Goal: Transaction & Acquisition: Purchase product/service

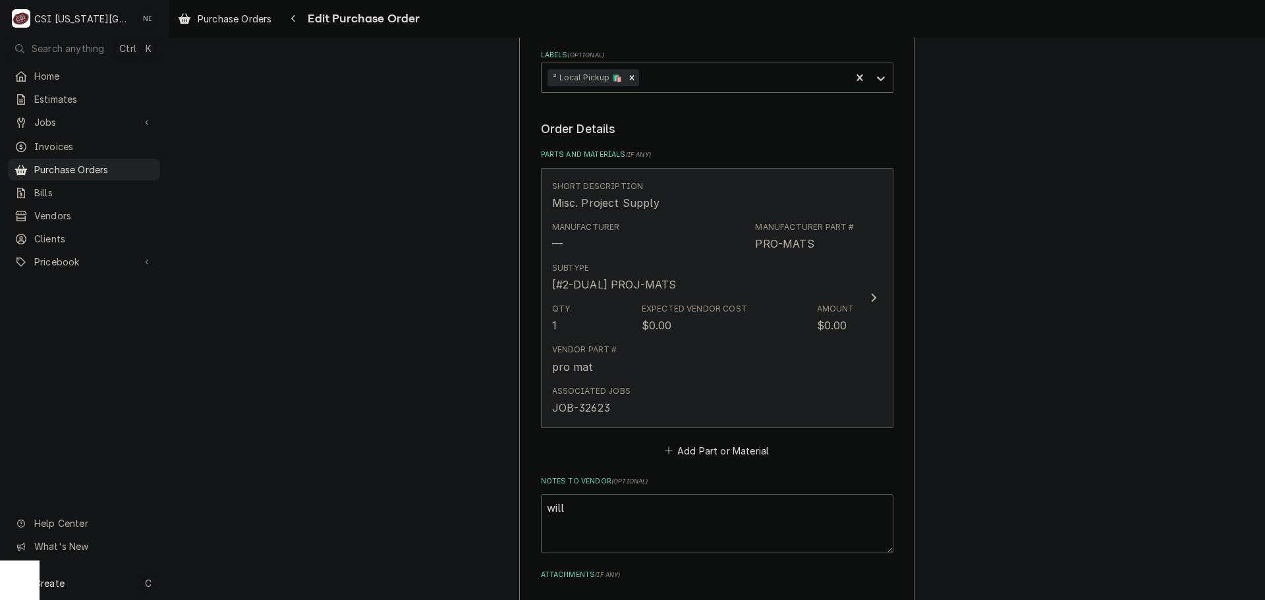
scroll to position [659, 0]
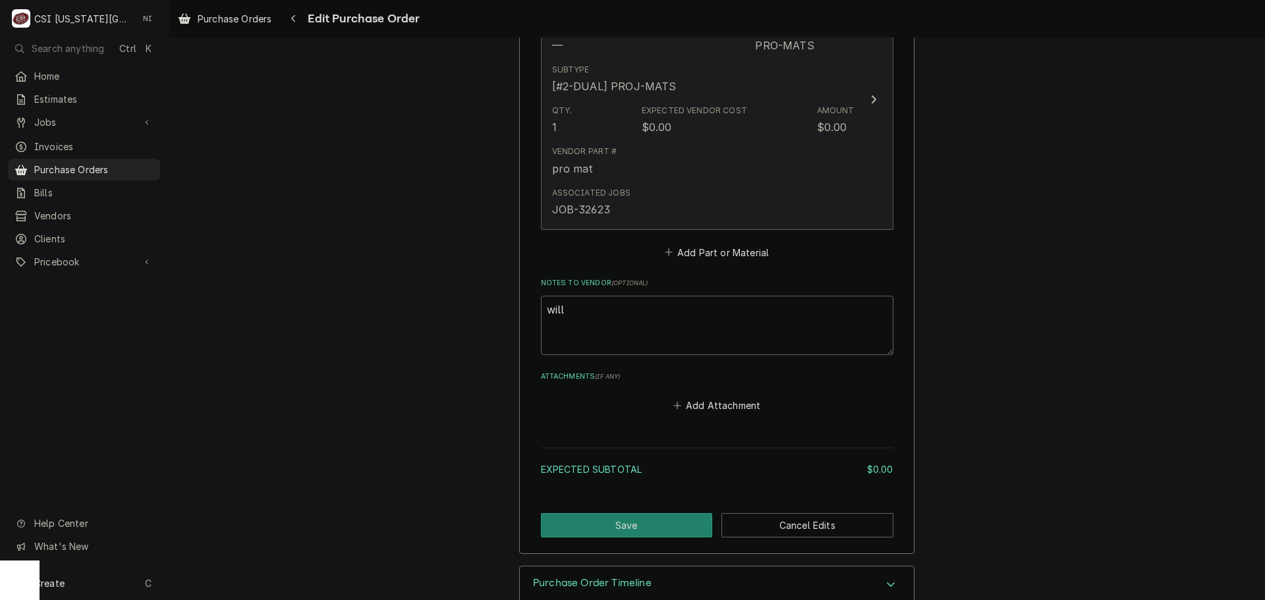
click at [710, 152] on div "Vendor Part # pro mat" at bounding box center [703, 160] width 302 height 41
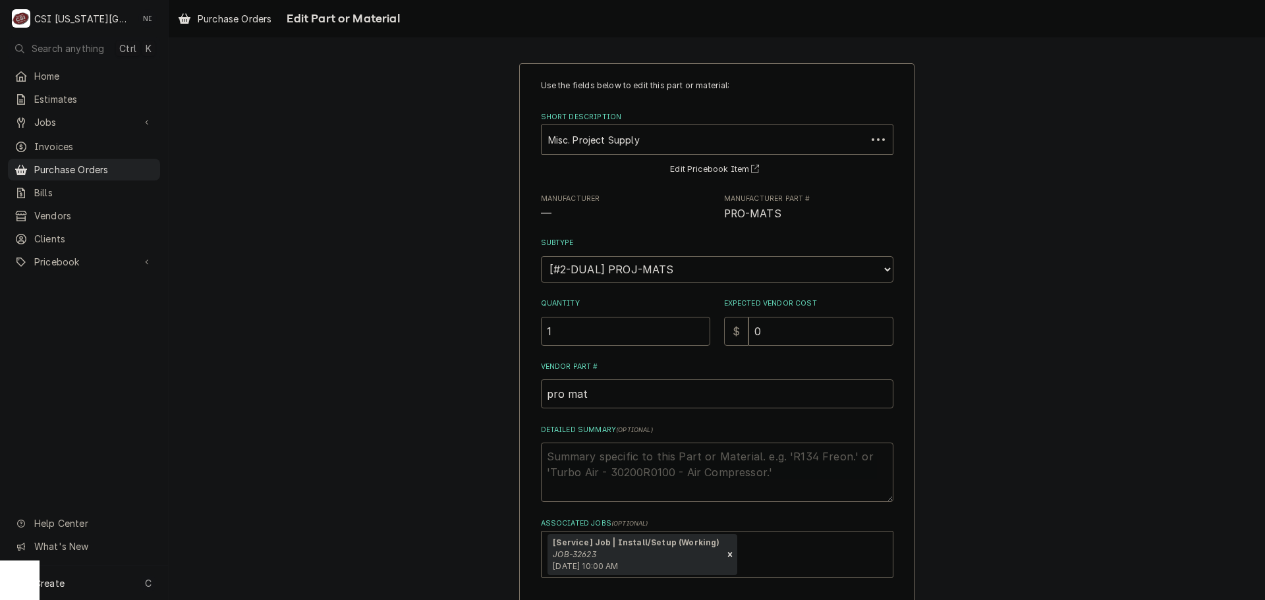
click at [664, 461] on textarea "Detailed Summary ( optional )" at bounding box center [717, 472] width 353 height 59
type textarea "x"
type textarea "t"
type textarea "x"
type textarea "tow"
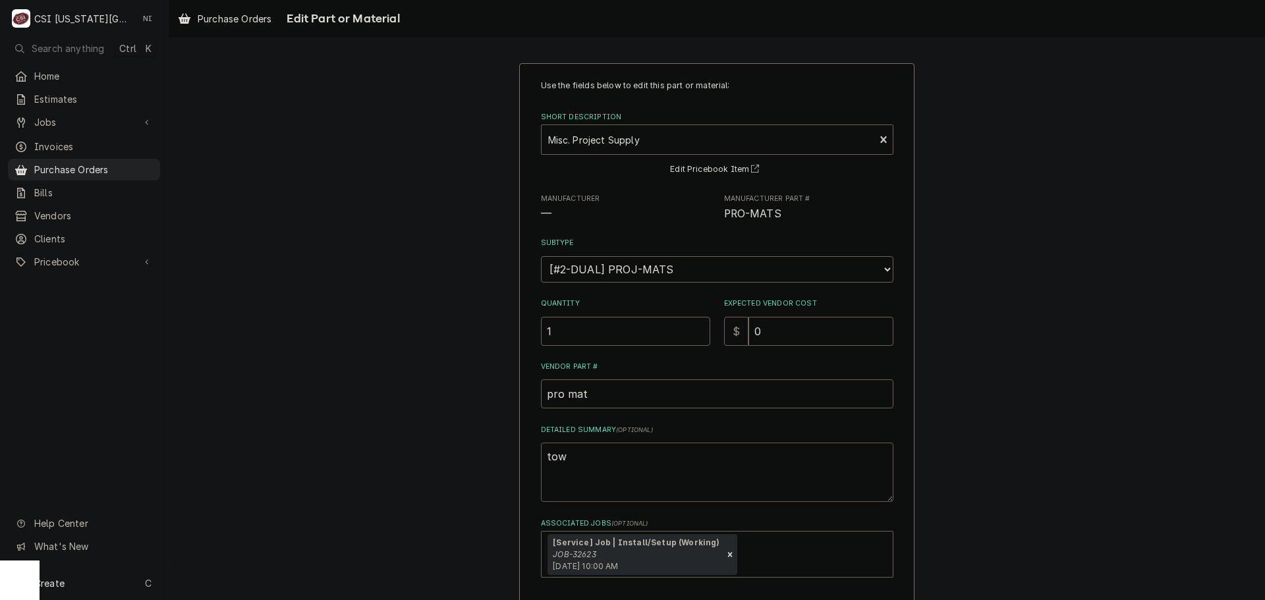
type textarea "x"
type textarea "towe"
type textarea "x"
type textarea "towel"
type textarea "x"
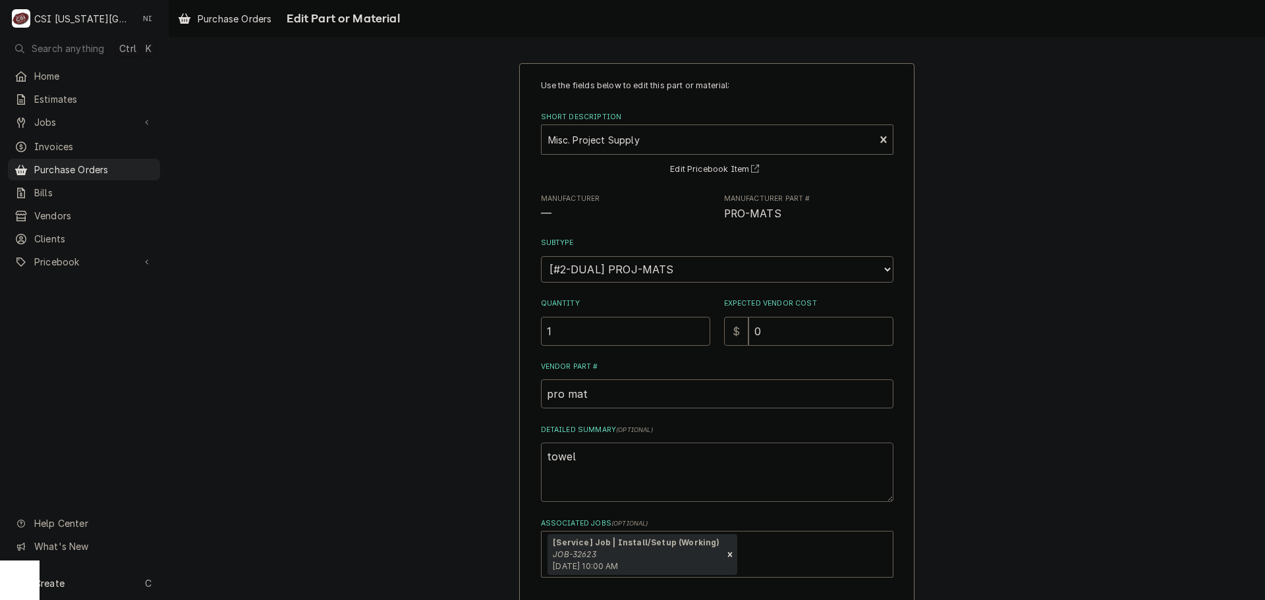
type textarea "towels"
type textarea "x"
type textarea "towels,"
type textarea "x"
type textarea "towels,"
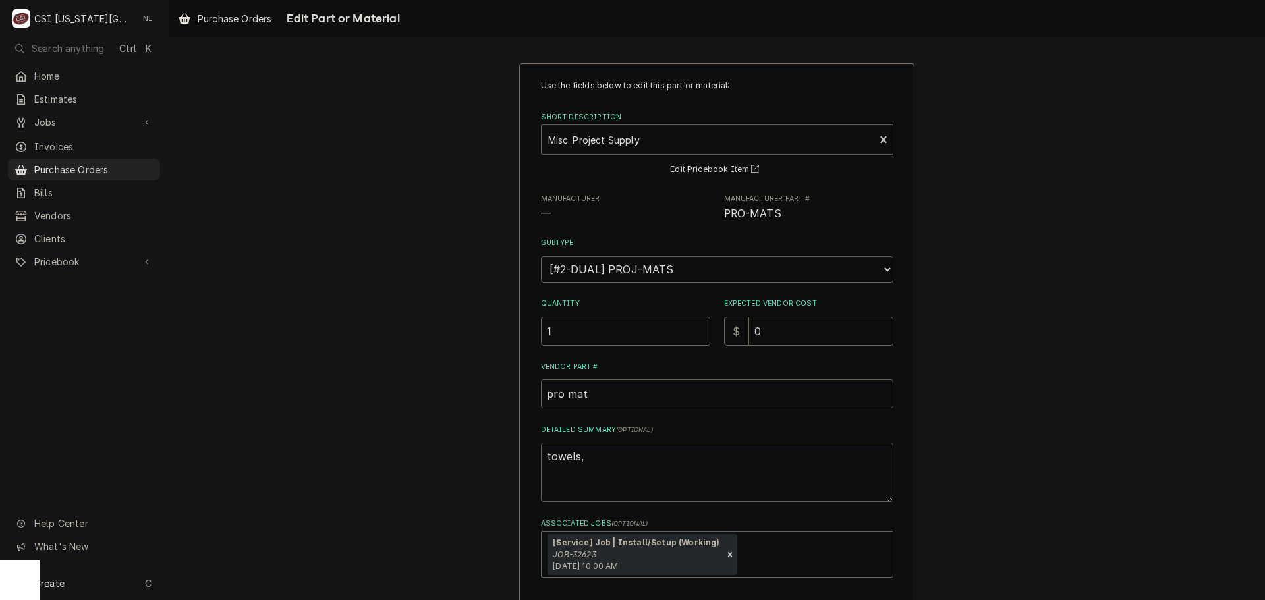
type textarea "x"
type textarea "towels, e"
type textarea "x"
type textarea "towels, ex"
type textarea "x"
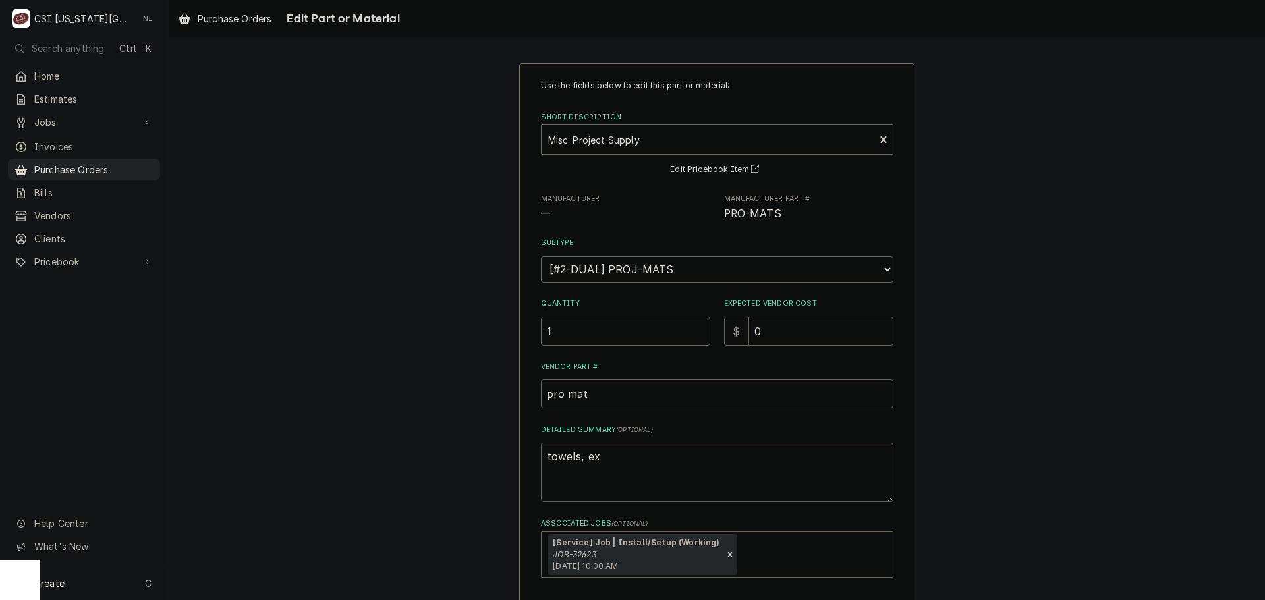
type textarea "towels, ext"
type textarea "x"
type textarea "towels, exte"
type textarea "x"
type textarea "towels, exten"
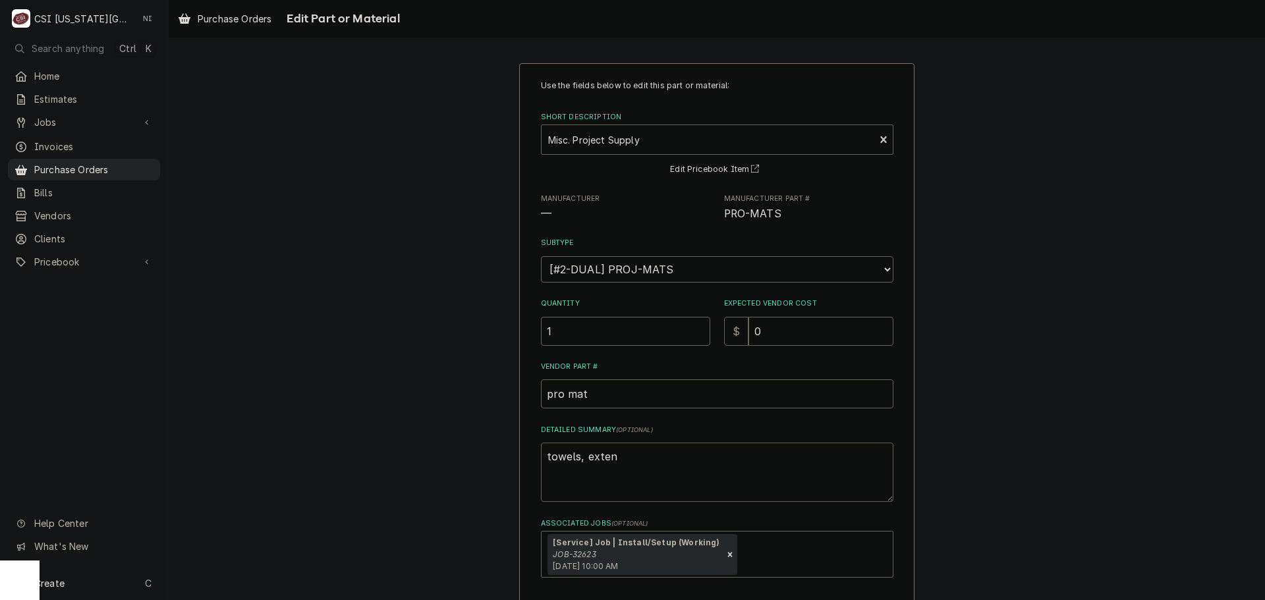
type textarea "x"
type textarea "towels, extens"
type textarea "x"
type textarea "towels, extensi"
type textarea "x"
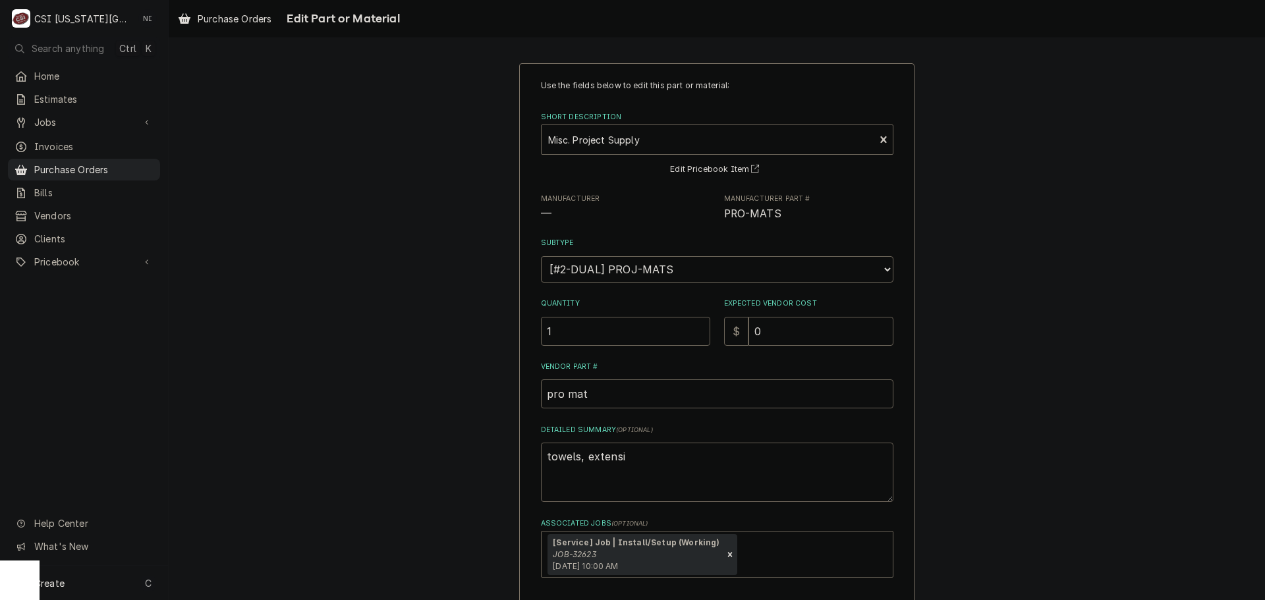
type textarea "towels, extensio"
type textarea "x"
type textarea "towels, extension"
type textarea "x"
type textarea "towels, extension"
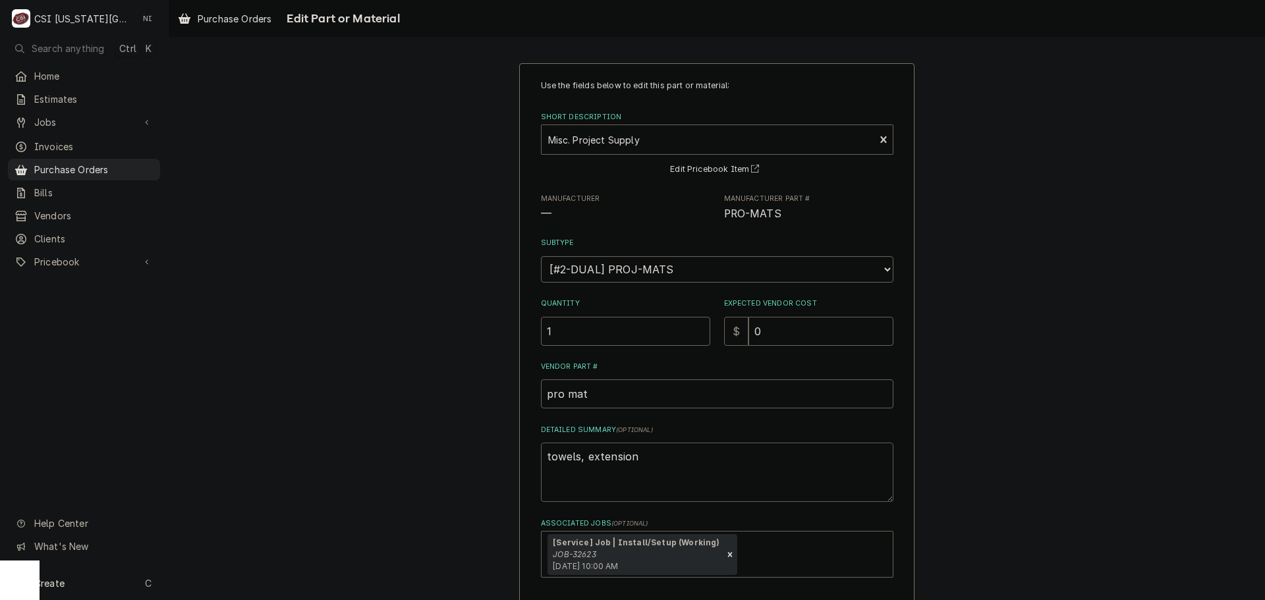
type textarea "x"
type textarea "towels, extension c"
type textarea "x"
type textarea "towels, extension co"
type textarea "x"
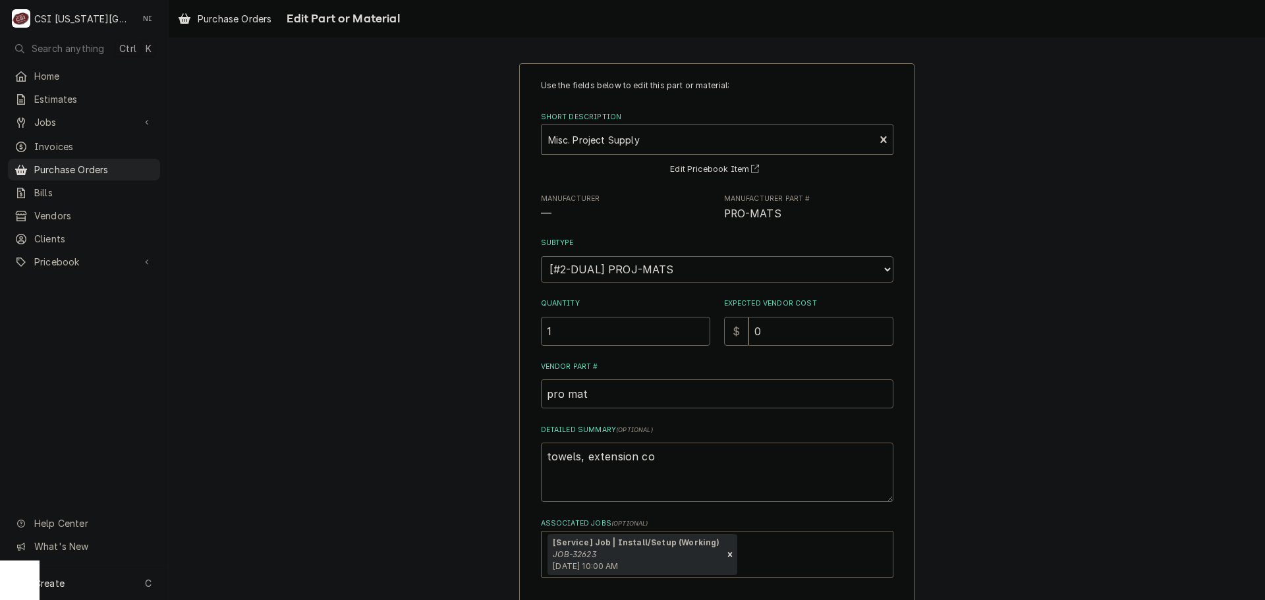
type textarea "towels, extension cor"
type textarea "x"
type textarea "towels, extension cord"
type textarea "x"
type textarea "towels, extension cord,"
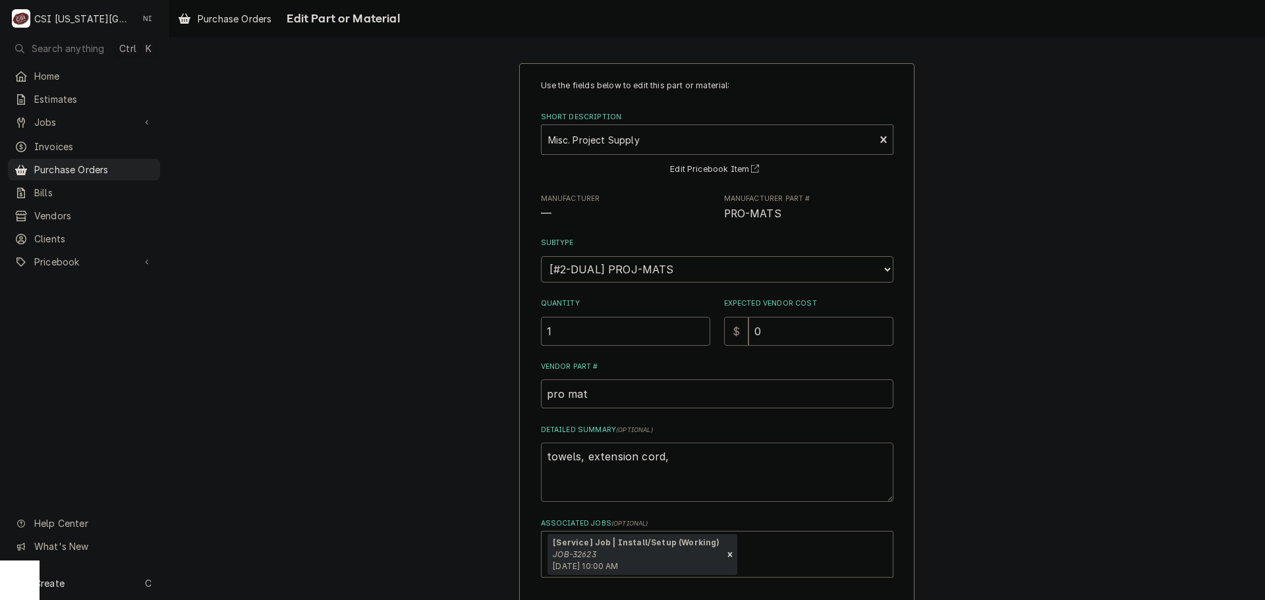
type textarea "x"
type textarea "towels, extension cord,"
type textarea "x"
type textarea "towels, extension cord, r"
type textarea "x"
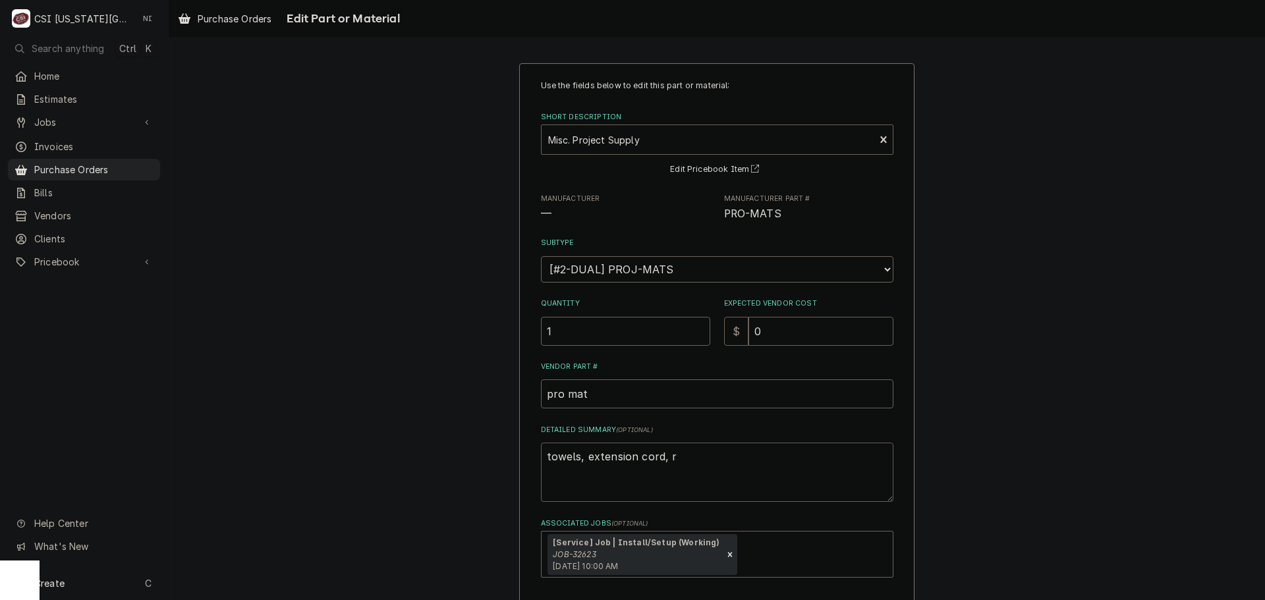
type textarea "towels, extension cord, ro"
type textarea "x"
type textarea "towels, extension cord, rop"
type textarea "x"
type textarea "towels, extension cord, rope"
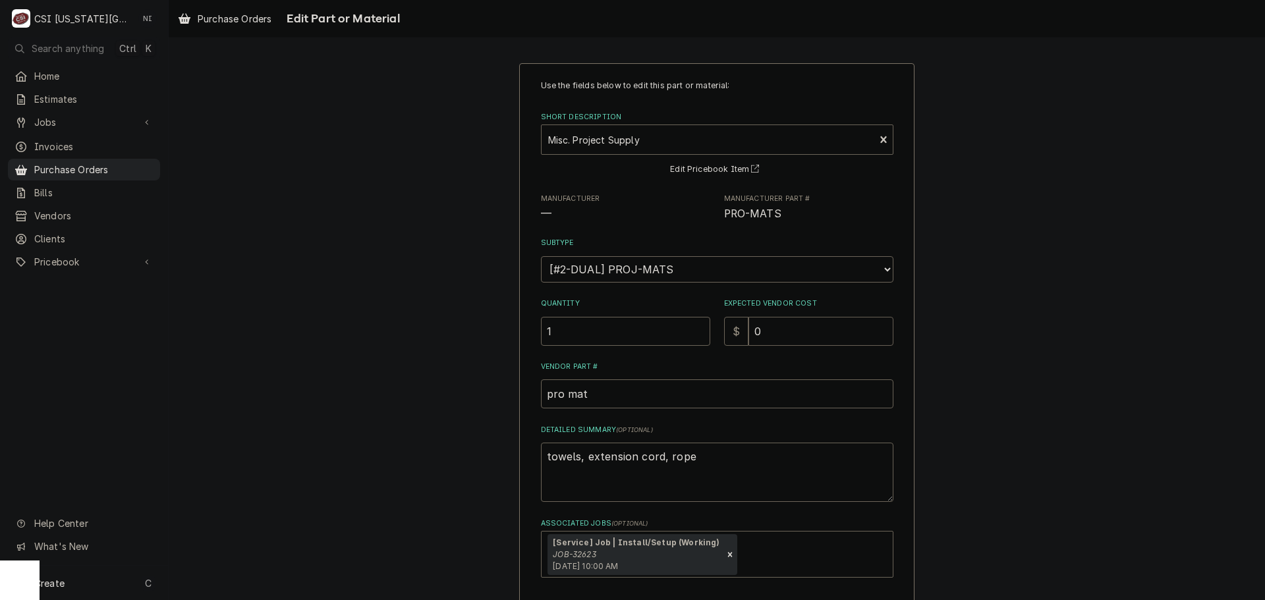
drag, startPoint x: 766, startPoint y: 327, endPoint x: 737, endPoint y: 332, distance: 30.1
click at [737, 332] on div "$ 0" at bounding box center [808, 331] width 169 height 29
type textarea "x"
type input "8"
type textarea "x"
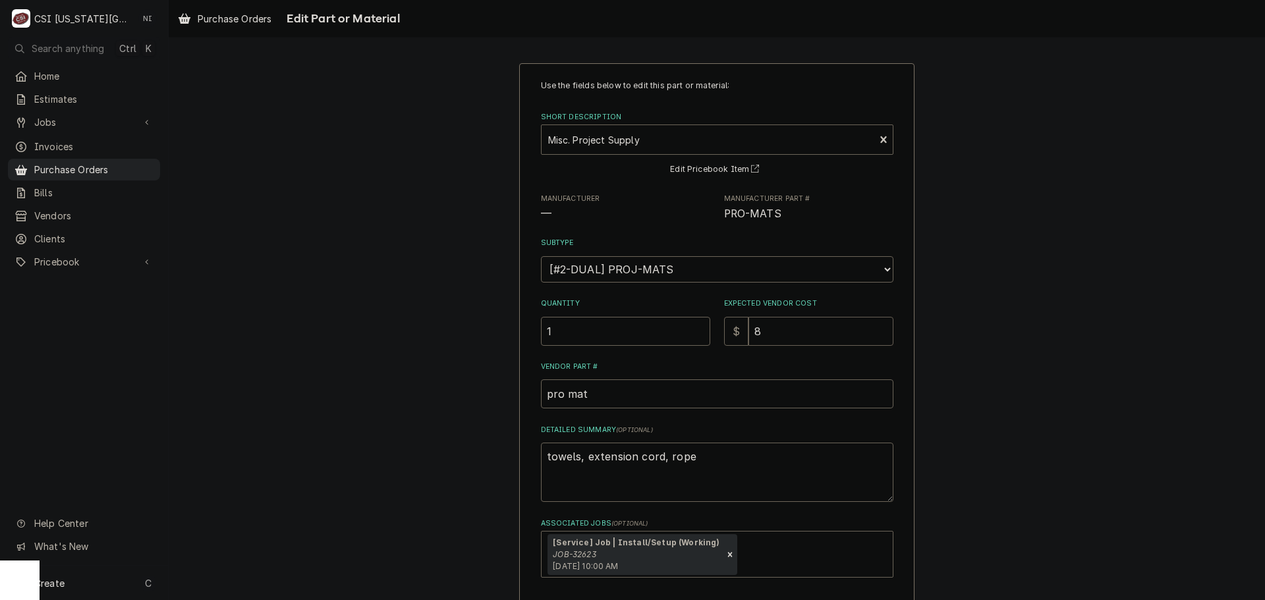
type input "81"
type textarea "x"
type input "81.9"
type textarea "x"
type input "81.90"
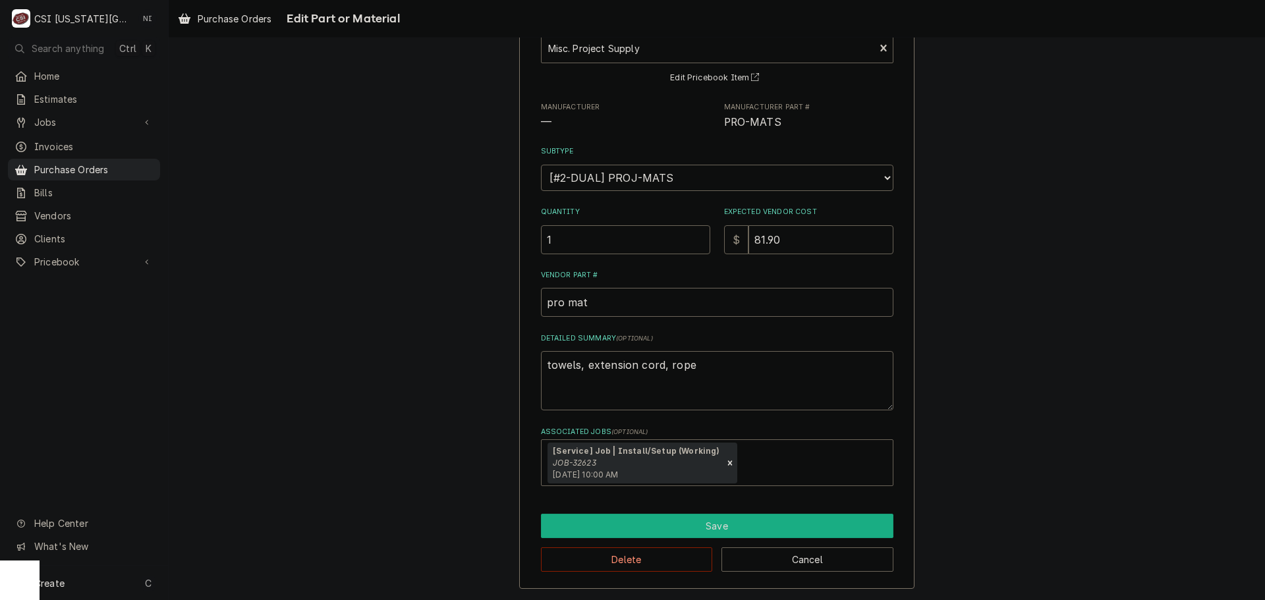
click at [629, 524] on button "Save" at bounding box center [717, 526] width 353 height 24
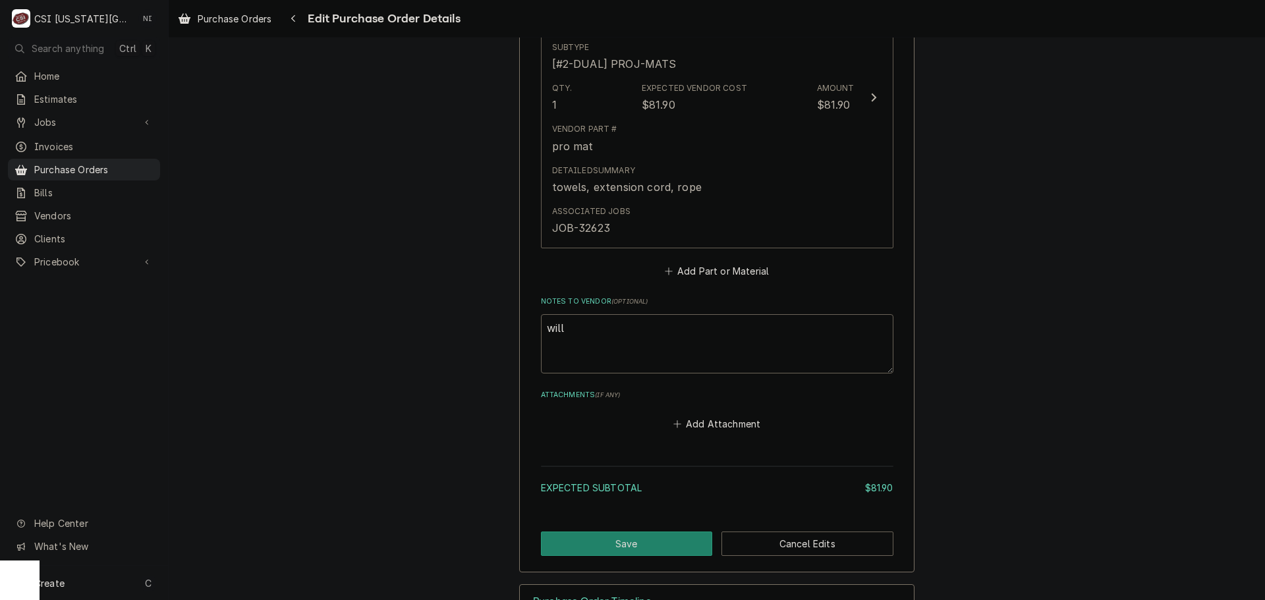
scroll to position [727, 0]
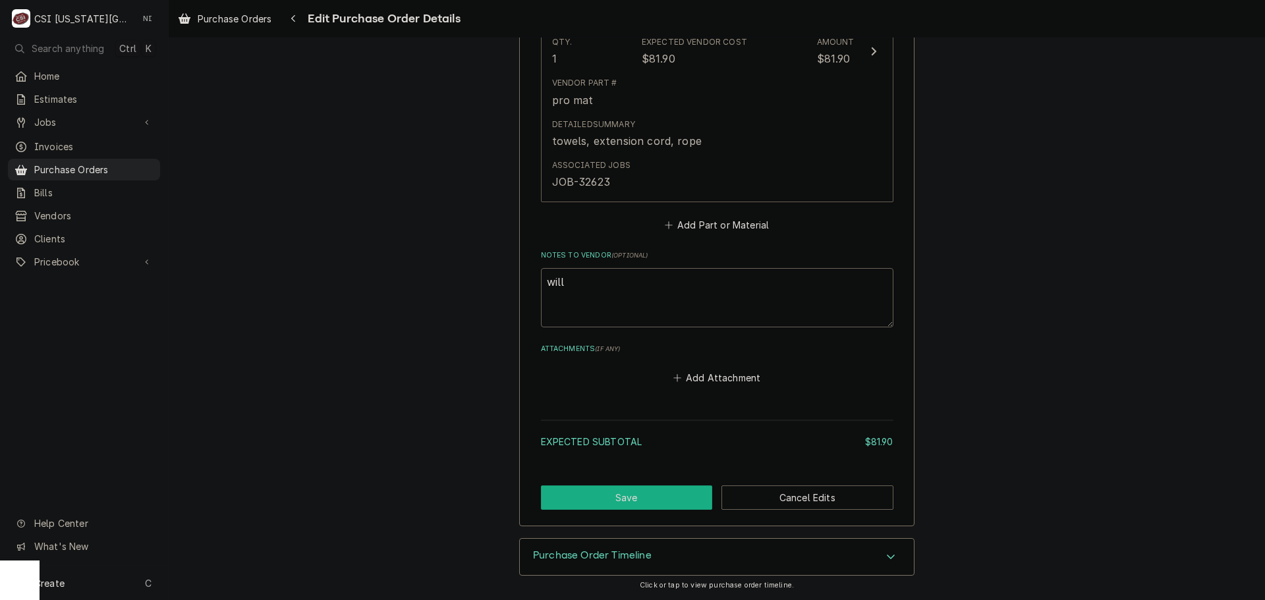
click at [647, 496] on button "Save" at bounding box center [627, 498] width 172 height 24
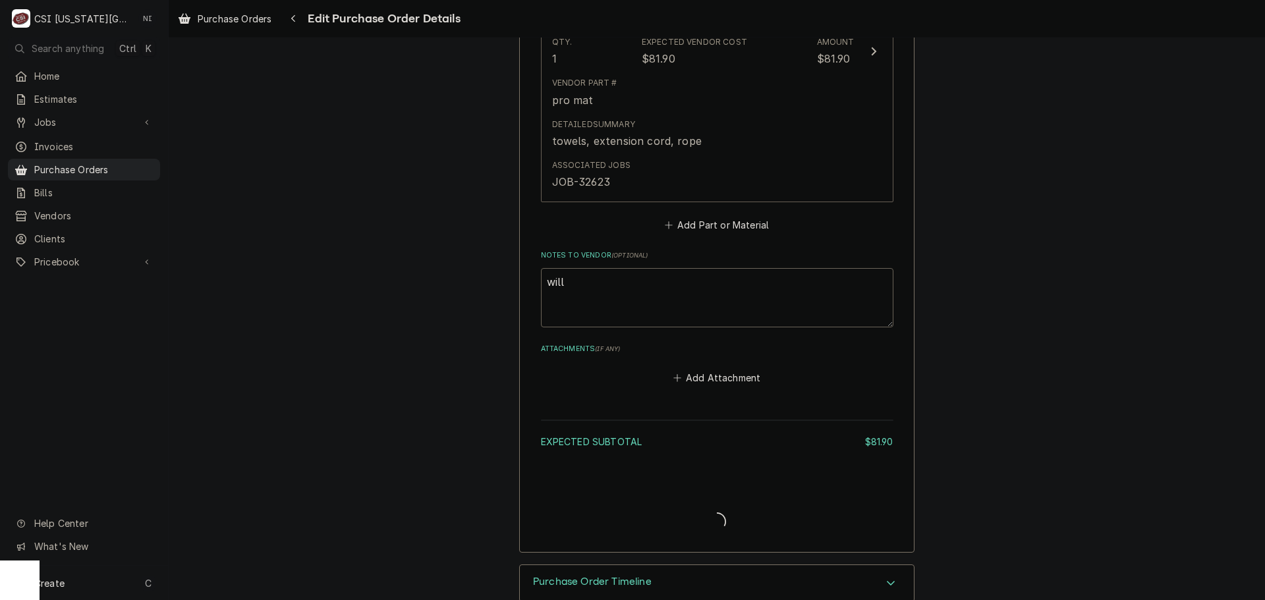
type textarea "x"
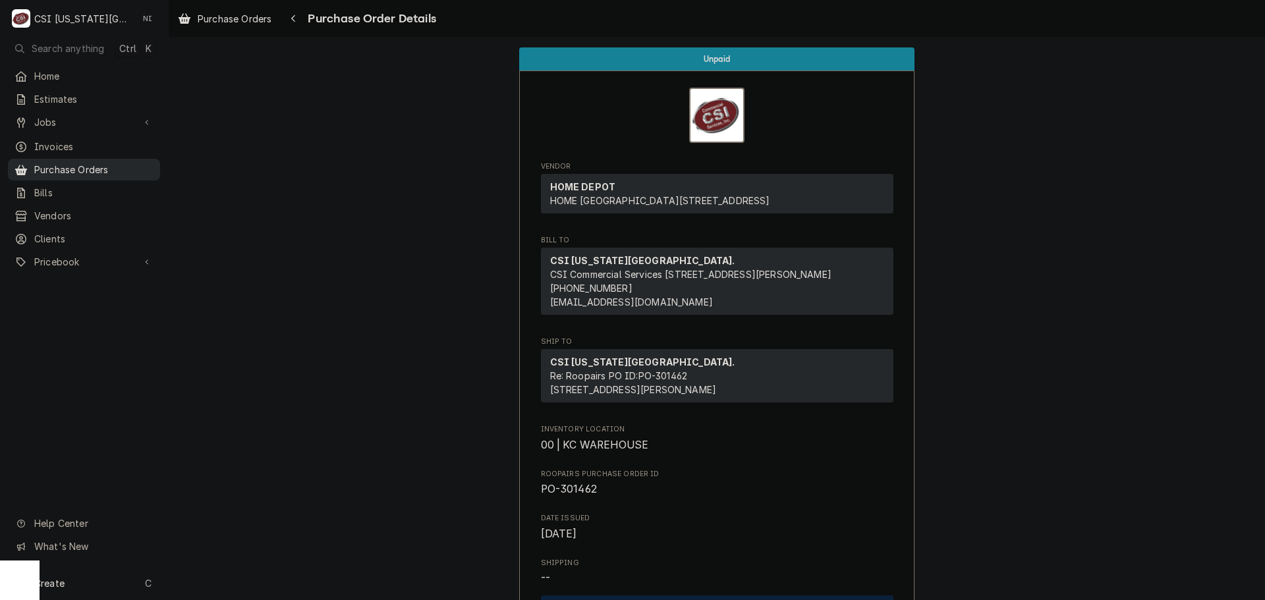
click at [130, 163] on span "Purchase Orders" at bounding box center [93, 170] width 119 height 14
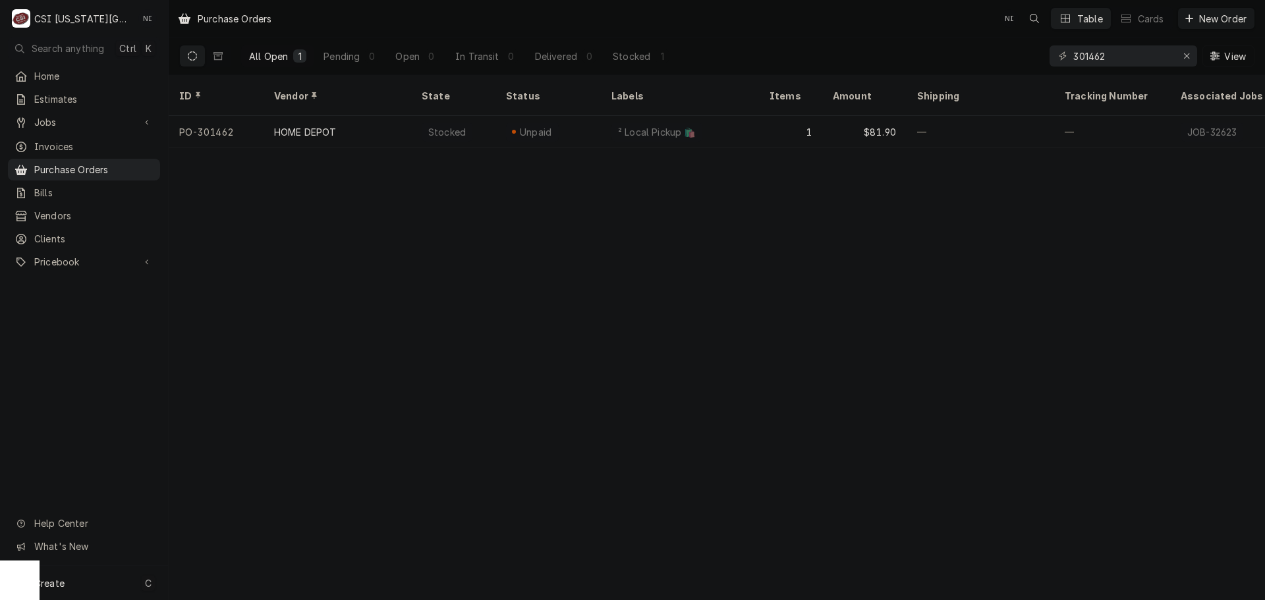
drag, startPoint x: 111, startPoint y: 582, endPoint x: 131, endPoint y: 575, distance: 21.5
click at [111, 582] on div "Create C" at bounding box center [84, 583] width 168 height 34
click at [261, 497] on div "Purchase Order" at bounding box center [236, 492] width 113 height 16
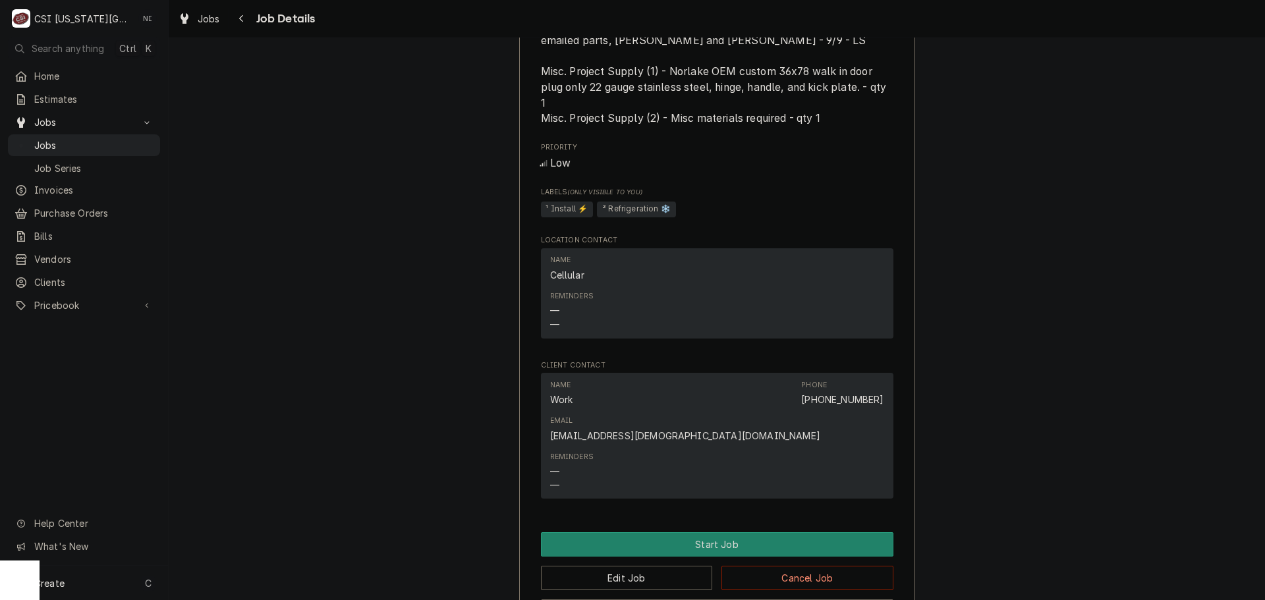
scroll to position [791, 0]
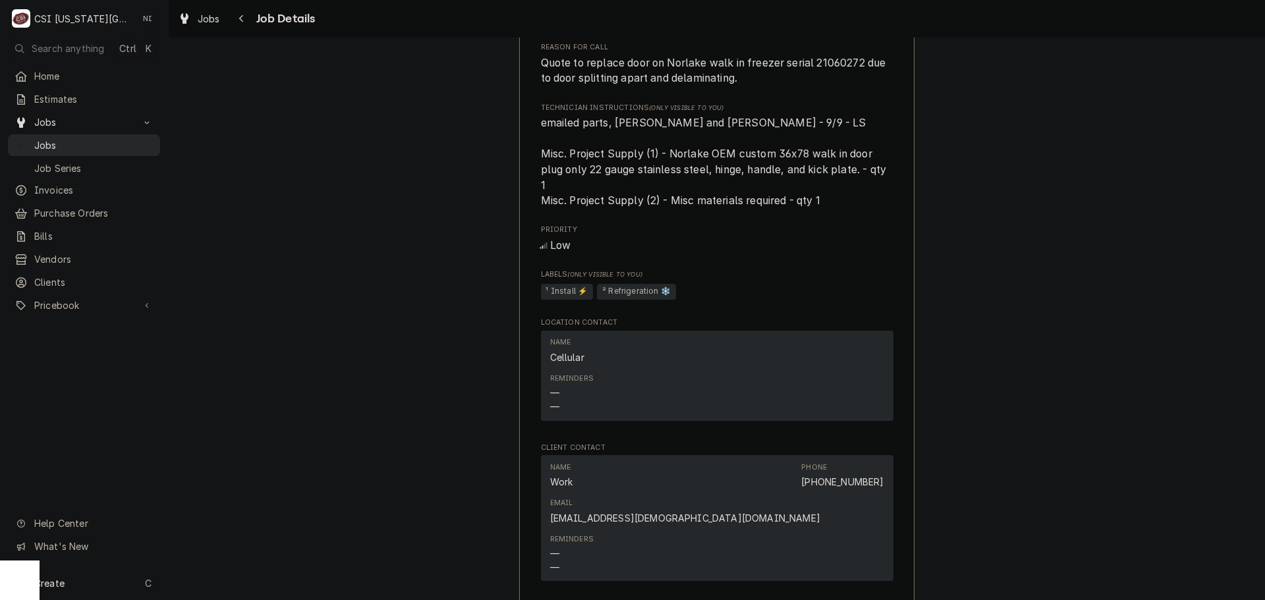
click at [109, 138] on span "Jobs" at bounding box center [93, 145] width 119 height 14
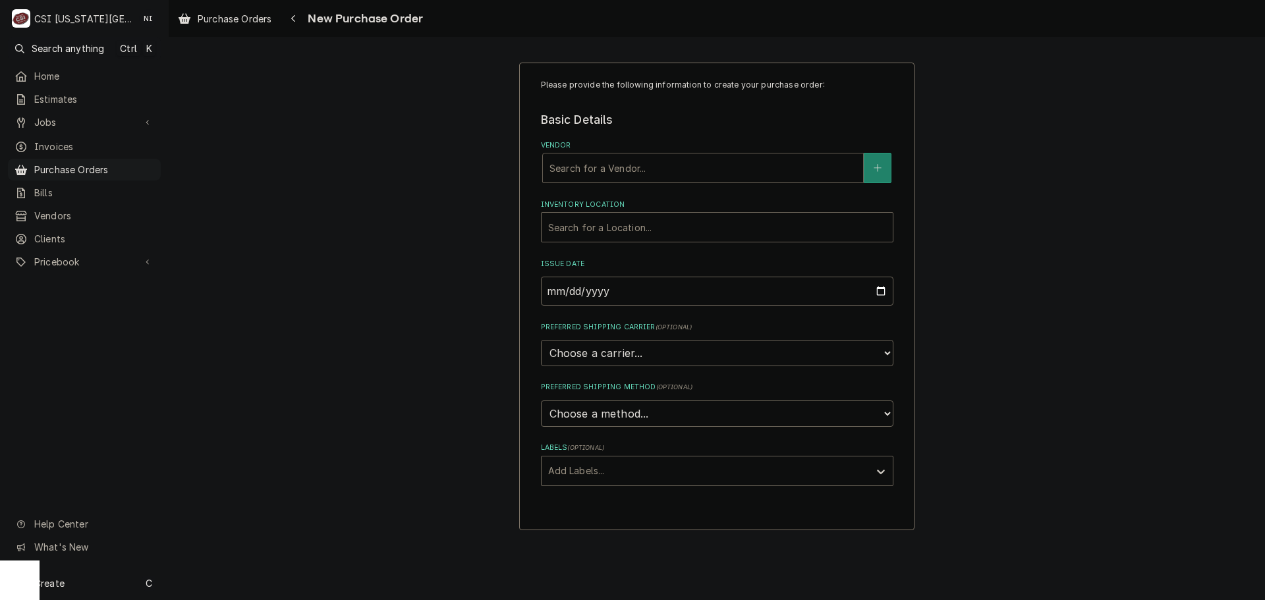
click at [646, 170] on div "Vendor" at bounding box center [703, 168] width 307 height 24
type input "R"
type input "n"
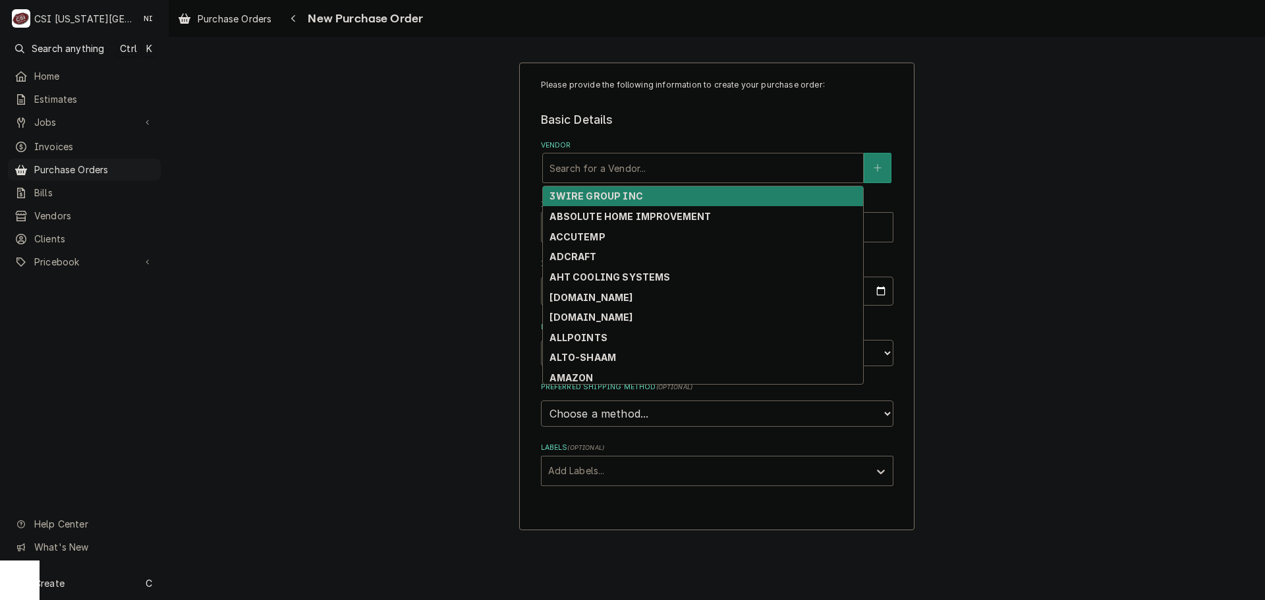
click at [652, 171] on div "Vendor" at bounding box center [703, 168] width 307 height 24
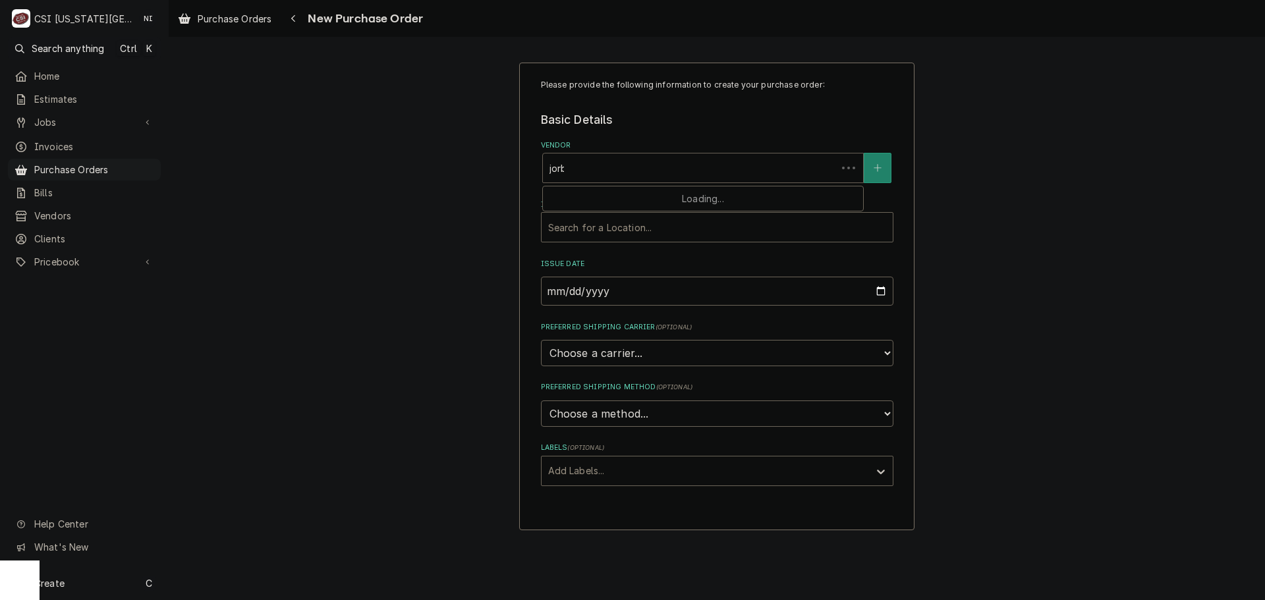
type input "jorba"
click at [636, 195] on div "[PERSON_NAME]" at bounding box center [703, 196] width 320 height 20
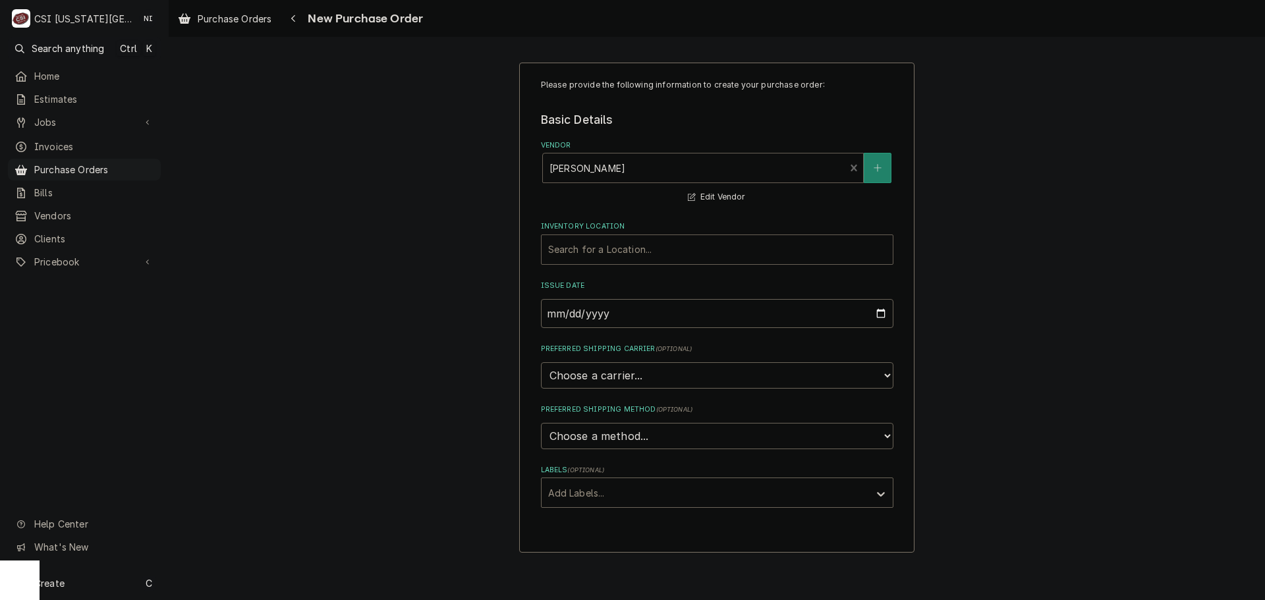
click at [611, 249] on div "Inventory Location" at bounding box center [717, 250] width 338 height 24
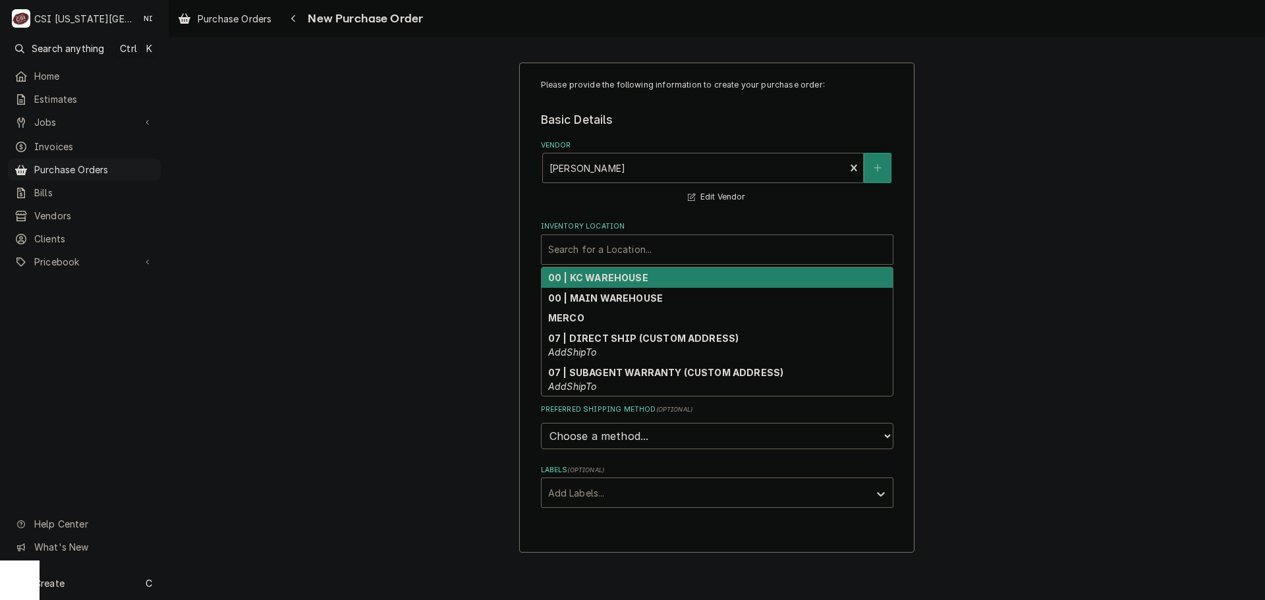
click at [588, 278] on strong "00 | KC WAREHOUSE" at bounding box center [598, 277] width 100 height 11
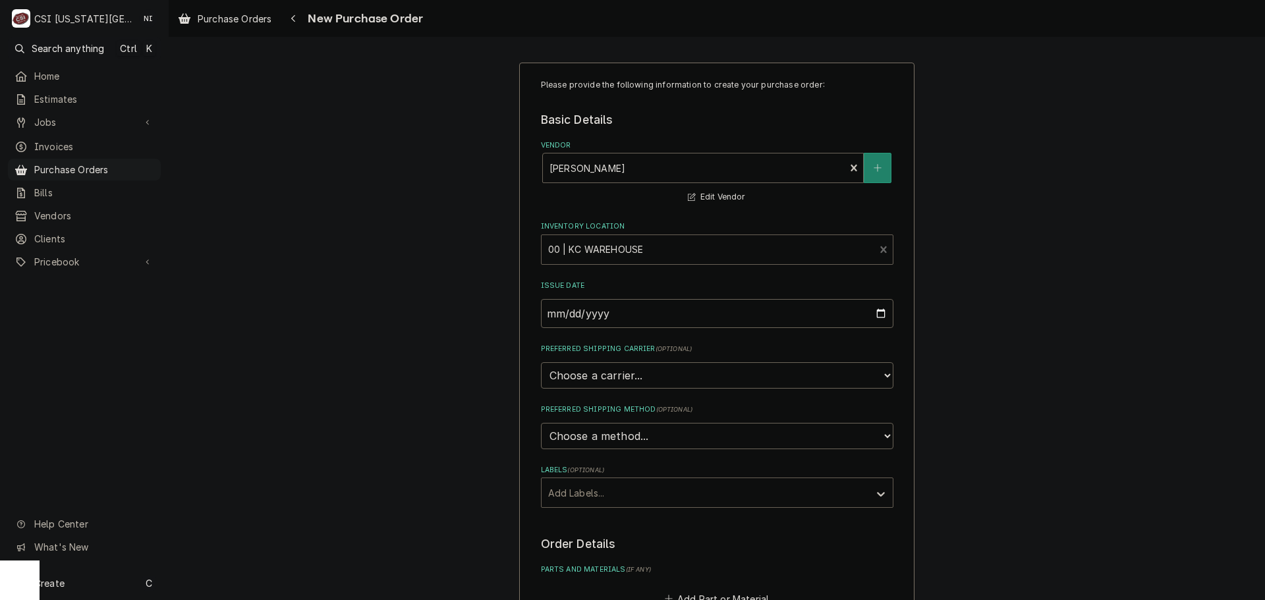
click at [617, 495] on div "Labels" at bounding box center [705, 493] width 314 height 24
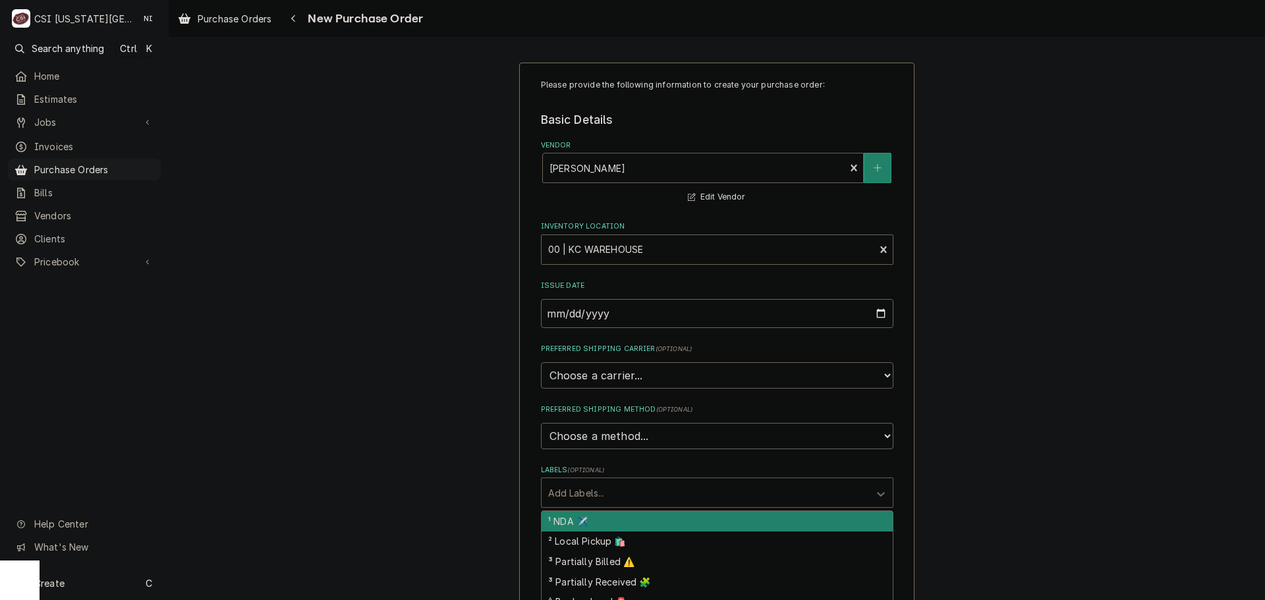
click at [1098, 294] on div "Please provide the following information to create your purchase order: Basic D…" at bounding box center [717, 498] width 1096 height 895
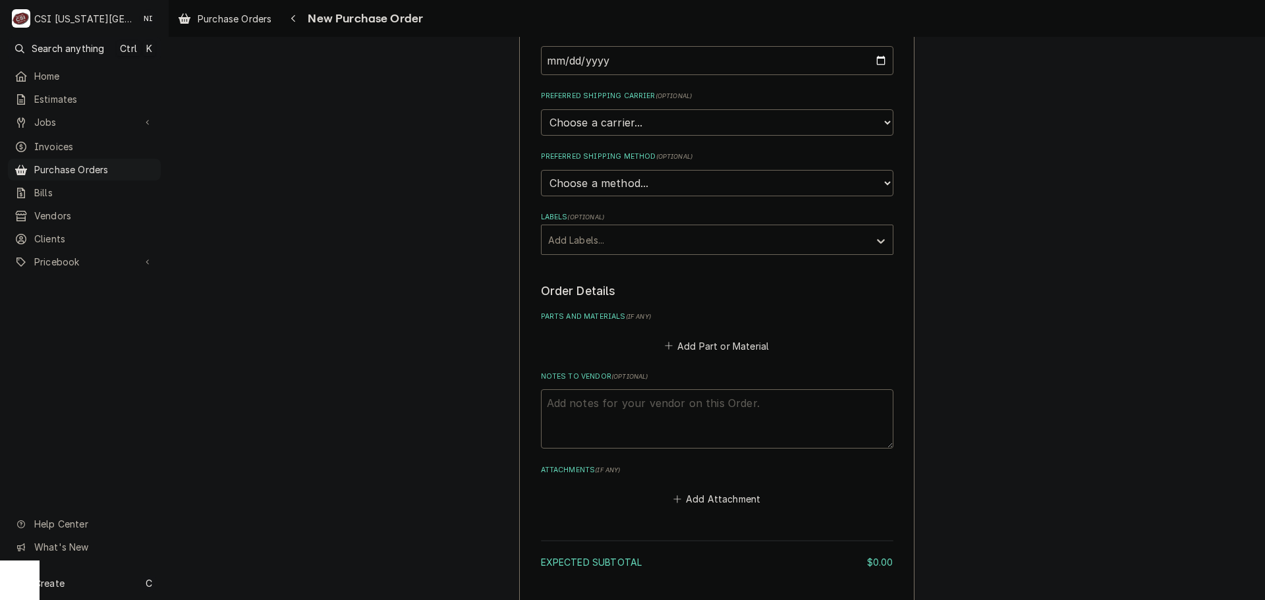
scroll to position [264, 0]
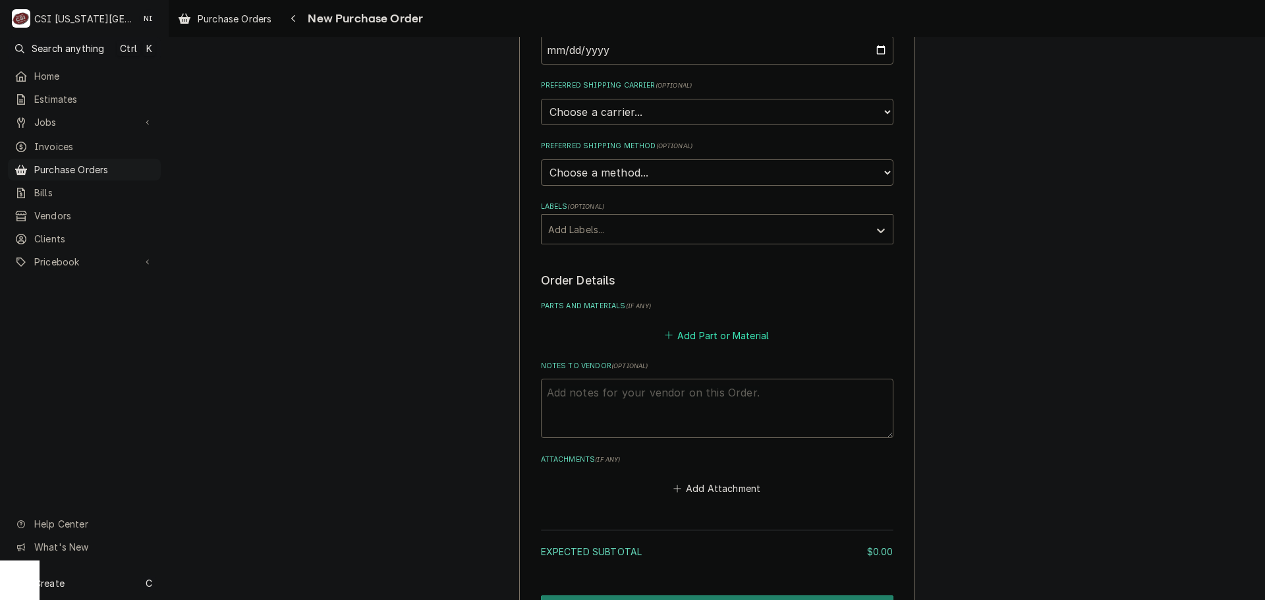
click at [707, 337] on button "Add Part or Material" at bounding box center [716, 335] width 109 height 18
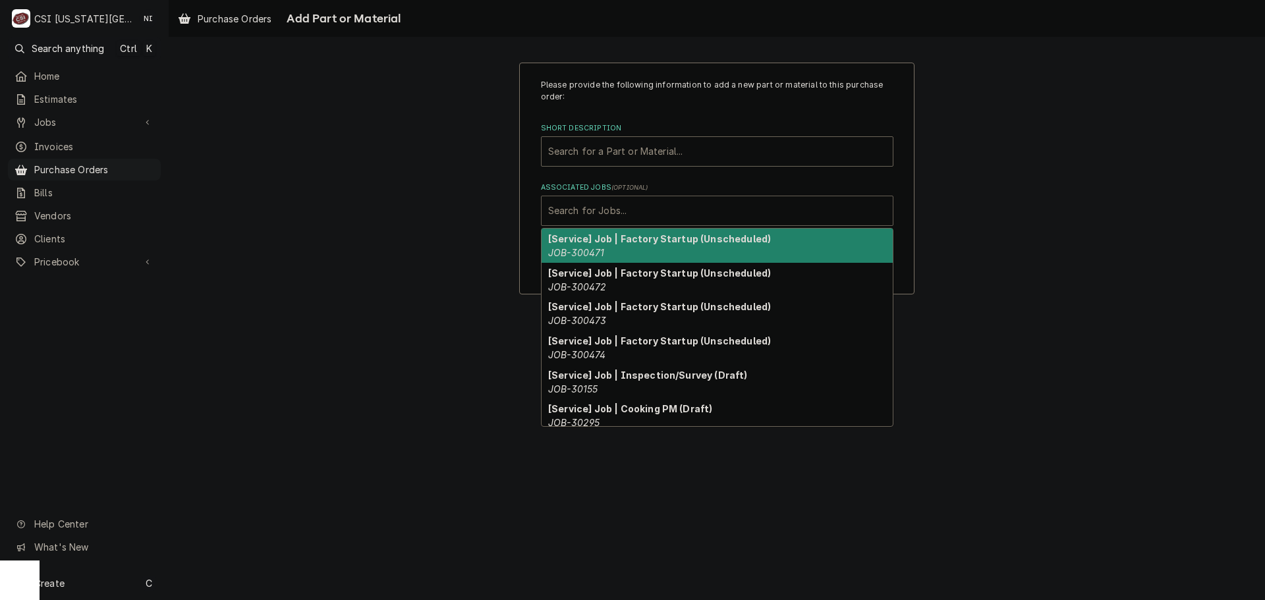
click at [596, 215] on div "Associated Jobs" at bounding box center [717, 211] width 338 height 24
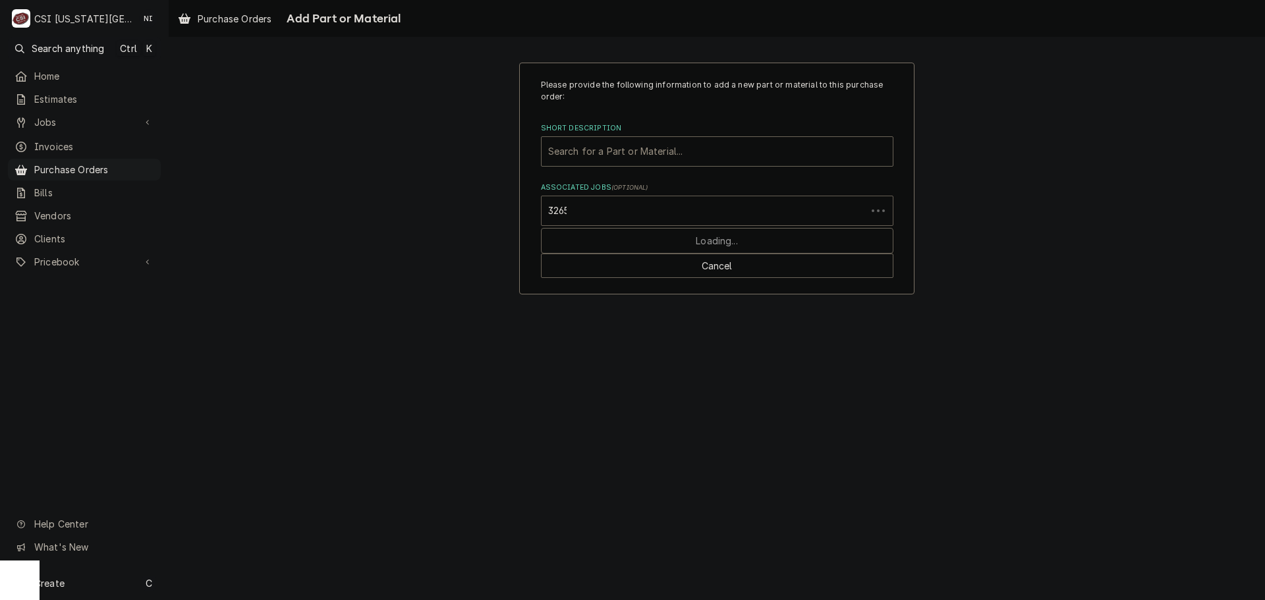
type input "32657"
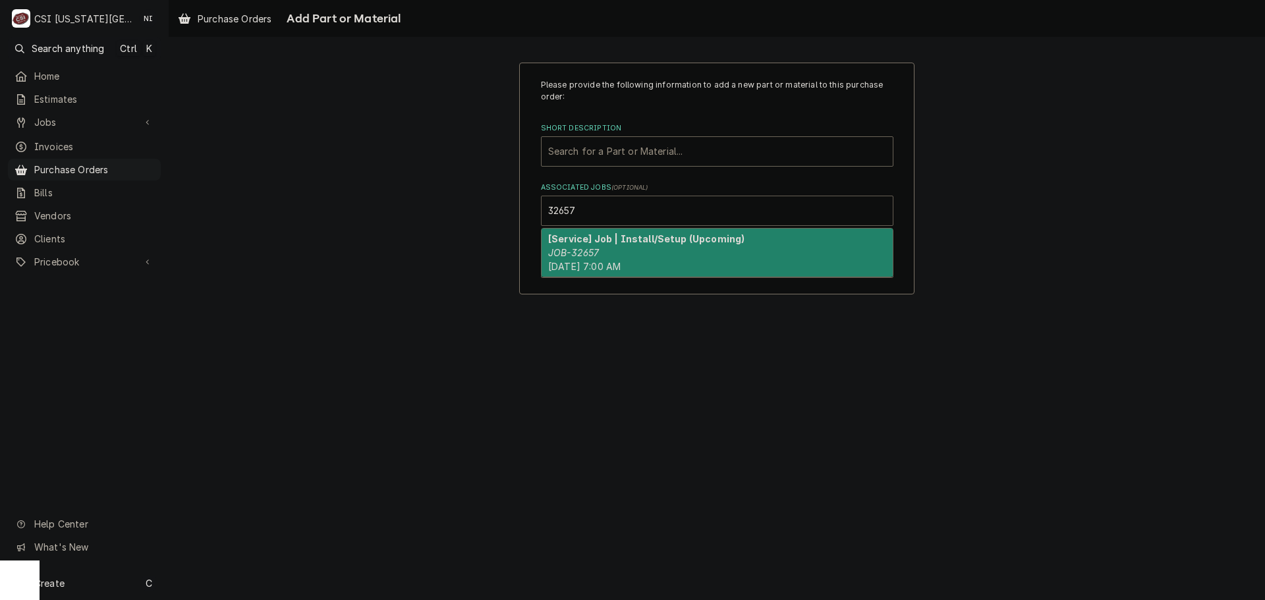
click at [606, 235] on strong "[Service] Job | Install/Setup (Upcoming)" at bounding box center [646, 238] width 196 height 11
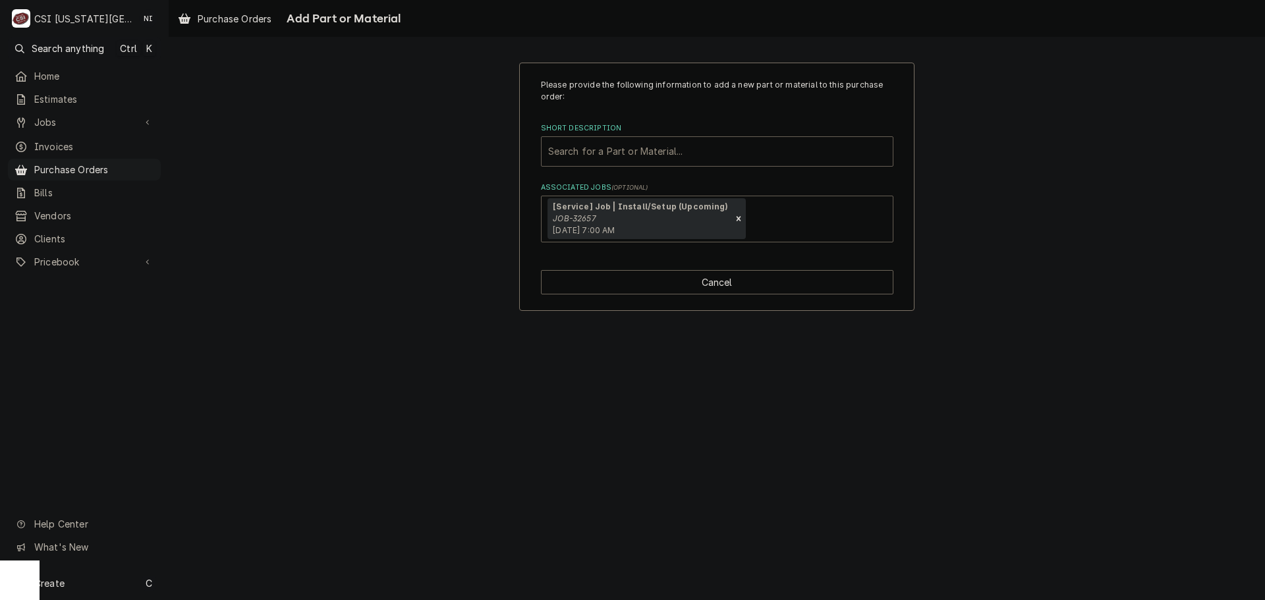
click at [605, 153] on div "Short Description" at bounding box center [717, 152] width 338 height 24
type input "project equipment"
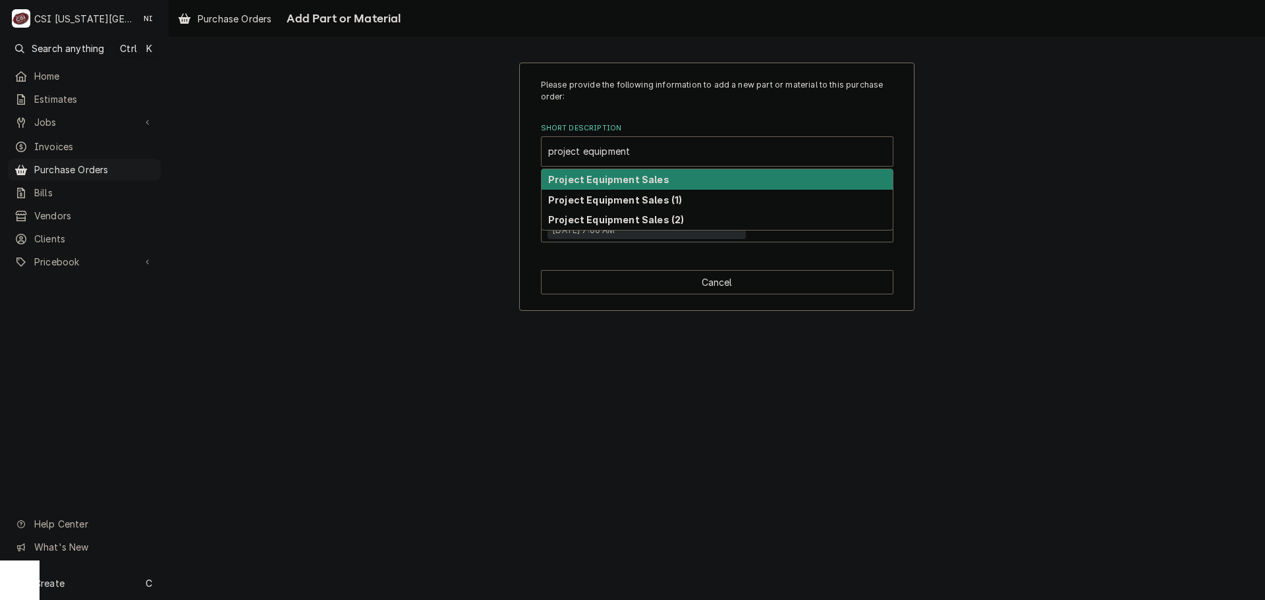
click at [627, 186] on div "Project Equipment Sales" at bounding box center [717, 179] width 351 height 20
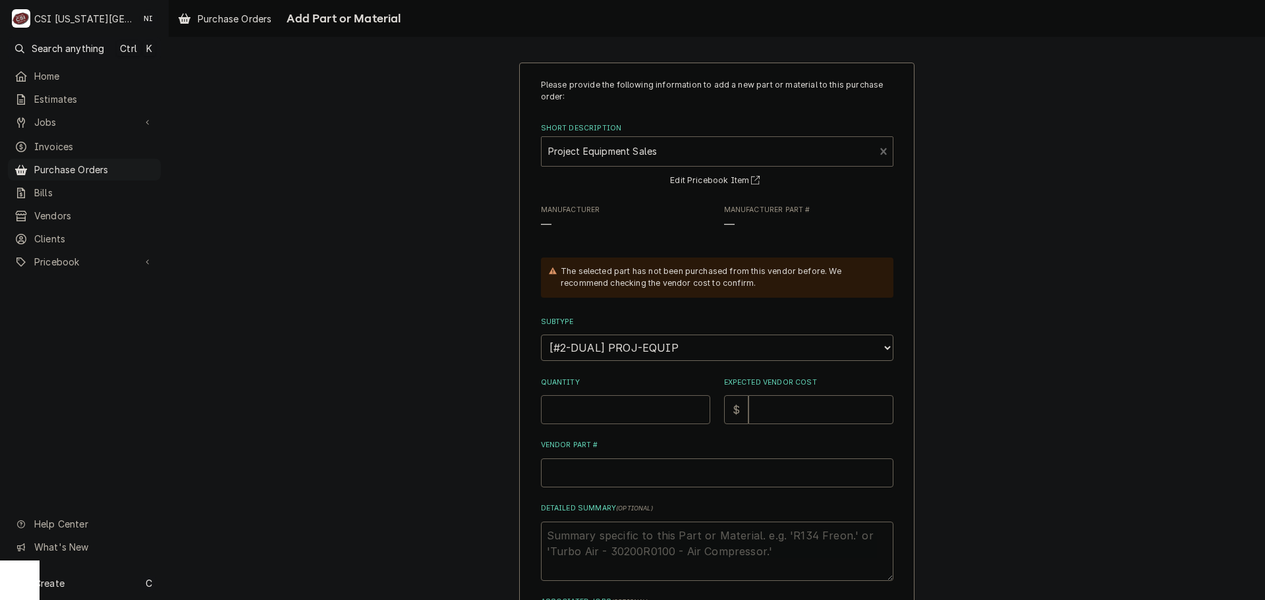
click at [633, 421] on input "Quantity" at bounding box center [625, 409] width 169 height 29
type textarea "x"
type input "1"
click at [601, 541] on textarea "Detailed Summary ( optional )" at bounding box center [717, 551] width 353 height 59
paste textarea "Greenheck Corp Ceiling Exhaust Fans (Marks ), w/ disconnect switch, grille, bac…"
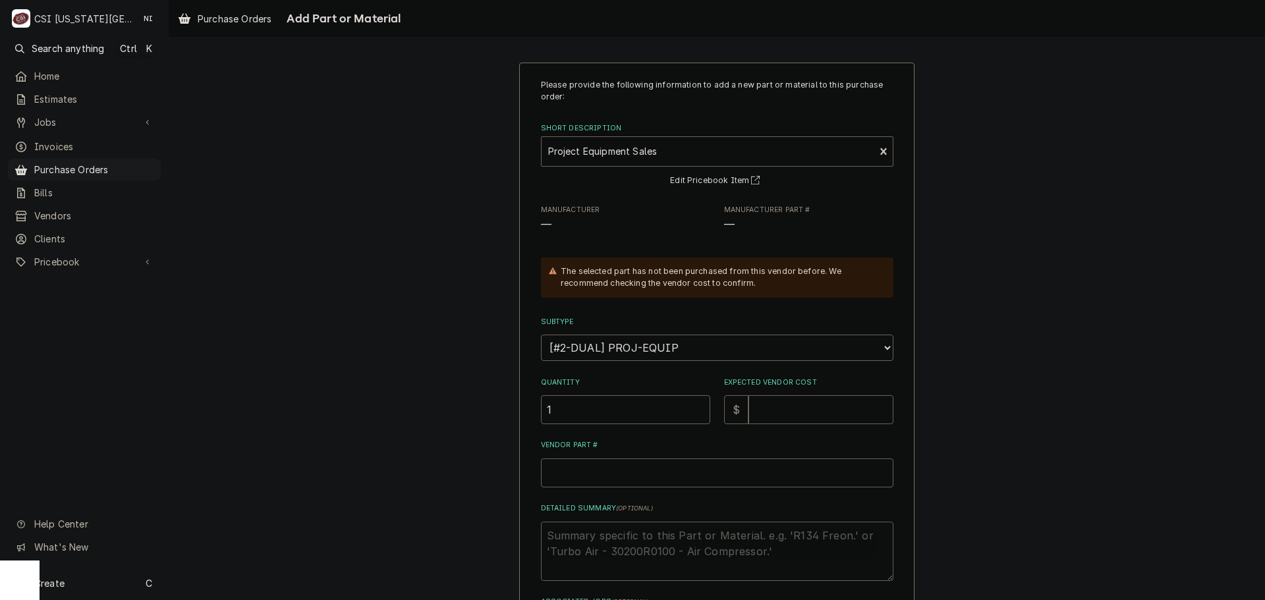
type textarea "x"
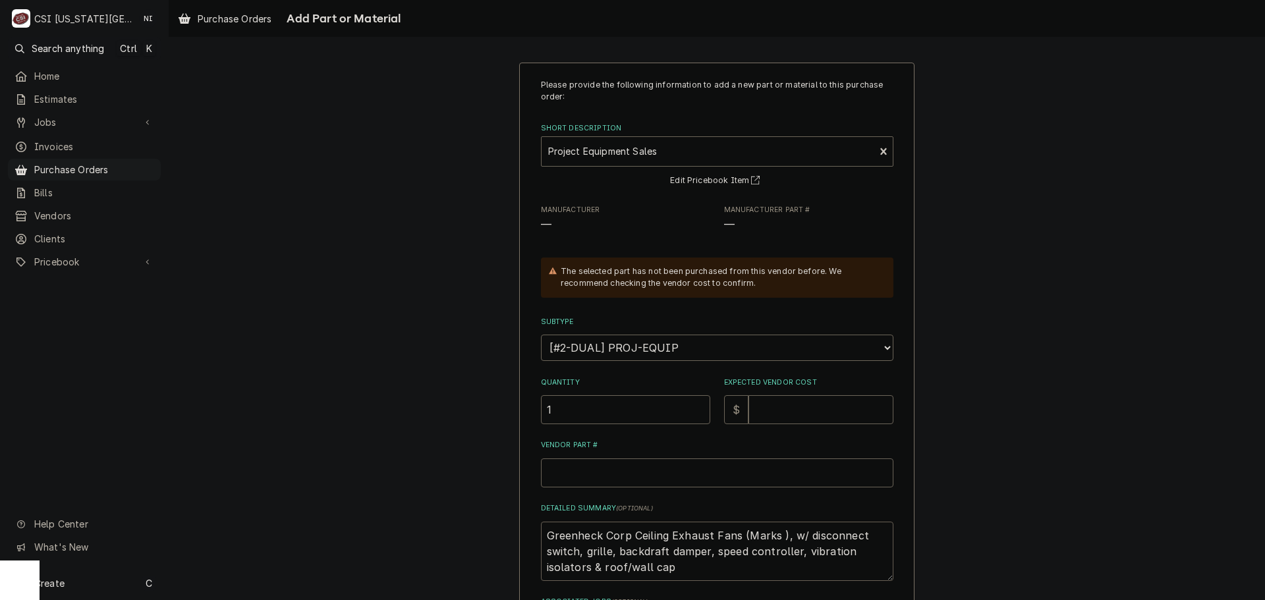
type textarea "Greenheck Corp Ceiling Exhaust Fans (Marks ), w/ disconnect switch, grille, bac…"
click at [774, 407] on input "Expected Vendor Cost" at bounding box center [821, 409] width 145 height 29
type textarea "x"
type input "1"
type textarea "x"
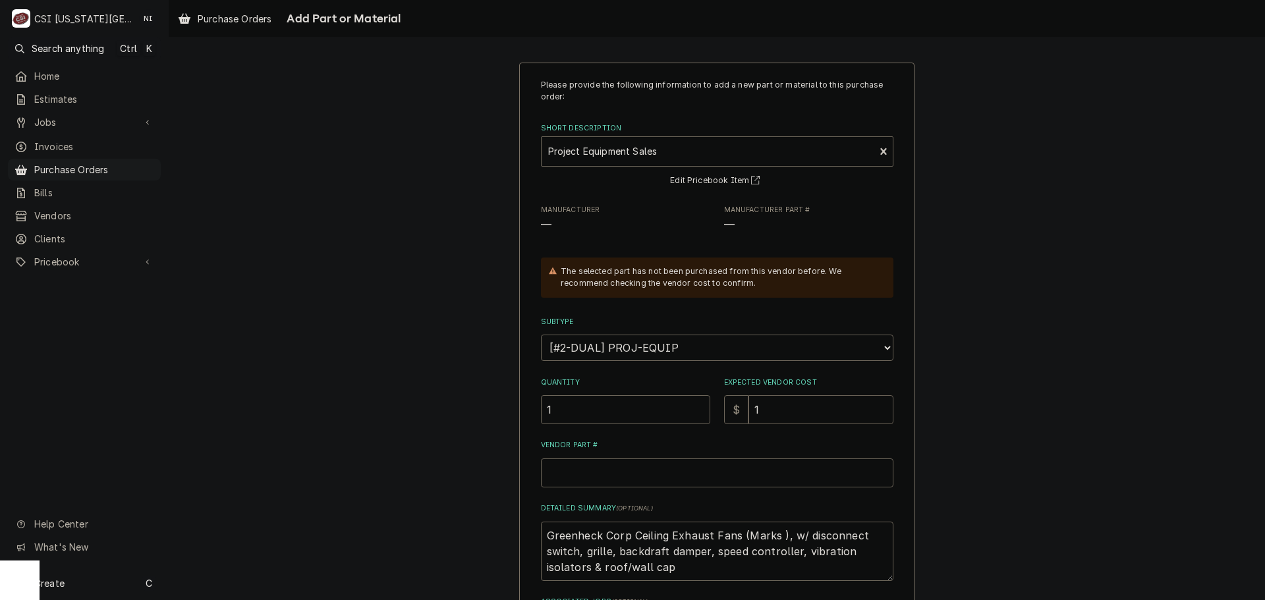
type input "14"
type textarea "x"
type input "144"
type textarea "x"
type input "1445"
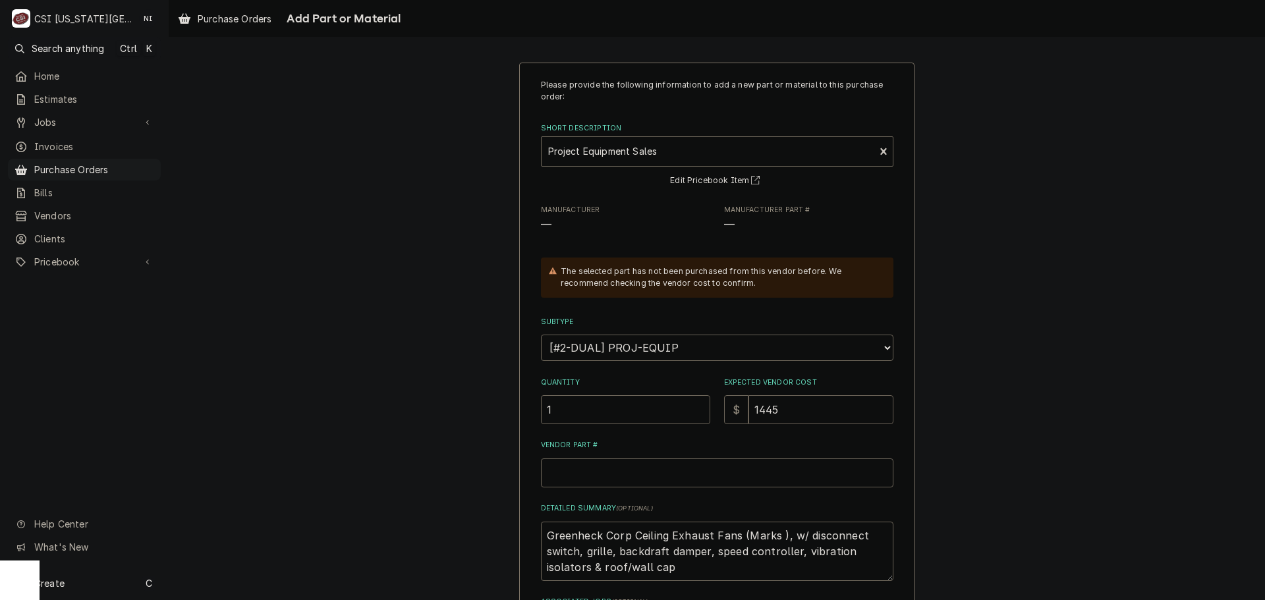
type textarea "x"
type input "1445.0"
type textarea "x"
type input "1445.00"
drag, startPoint x: 789, startPoint y: 409, endPoint x: 694, endPoint y: 412, distance: 95.0
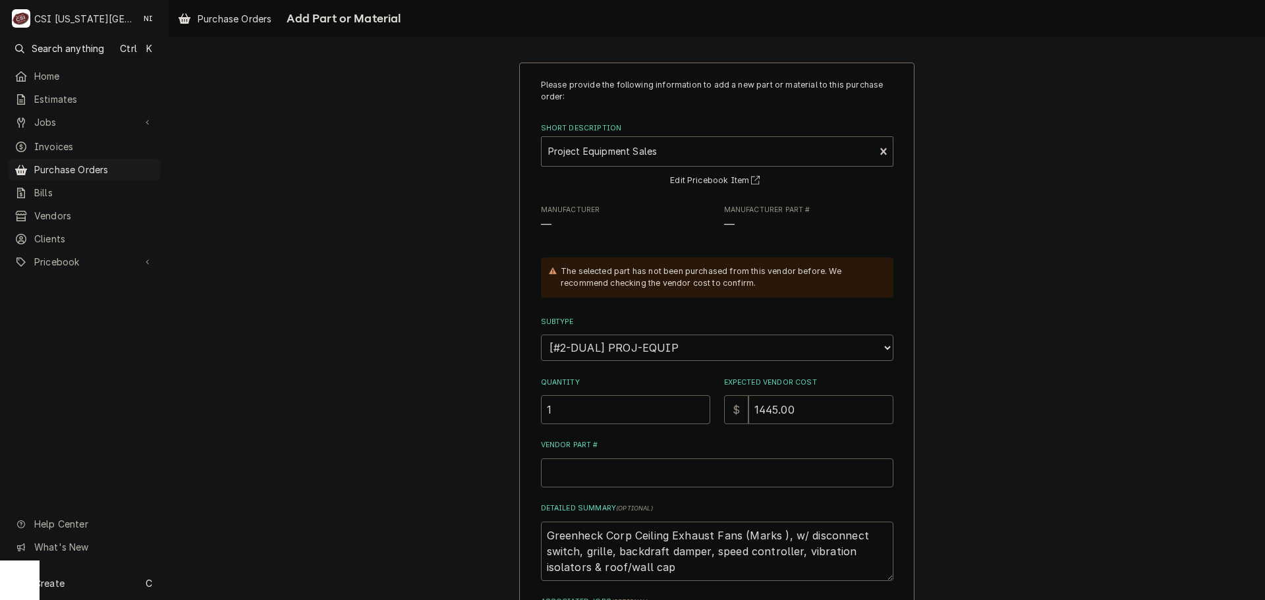
click at [694, 412] on div "Quantity 1 Expected Vendor Cost $ 1445.00" at bounding box center [717, 401] width 353 height 47
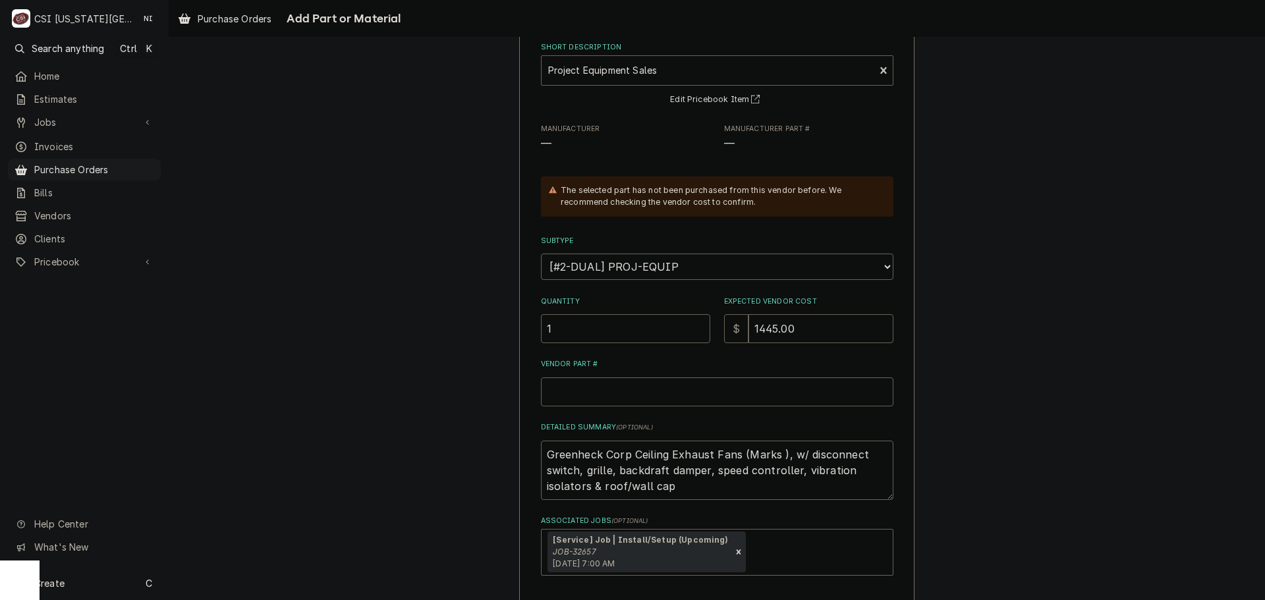
scroll to position [138, 0]
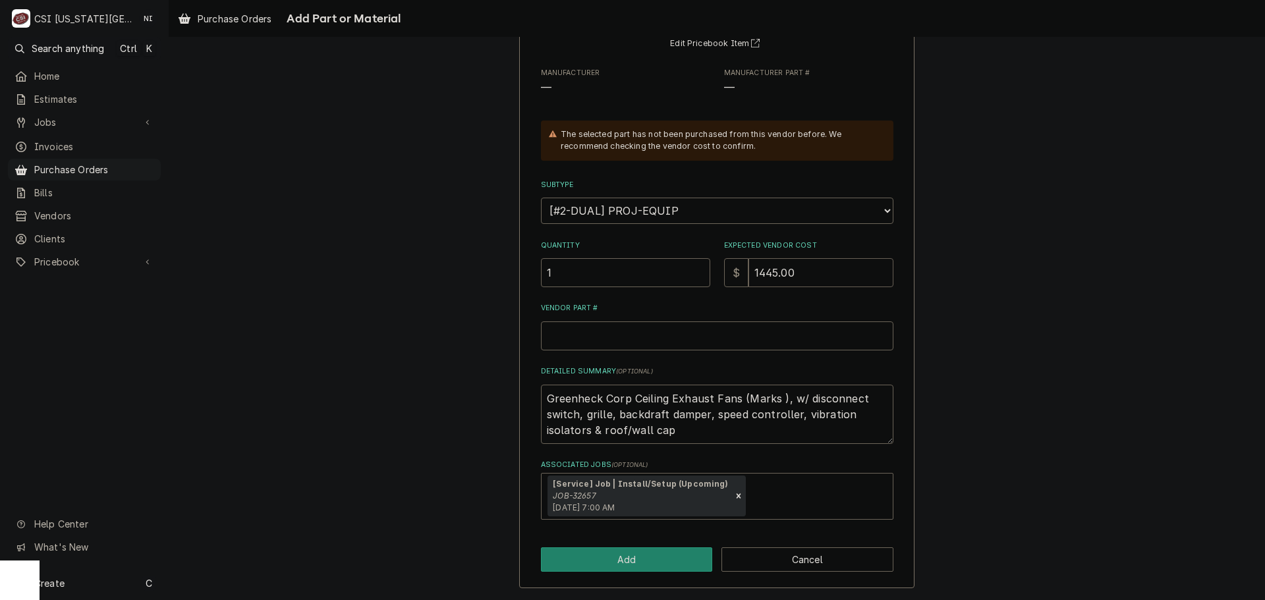
type textarea "x"
type input "1"
type textarea "x"
type input "16"
type textarea "x"
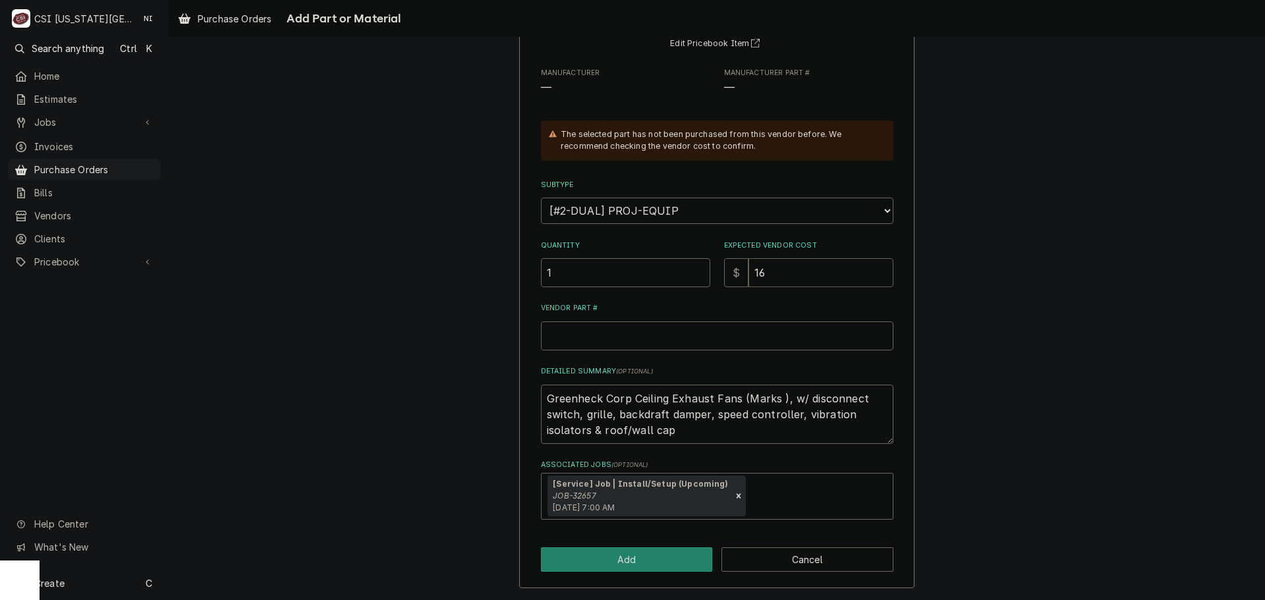
type input "160"
type textarea "x"
type input "1600"
type textarea "x"
type input "16000"
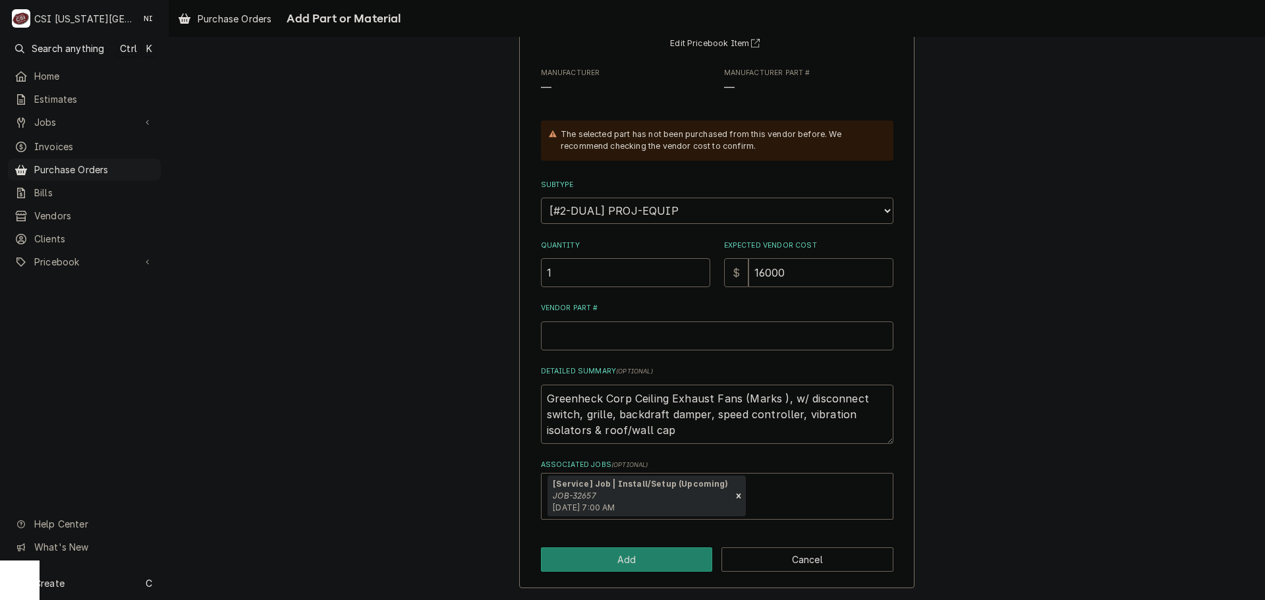
type textarea "x"
type input "1600"
type textarea "x"
type input "1600.0"
type textarea "x"
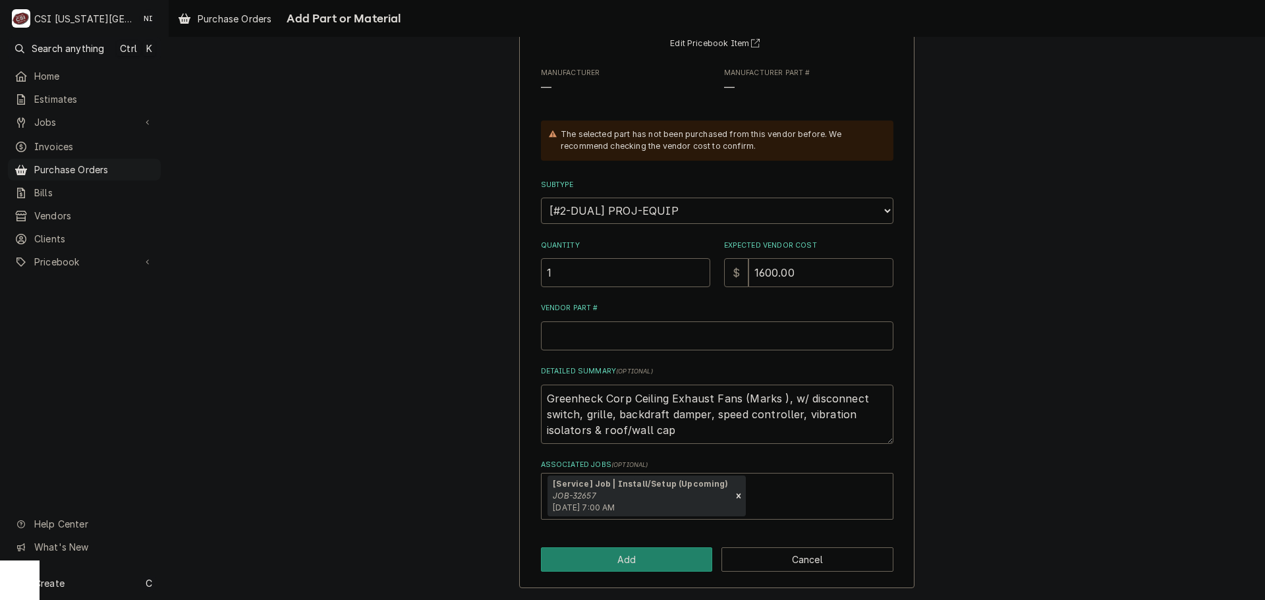
type input "1600.00"
click at [675, 336] on input "Vendor Part #" at bounding box center [717, 336] width 353 height 29
type textarea "x"
type input "a"
type textarea "x"
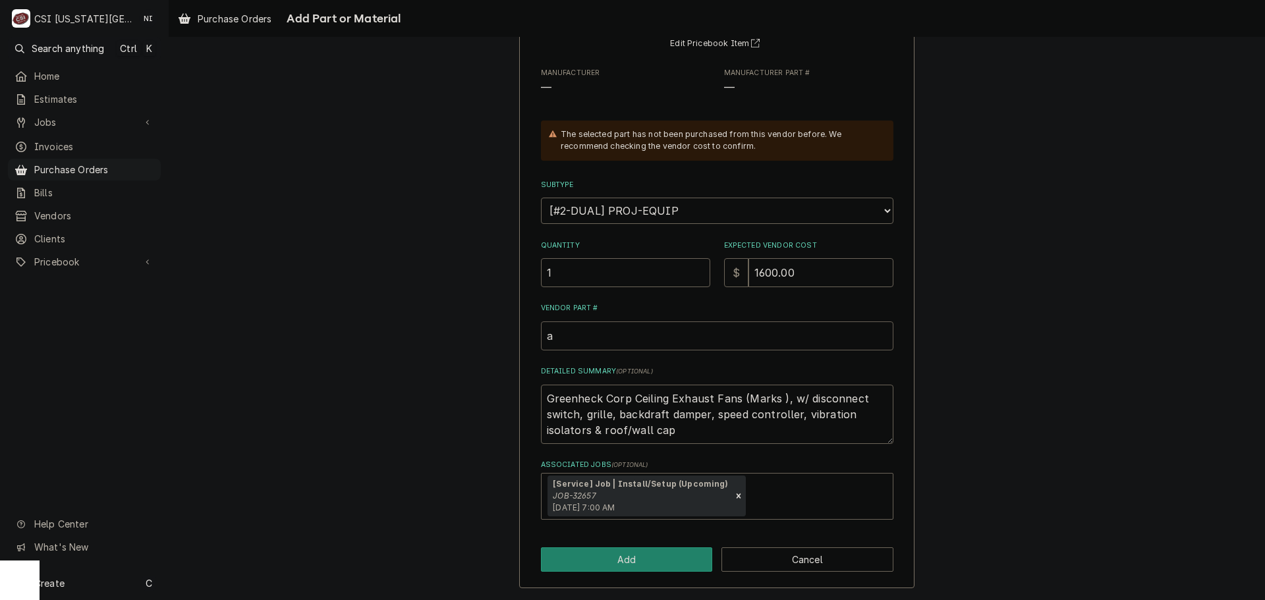
type input "ap"
type textarea "x"
type input "apr"
type textarea "x"
type input "apro"
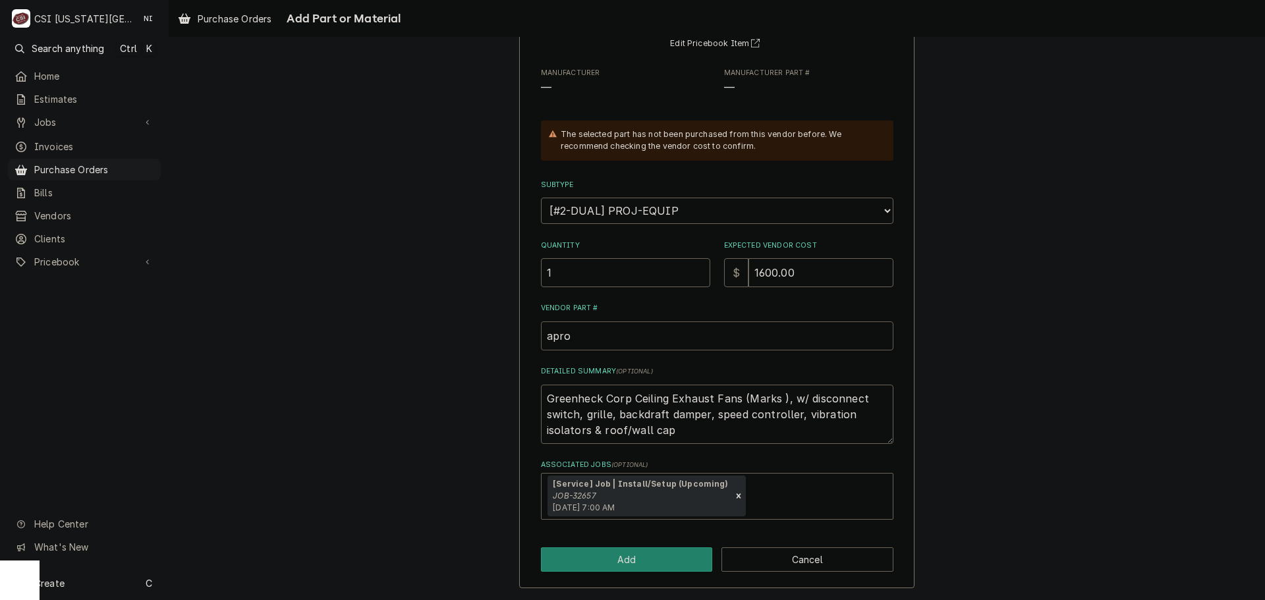
type textarea "x"
type input "apr"
type textarea "x"
type input "ap"
type textarea "x"
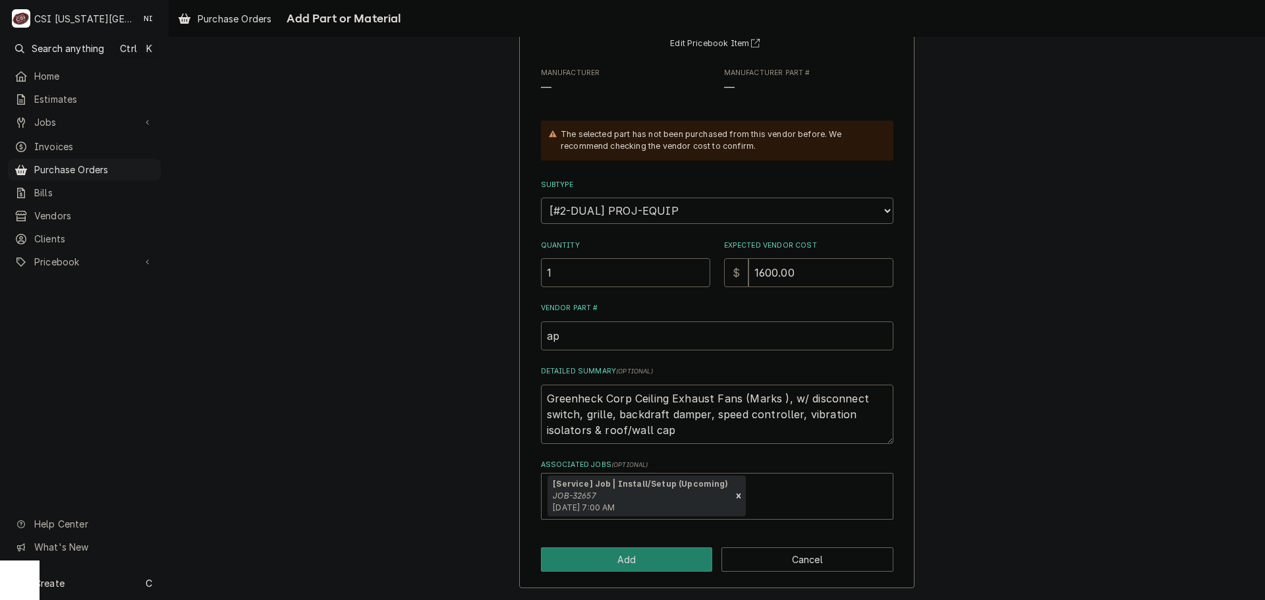
type input "a"
type textarea "x"
type input "o"
type textarea "x"
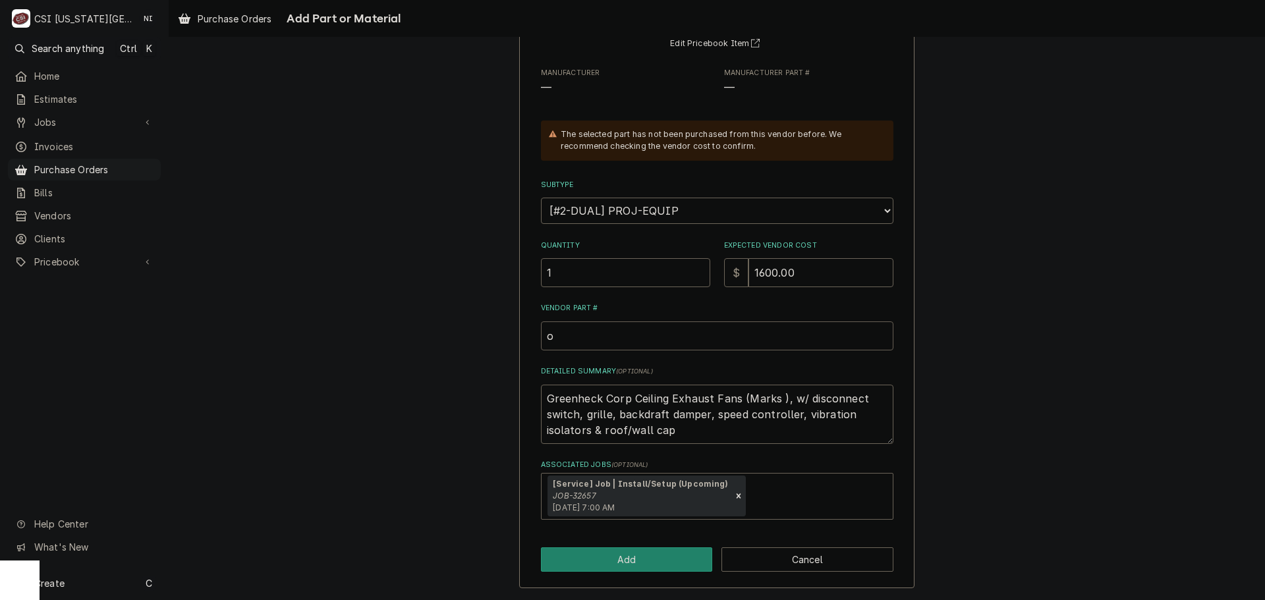
type input "op"
type textarea "x"
type input "opr"
type textarea "x"
type input "op"
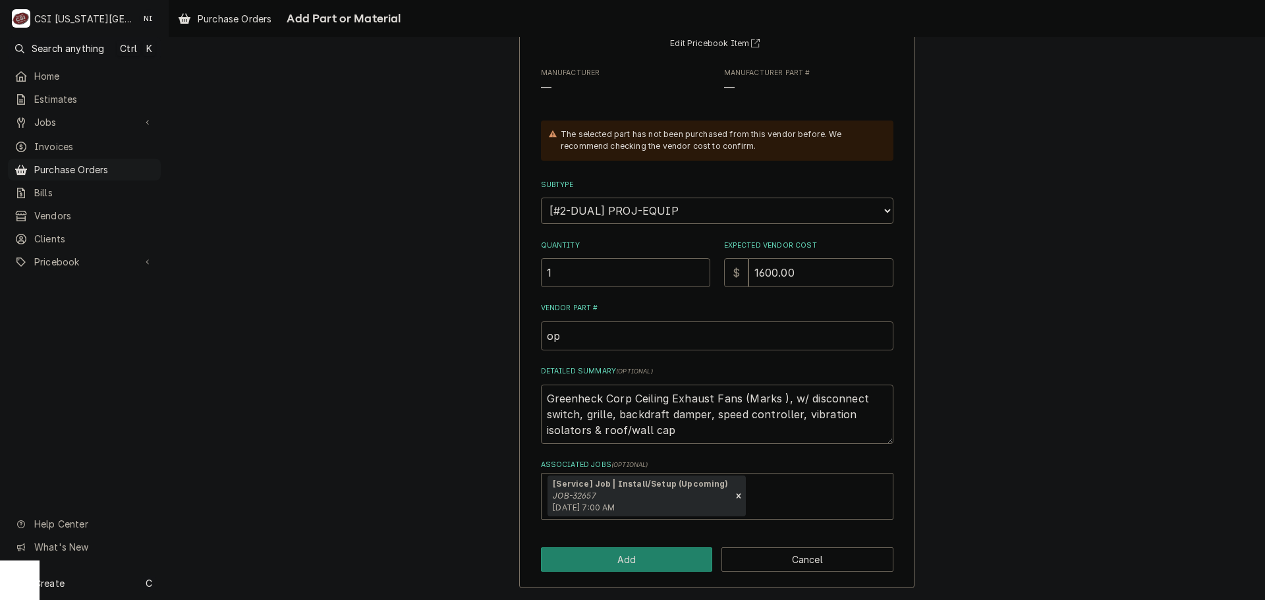
type textarea "x"
type input "o"
type textarea "x"
type input "p"
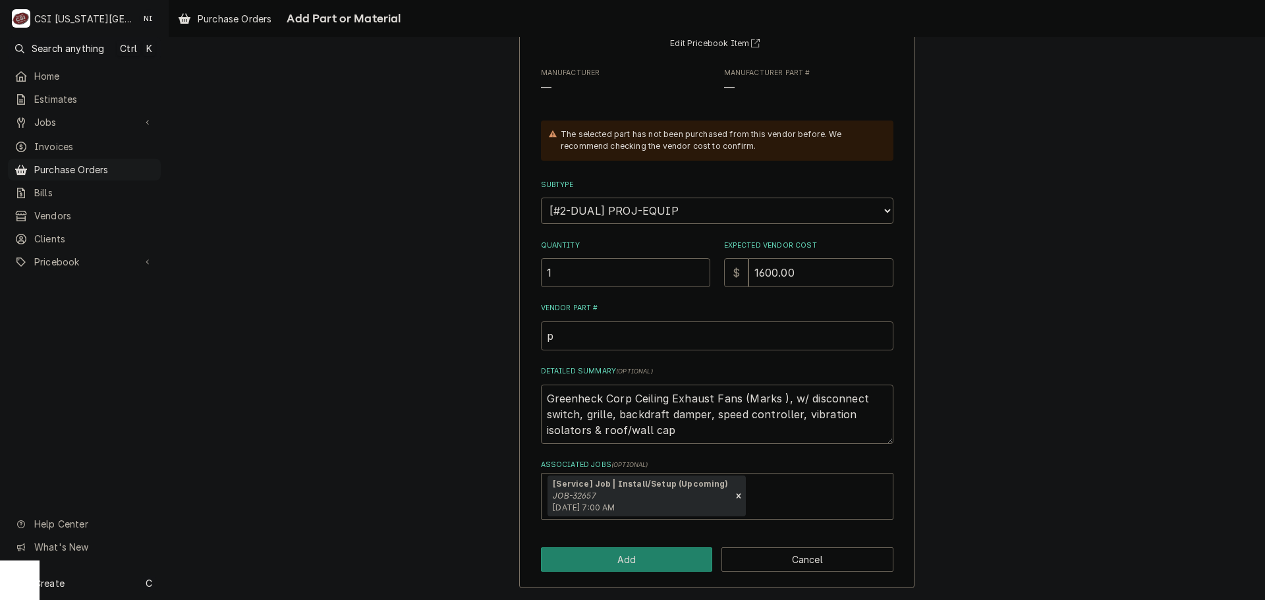
type textarea "x"
type input "pr"
type textarea "x"
type input "pro"
type textarea "x"
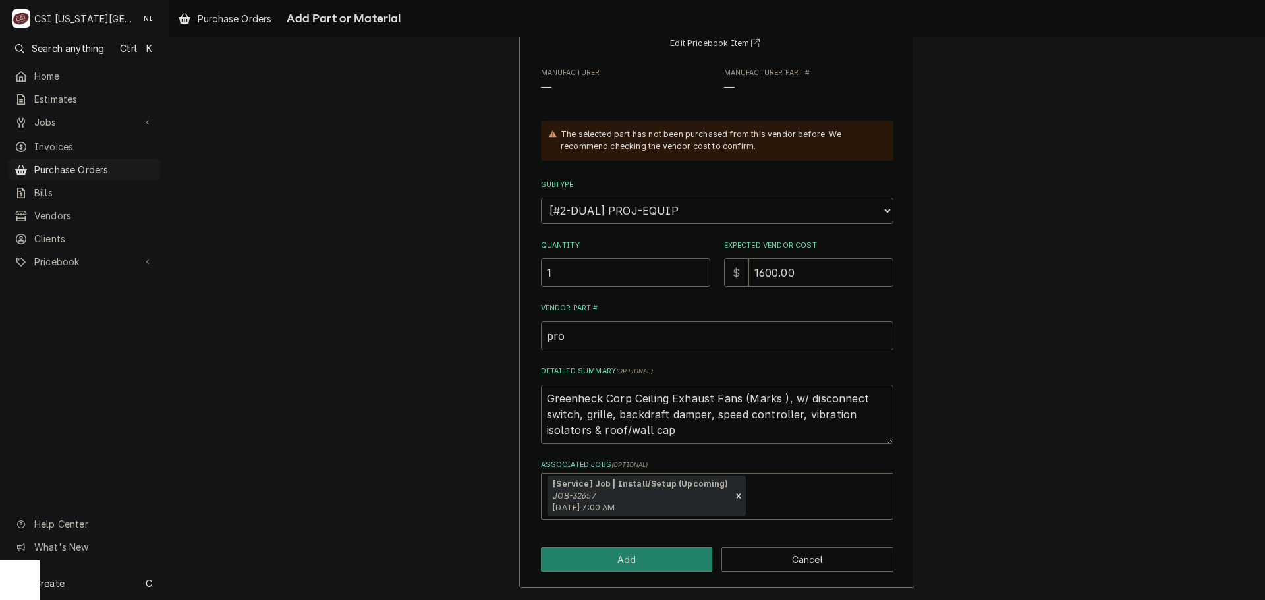
type input "proj"
type textarea "x"
type input "proje"
type textarea "x"
type input "projec"
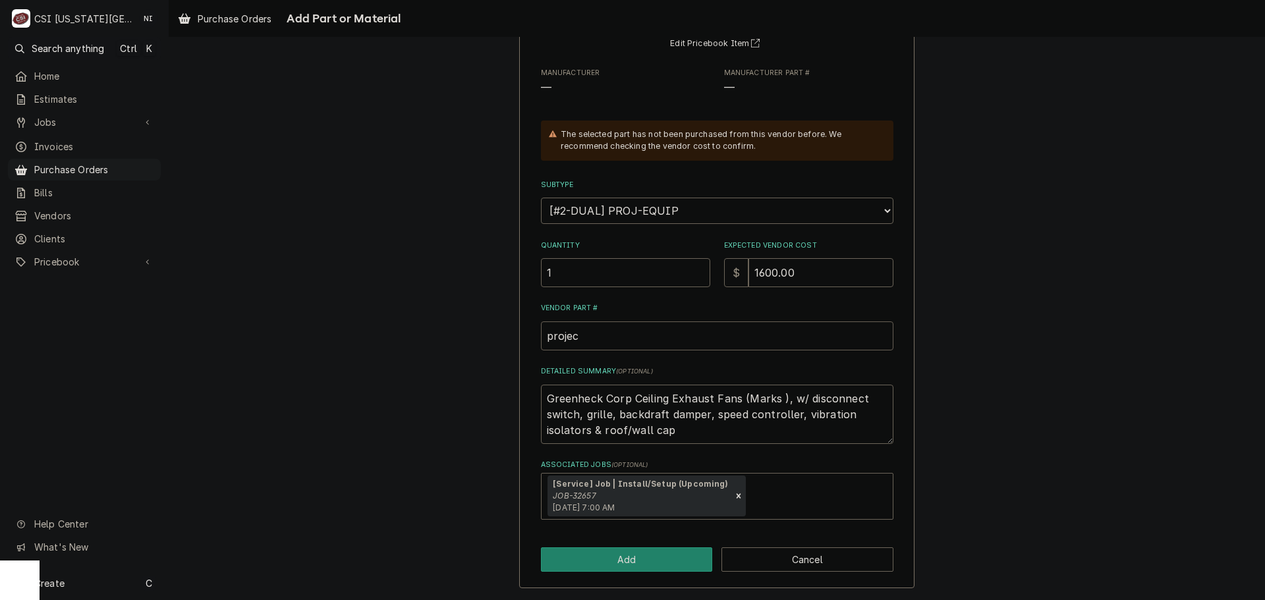
type textarea "x"
type input "project"
type textarea "x"
type input "project"
type textarea "x"
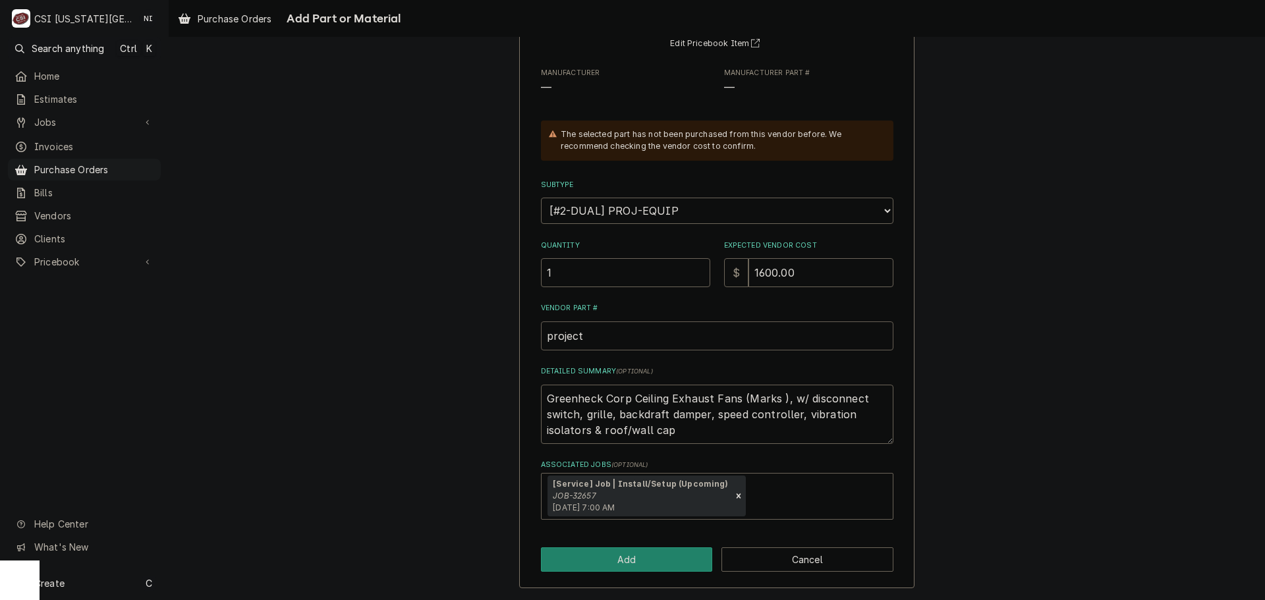
type input "project e"
type textarea "x"
type input "project eq"
type textarea "x"
type input "project equ"
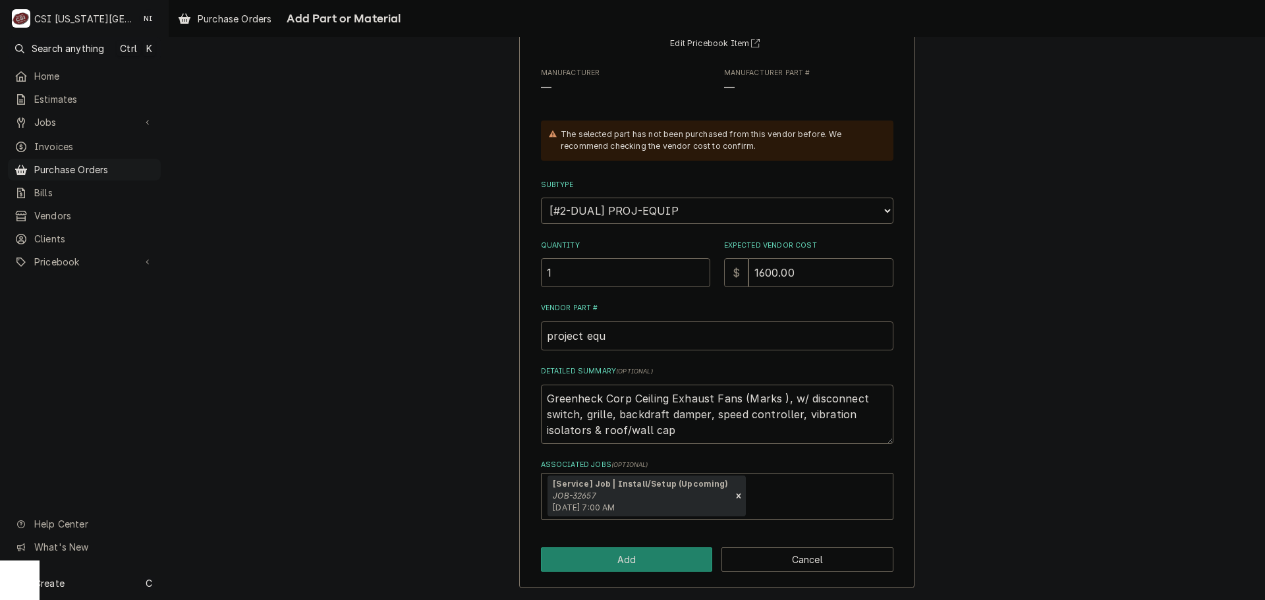
type textarea "x"
type input "project equi"
type textarea "x"
type input "project equip"
type textarea "x"
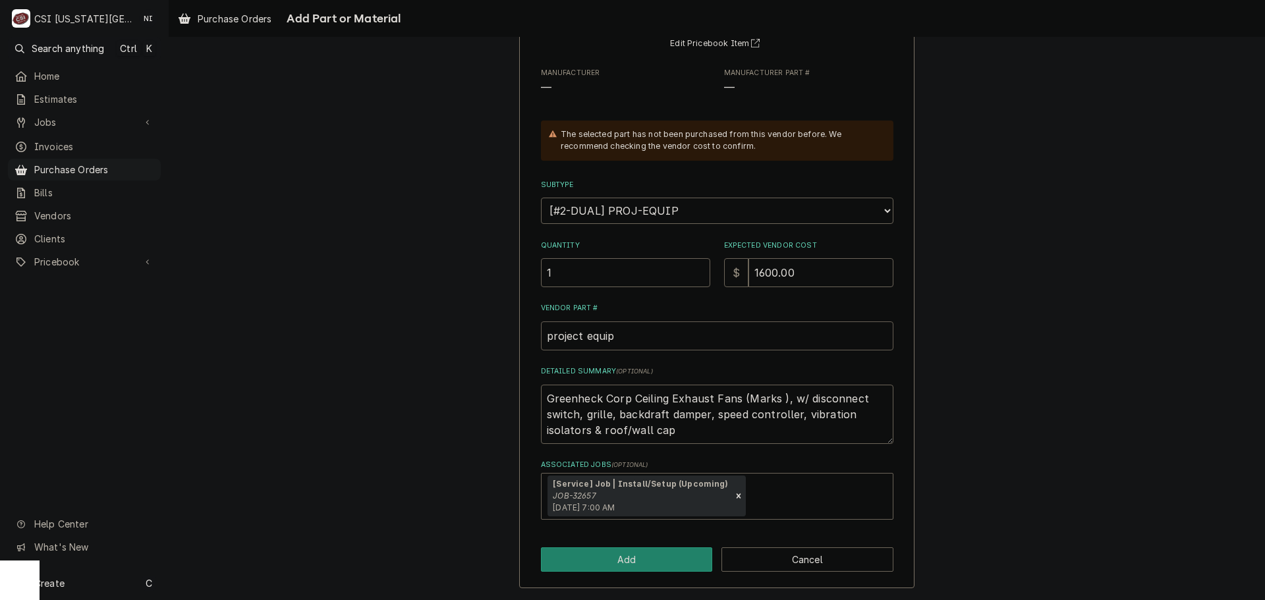
type input "project equipm"
type textarea "x"
type input "project equipme"
type textarea "x"
type input "project equipmen"
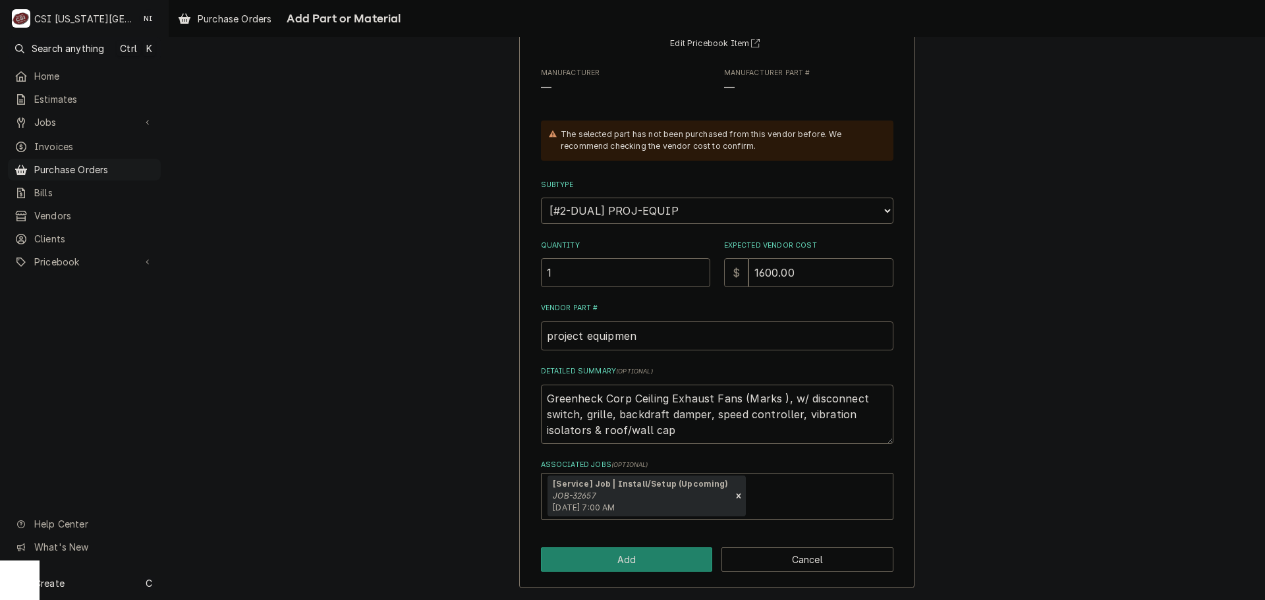
type textarea "x"
type input "project equipment"
click at [666, 555] on button "Add" at bounding box center [627, 560] width 172 height 24
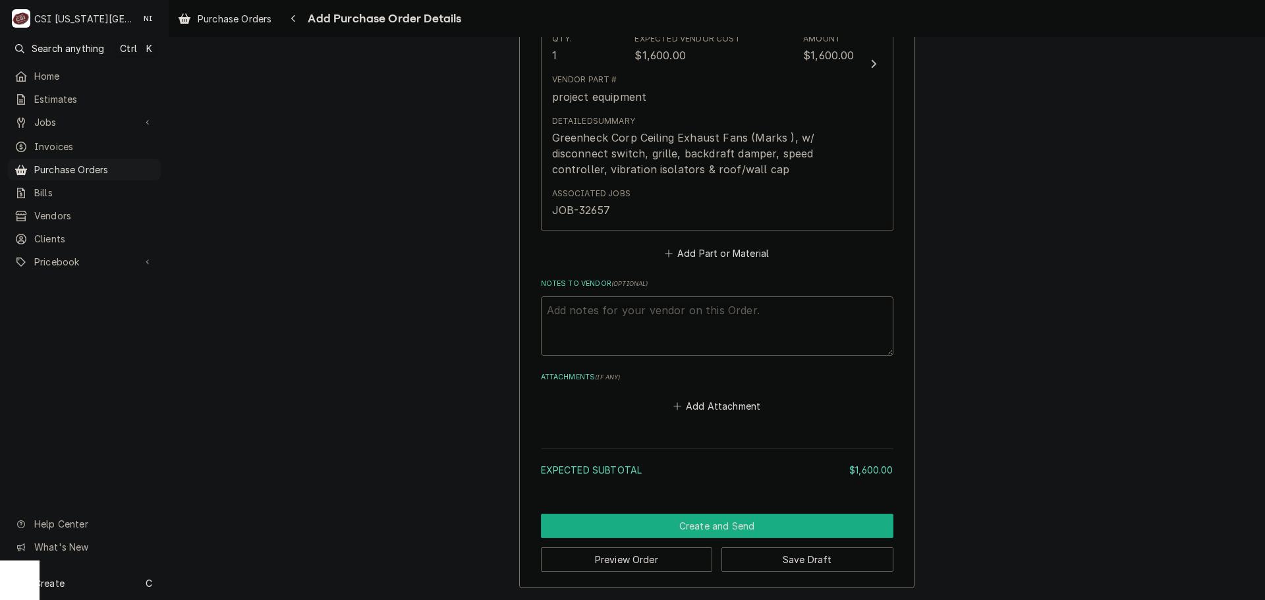
click at [702, 515] on button "Create and Send" at bounding box center [717, 526] width 353 height 24
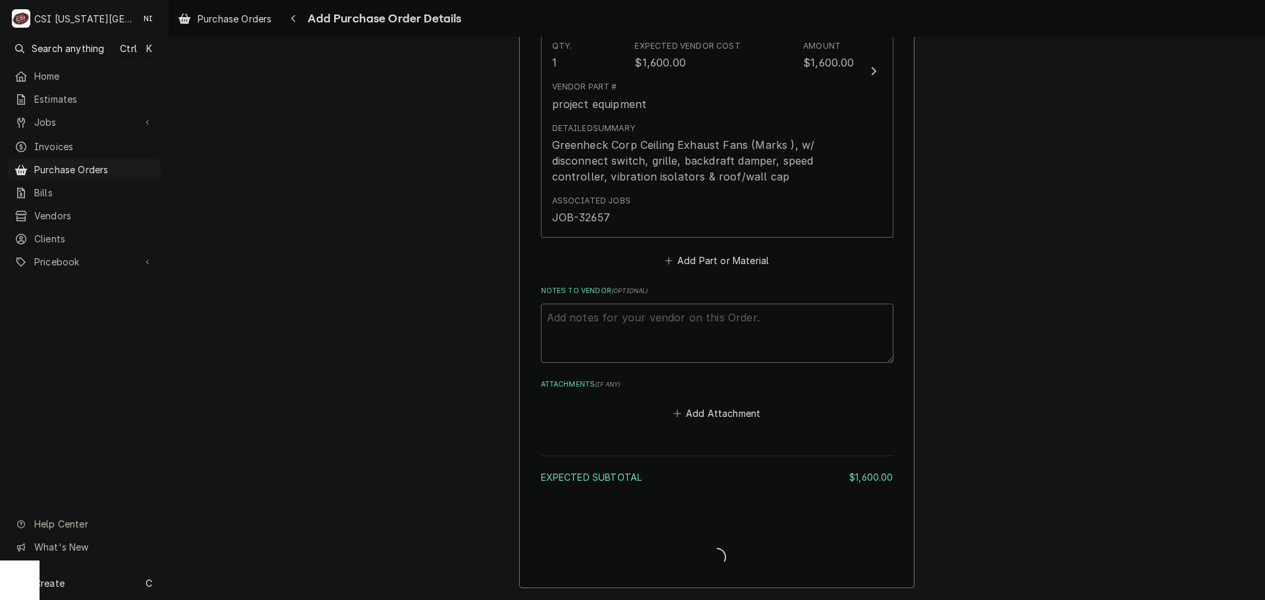
scroll to position [679, 0]
type textarea "x"
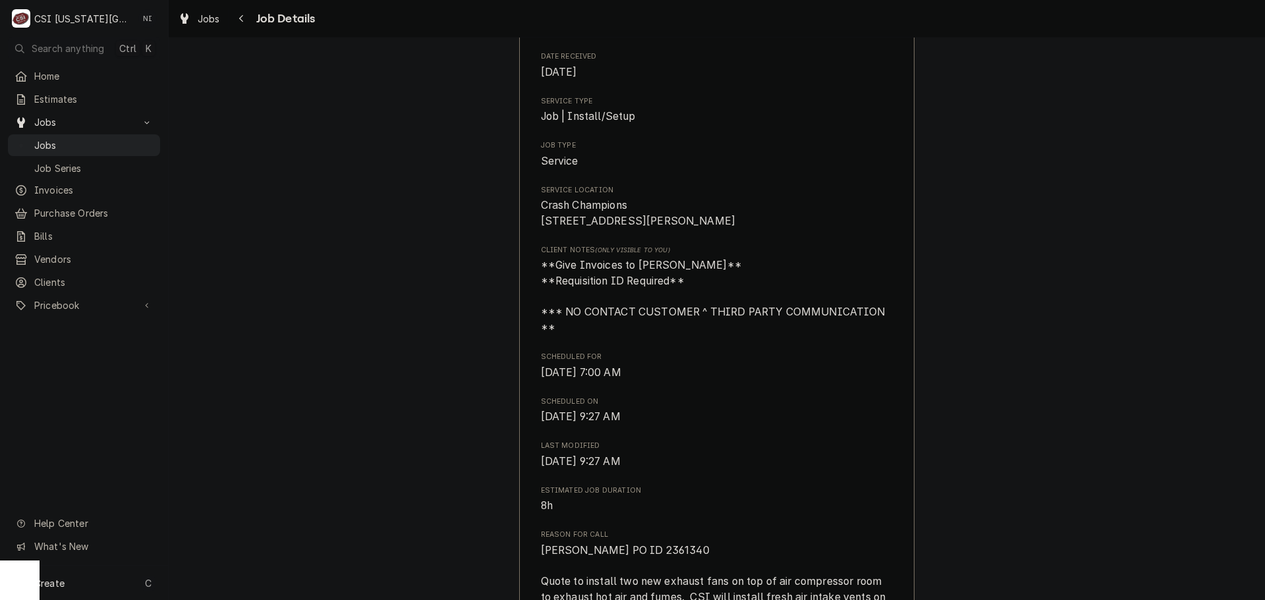
scroll to position [66, 0]
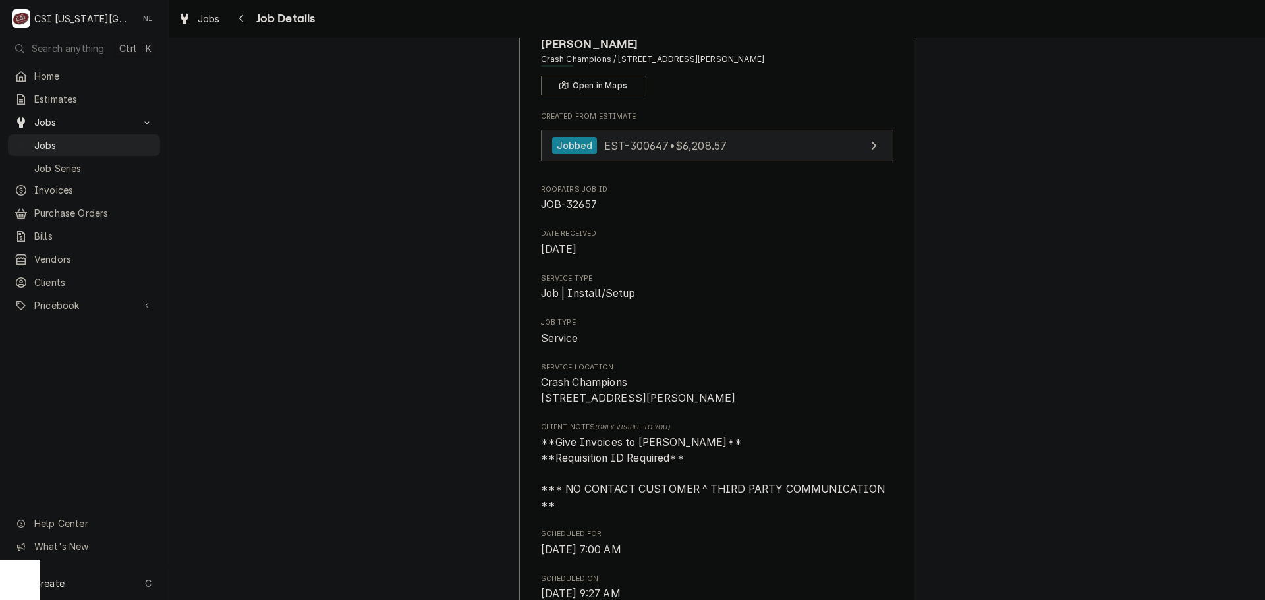
click at [734, 146] on link "Jobbed EST-300647 • $6,208.57" at bounding box center [717, 146] width 353 height 32
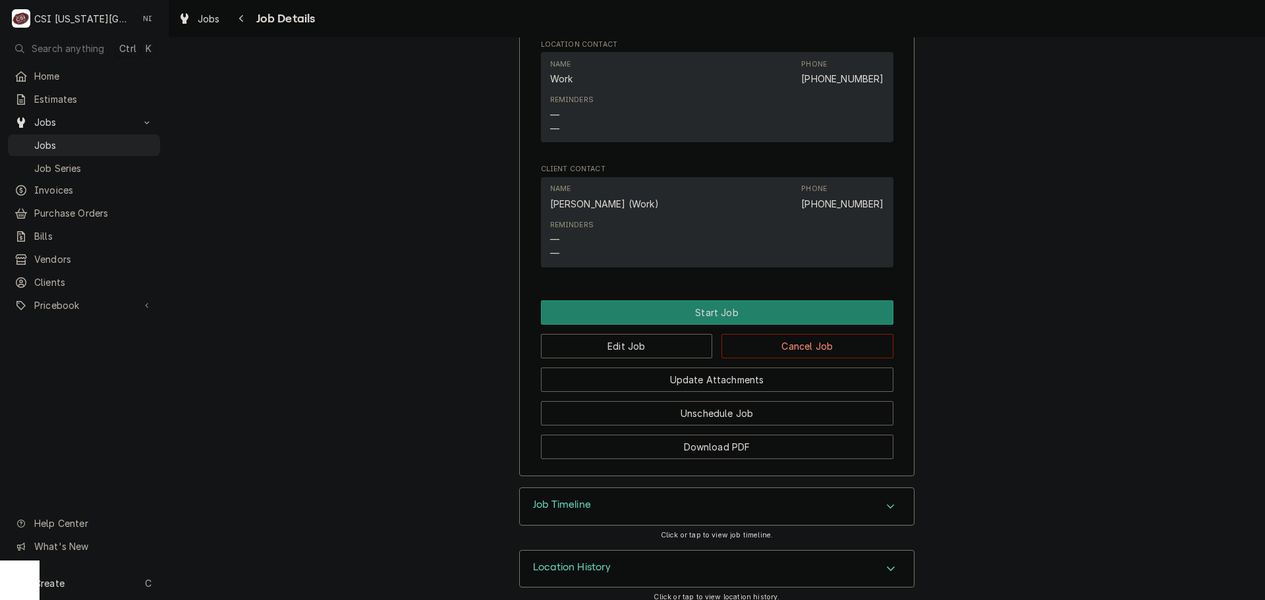
scroll to position [1205, 0]
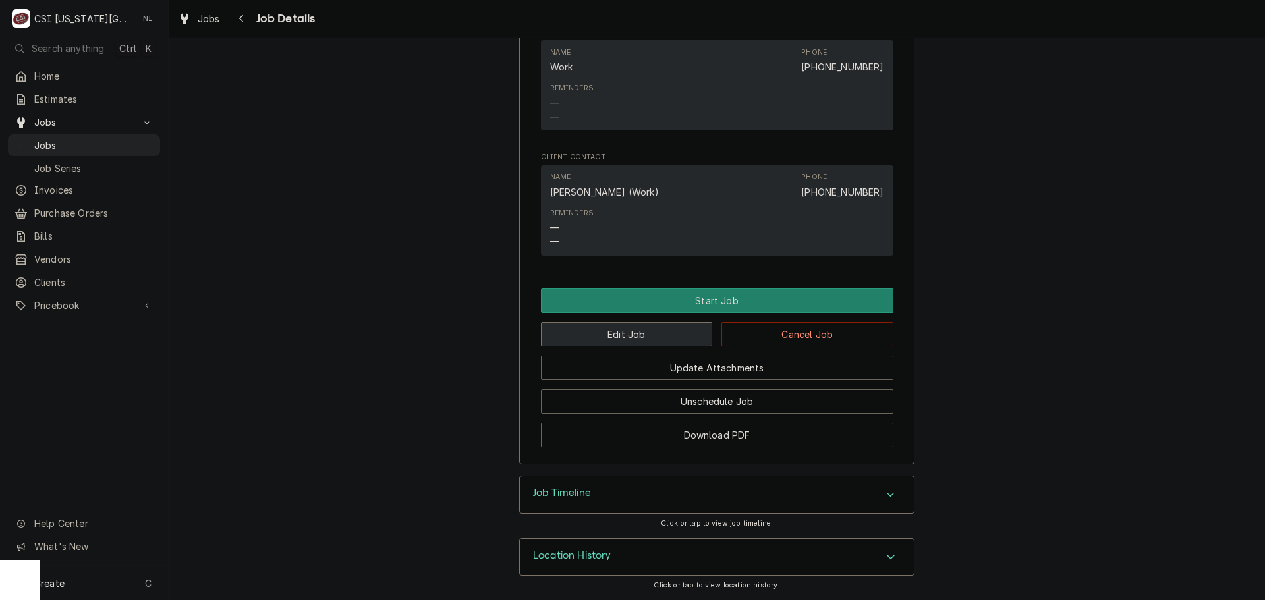
click at [644, 337] on button "Edit Job" at bounding box center [627, 334] width 172 height 24
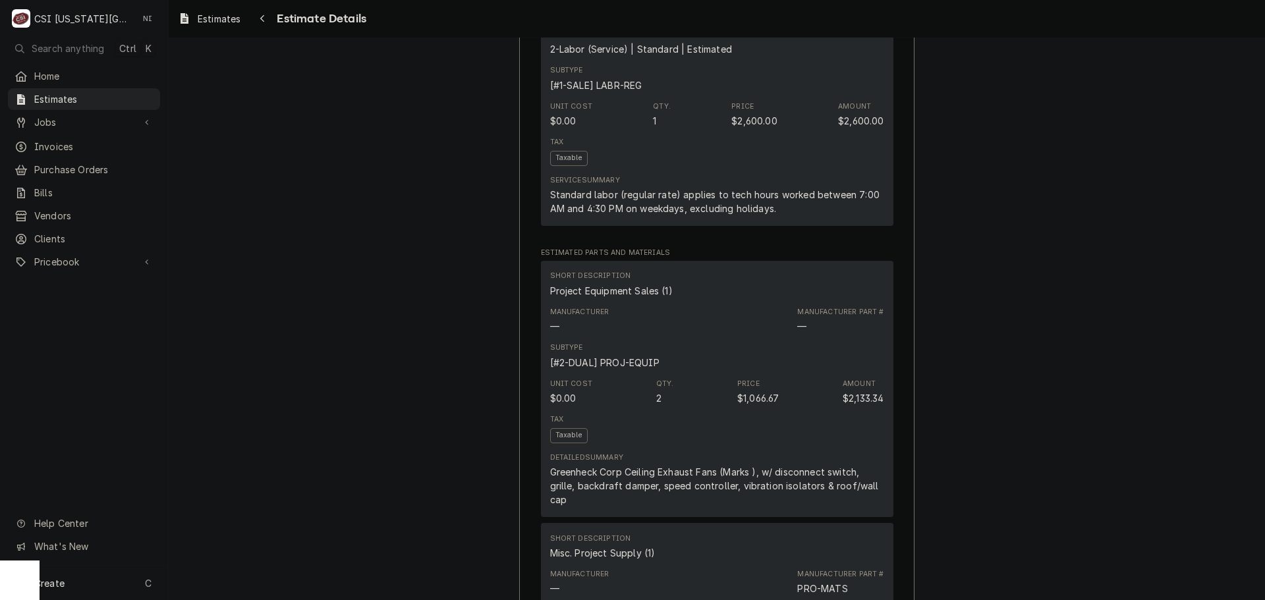
scroll to position [1318, 0]
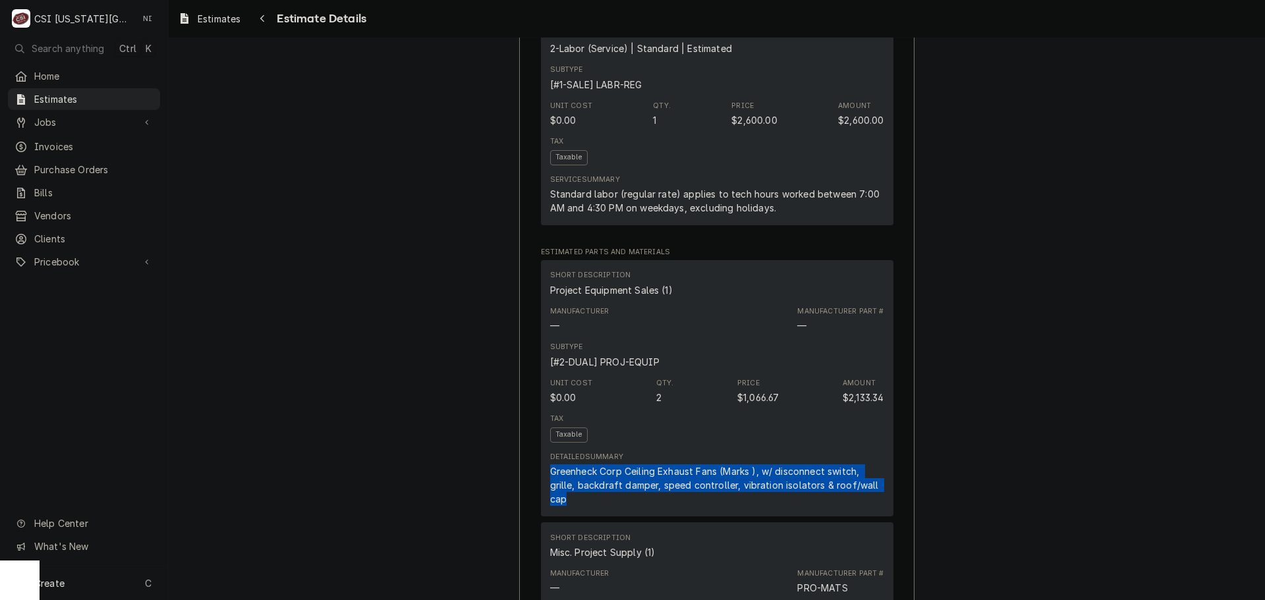
drag, startPoint x: 569, startPoint y: 546, endPoint x: 543, endPoint y: 516, distance: 39.7
click at [543, 516] on div "Short Description Project Equipment Sales (1) Manufacturer — Manufacturer Part …" at bounding box center [717, 388] width 353 height 256
copy div "Greenheck Corp Ceiling Exhaust Fans (Marks ), w/ disconnect switch, grille, bac…"
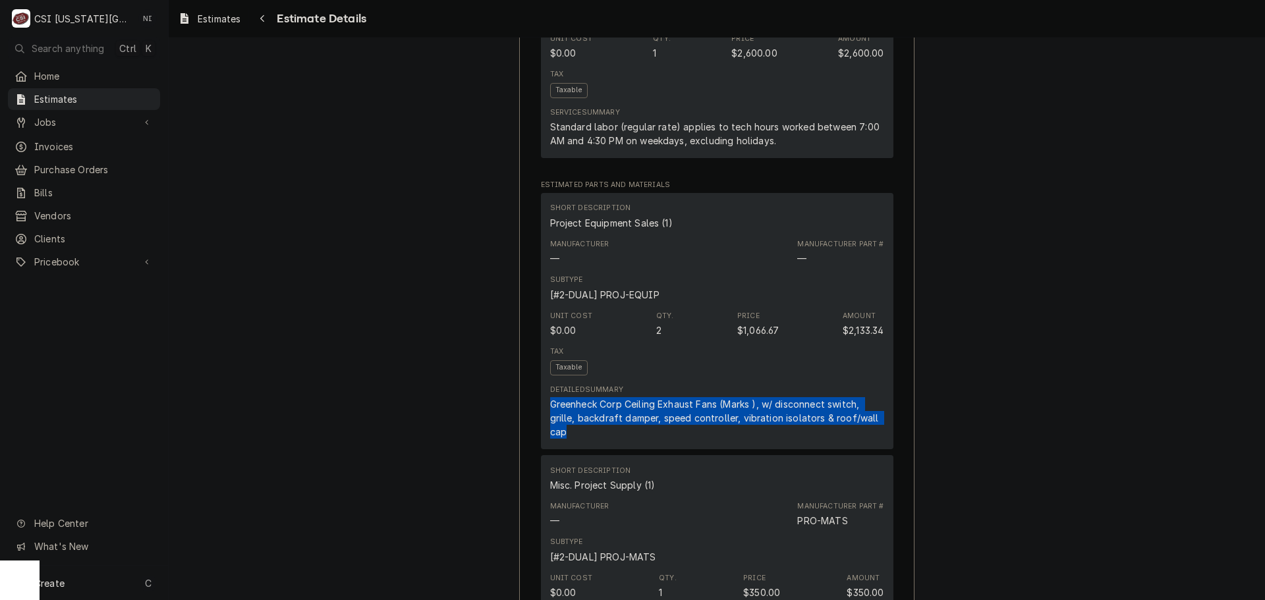
scroll to position [1384, 0]
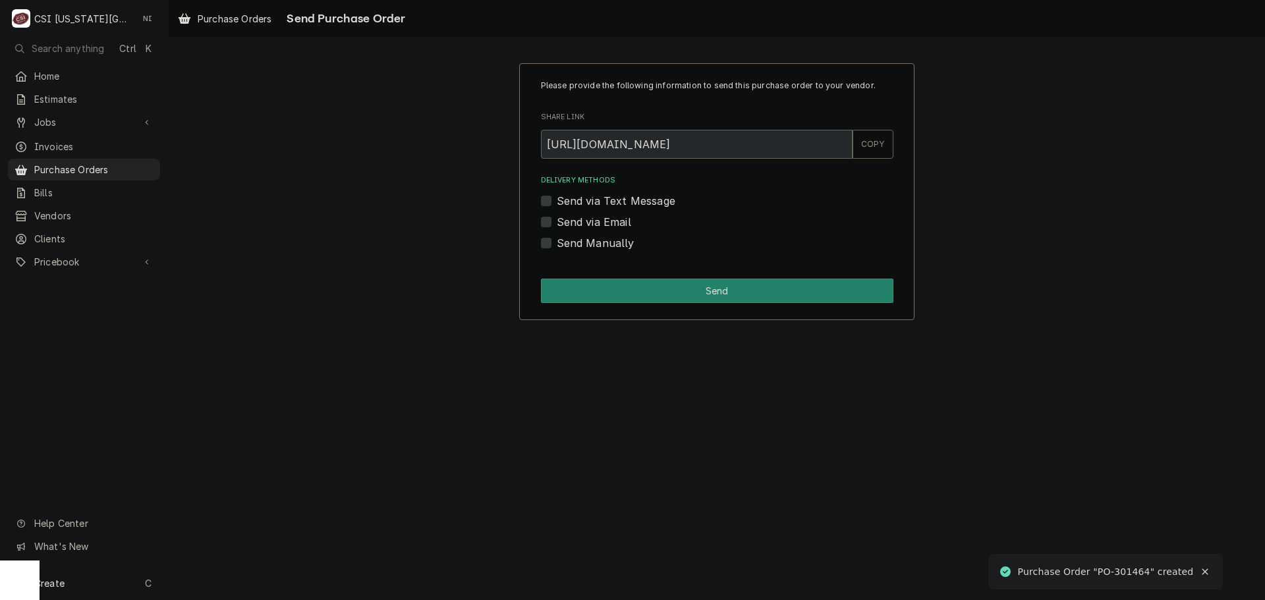
click at [557, 221] on label "Send via Email" at bounding box center [594, 222] width 74 height 16
click at [557, 221] on input "Send via Email" at bounding box center [733, 228] width 353 height 29
checkbox input "true"
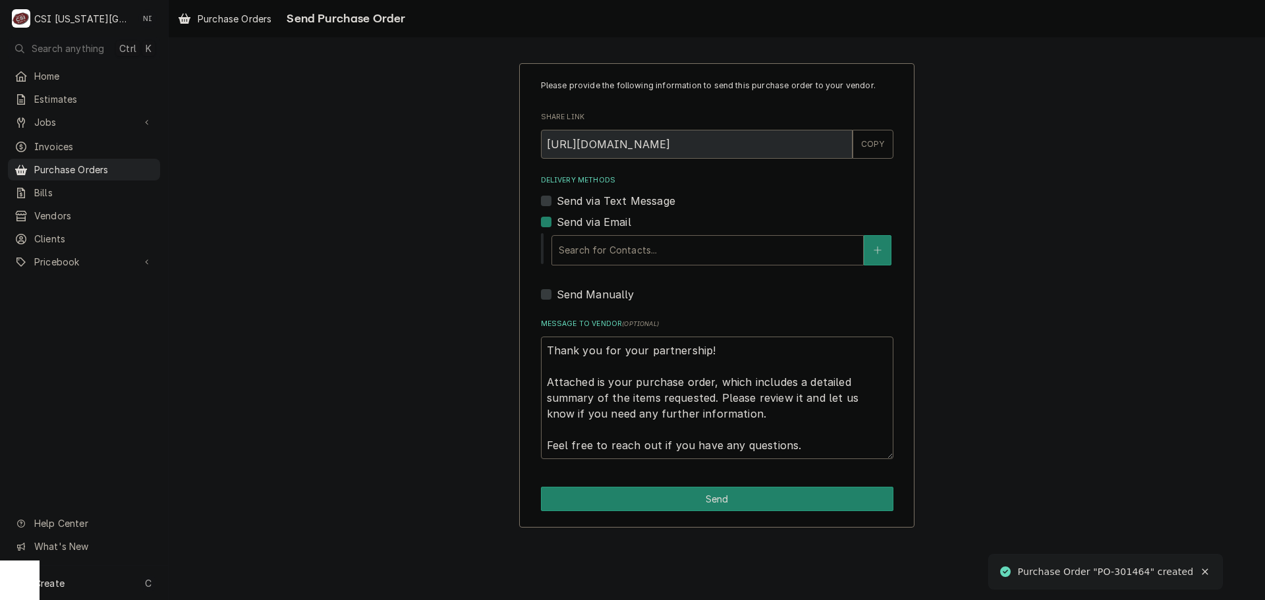
click at [649, 252] on div "Delivery Methods" at bounding box center [708, 251] width 298 height 24
click at [884, 250] on button "Delivery Methods" at bounding box center [878, 250] width 28 height 30
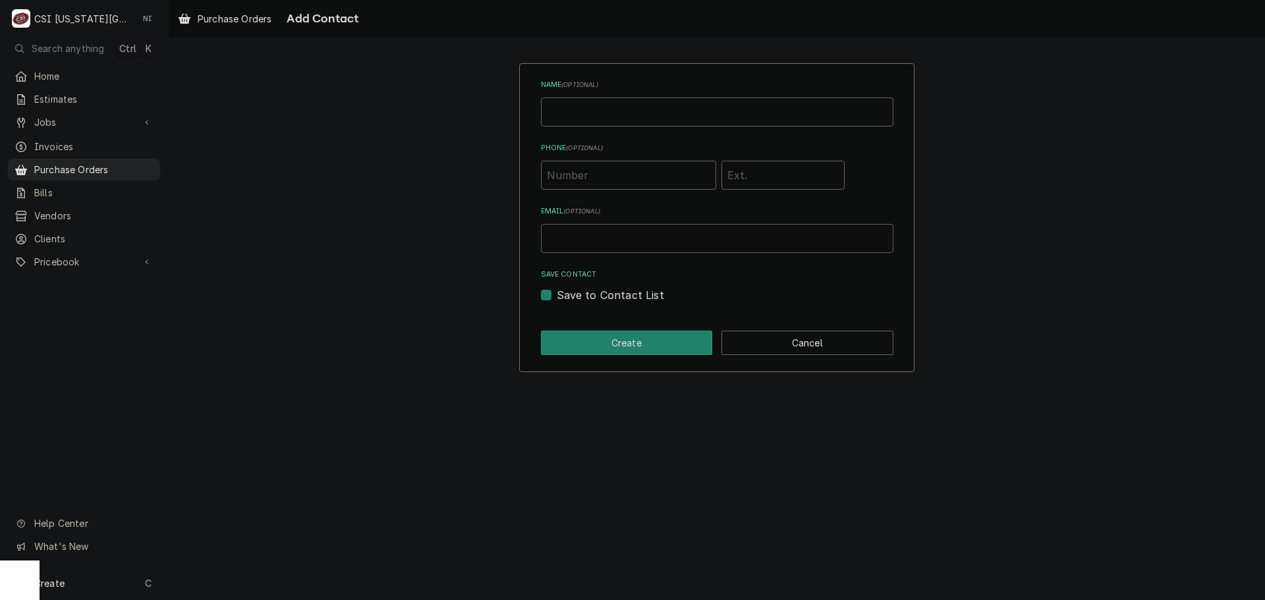
click at [675, 242] on input "Email ( optional )" at bounding box center [717, 238] width 353 height 29
drag, startPoint x: 669, startPoint y: 244, endPoint x: 459, endPoint y: 243, distance: 209.5
click at [459, 243] on div "Name ( optional ) Phone ( optional ) Email ( optional ) [EMAIL_ADDRESS][DOMAIN_…" at bounding box center [717, 217] width 1096 height 332
type input "[EMAIL_ADDRESS][DOMAIN_NAME]"
click at [630, 344] on button "Create" at bounding box center [627, 343] width 172 height 24
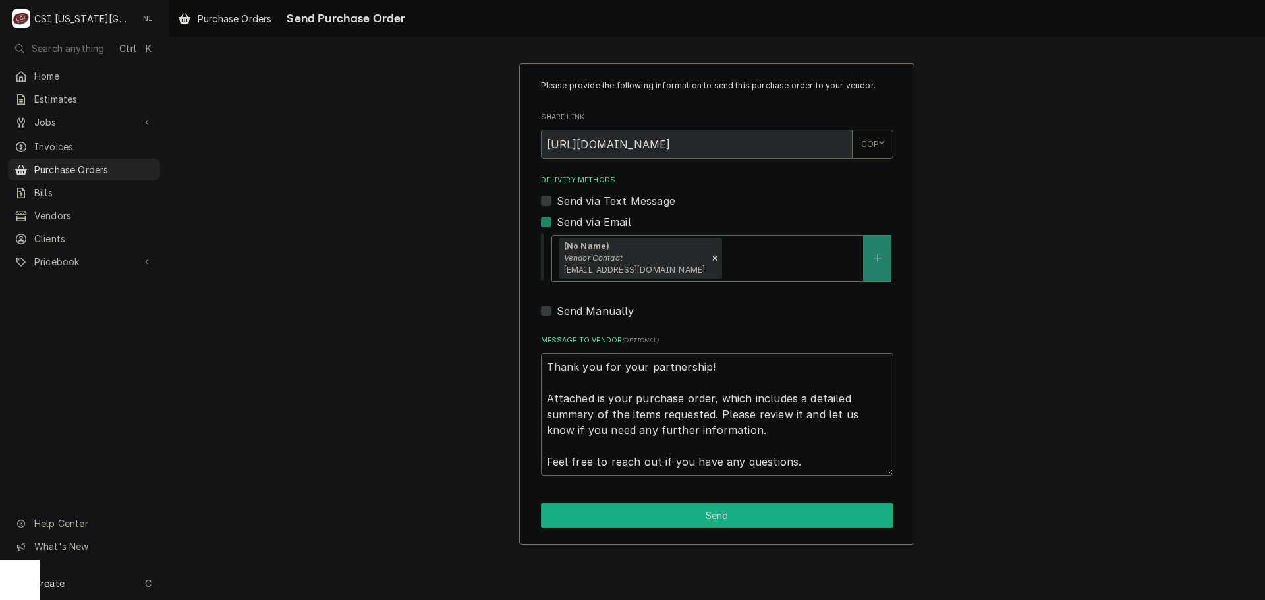
drag, startPoint x: 760, startPoint y: 523, endPoint x: 829, endPoint y: 513, distance: 70.0
click at [760, 523] on button "Send" at bounding box center [717, 515] width 353 height 24
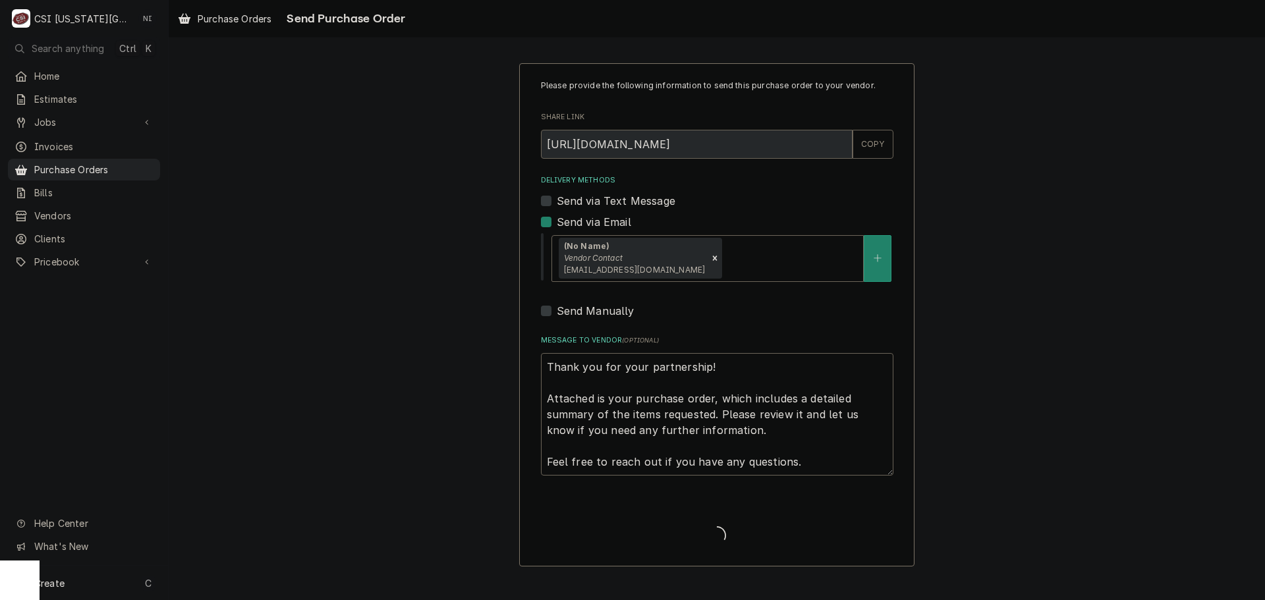
type textarea "x"
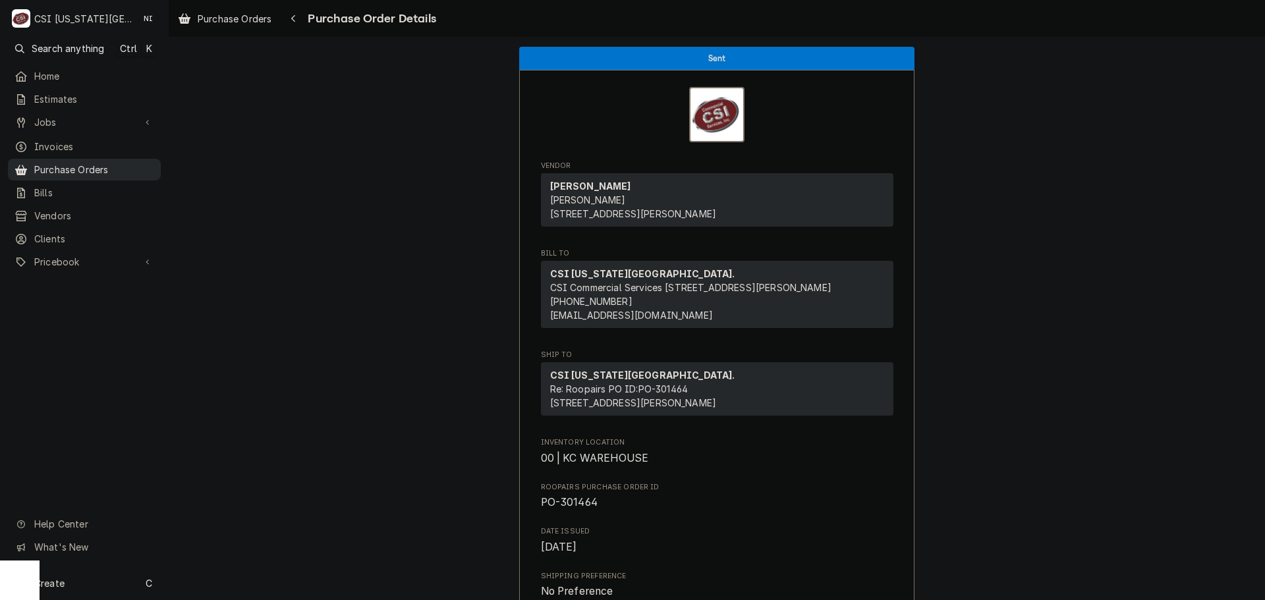
drag, startPoint x: 126, startPoint y: 159, endPoint x: 139, endPoint y: 159, distance: 13.2
click at [126, 163] on span "Purchase Orders" at bounding box center [94, 170] width 120 height 14
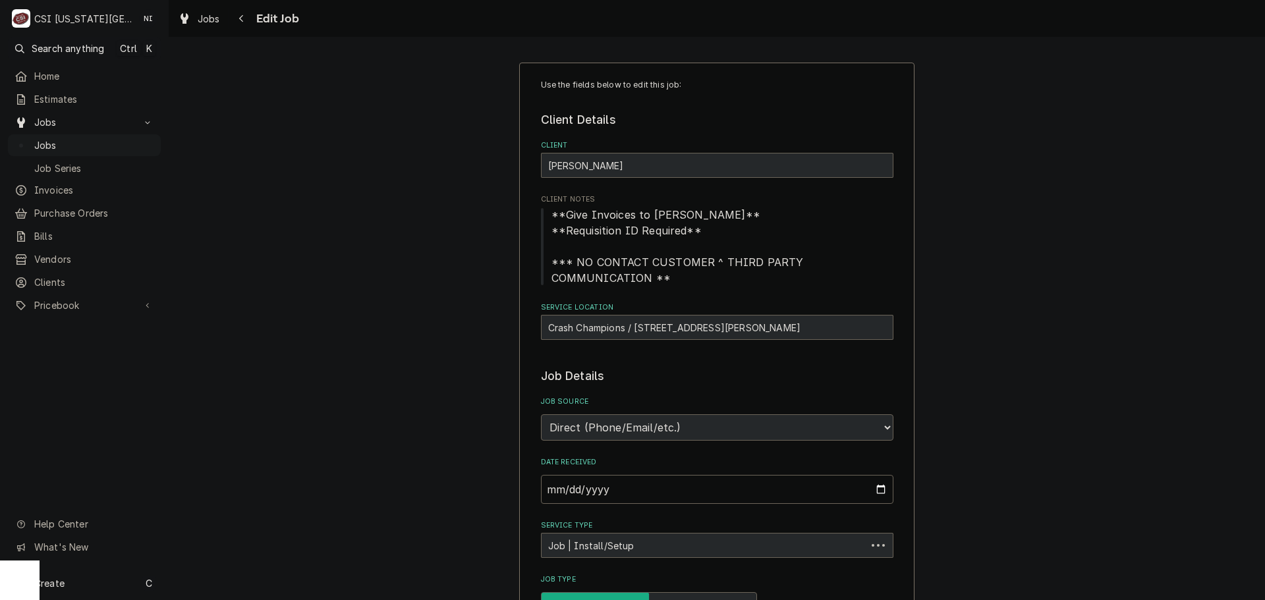
type textarea "x"
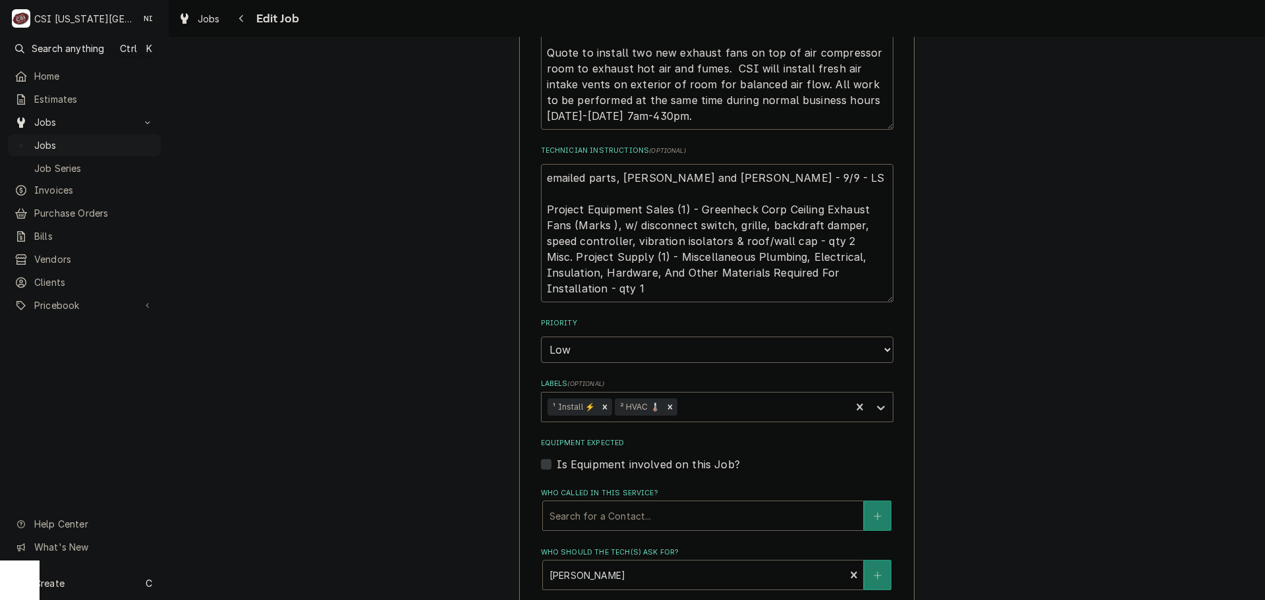
scroll to position [527, 0]
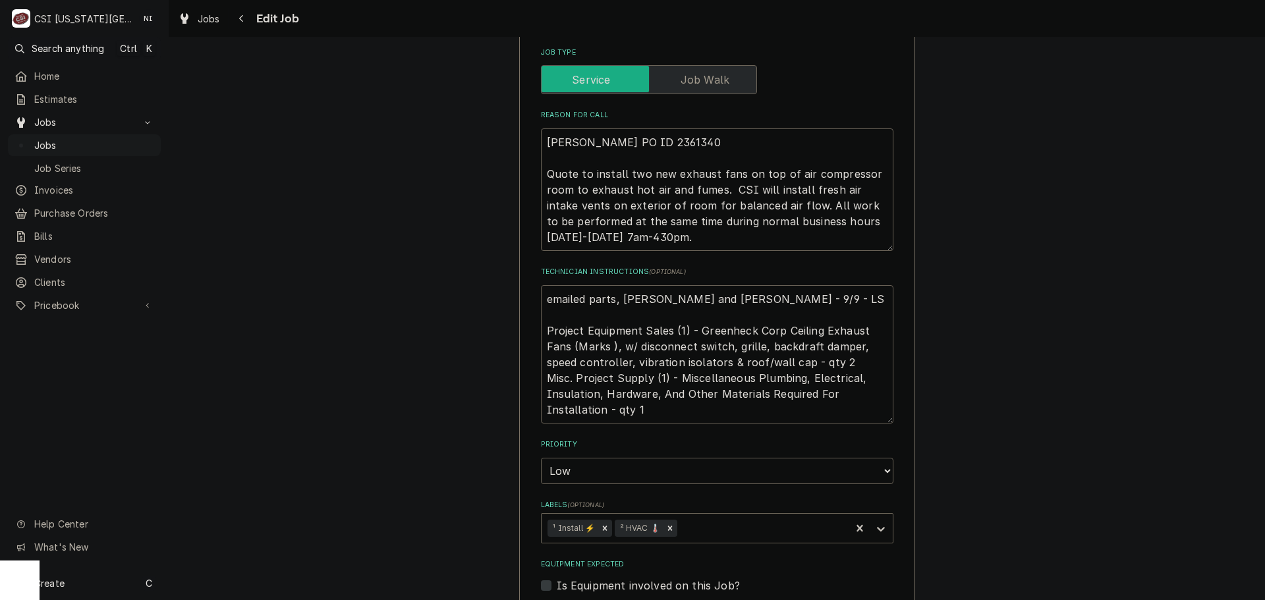
click at [544, 300] on textarea "emailed parts, lindy, phil and zach - 9/9 - LS Project Equipment Sales (1) - Gr…" at bounding box center [717, 354] width 353 height 138
type textarea "emailed parts, lindy, phil and zach - 9/9 - LS Project Equipment Sales (1) - Gr…"
type textarea "x"
type textarea "emailed parts, lindy, phil and zach - 9/9 - LS Project Equipment Sales (1) - Gr…"
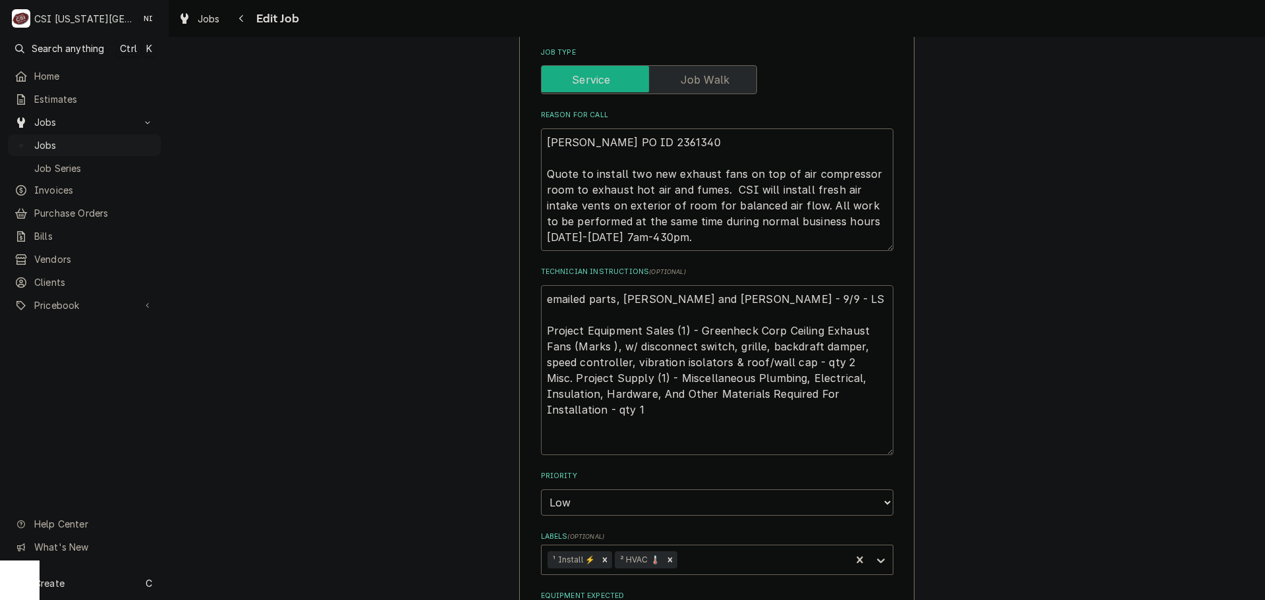
drag, startPoint x: 570, startPoint y: 298, endPoint x: 563, endPoint y: 304, distance: 9.3
click at [565, 303] on textarea "emailed parts, lindy, phil and zach - 9/9 - LS Project Equipment Sales (1) - Gr…" at bounding box center [717, 370] width 353 height 170
type textarea "x"
type textarea "Q emailed parts, lindy, phil and zach - 9/9 - LS Project Equipment Sales (1) - …"
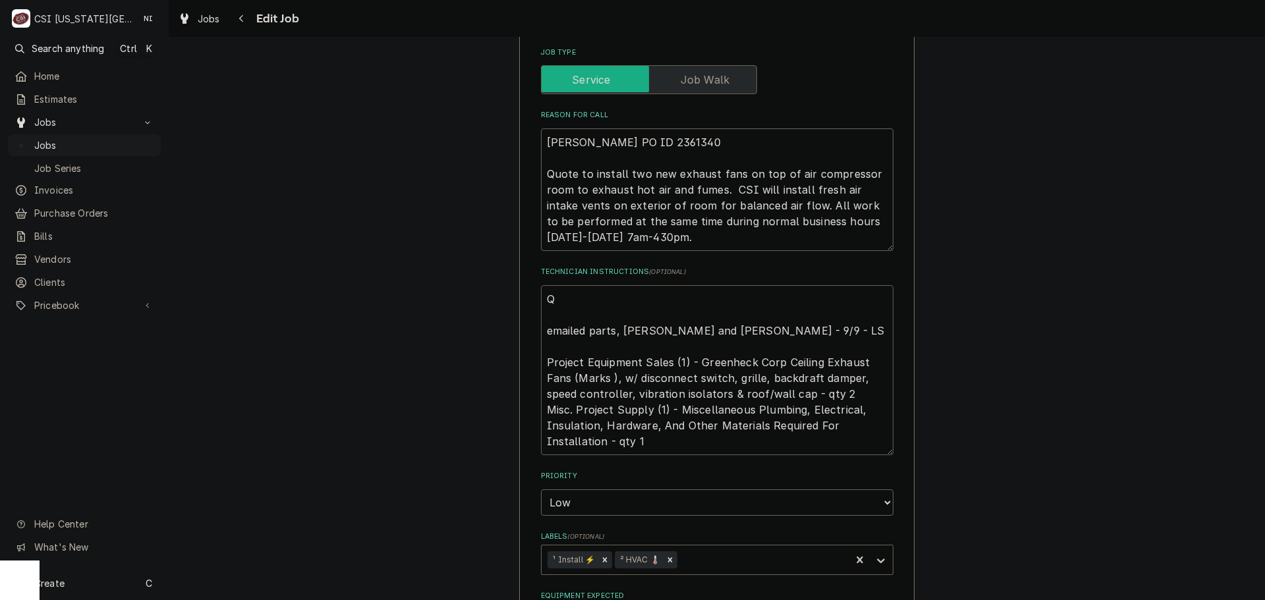
type textarea "x"
type textarea "Qe emailed parts, lindy, phil and zach - 9/9 - LS Project Equipment Sales (1) -…"
type textarea "x"
type textarea "Q emailed parts, lindy, phil and zach - 9/9 - LS Project Equipment Sales (1) - …"
type textarea "x"
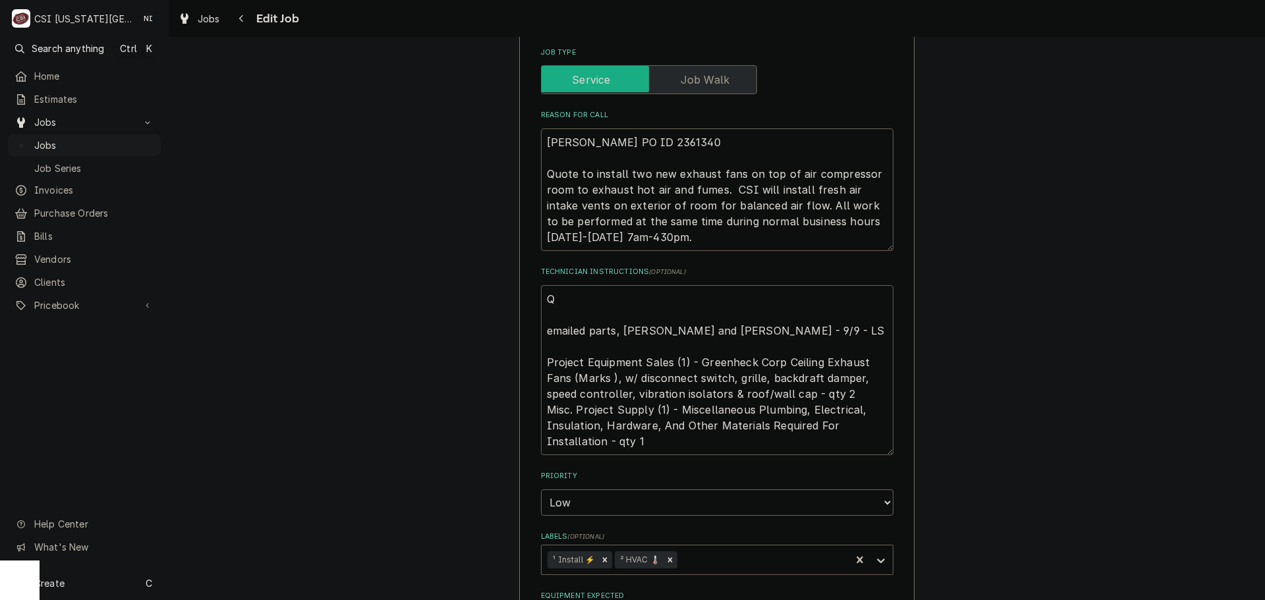
type textarea "emailed parts, lindy, phil and zach - 9/9 - LS Project Equipment Sales (1) - Gr…"
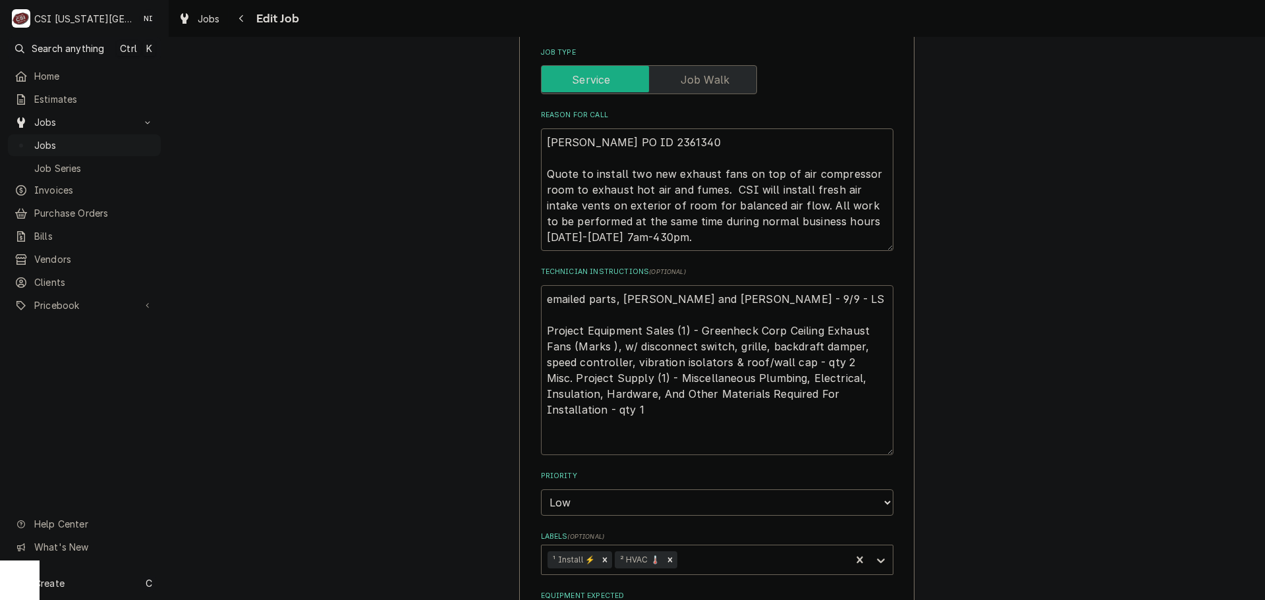
type textarea "x"
type textarea "E emailed parts, lindy, phil and zach - 9/9 - LS Project Equipment Sales (1) - …"
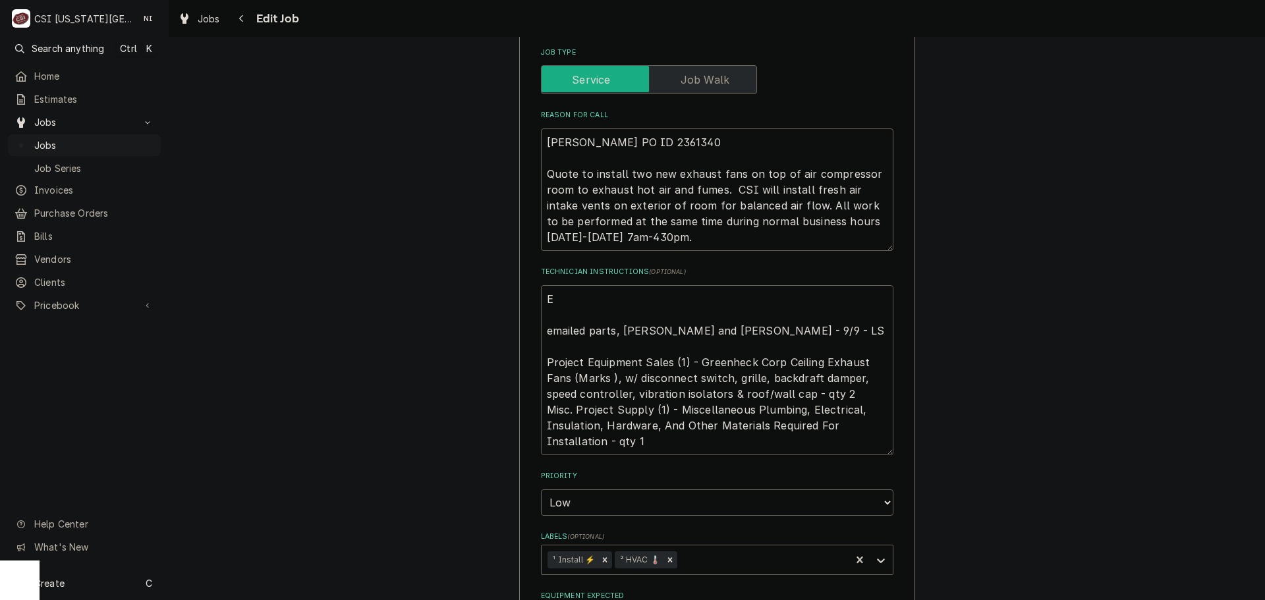
type textarea "x"
type textarea "Eq emailed parts, lindy, phil and zach - 9/9 - LS Project Equipment Sales (1) -…"
type textarea "x"
type textarea "Equ emailed parts, lindy, phil and zach - 9/9 - LS Project Equipment Sales (1) …"
type textarea "x"
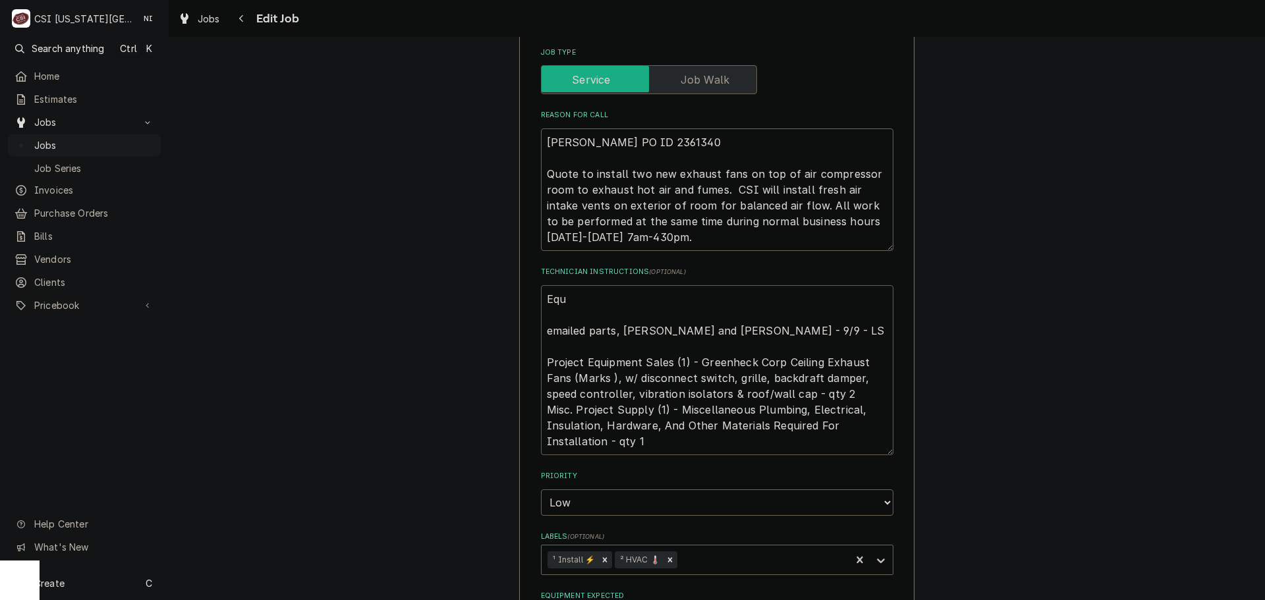
type textarea "Equi emailed parts, lindy, phil and zach - 9/9 - LS Project Equipment Sales (1)…"
type textarea "x"
type textarea "Equip emailed parts, lindy, phil and zach - 9/9 - LS Project Equipment Sales (1…"
type textarea "x"
type textarea "Equipm emailed parts, lindy, phil and zach - 9/9 - LS Project Equipment Sales (…"
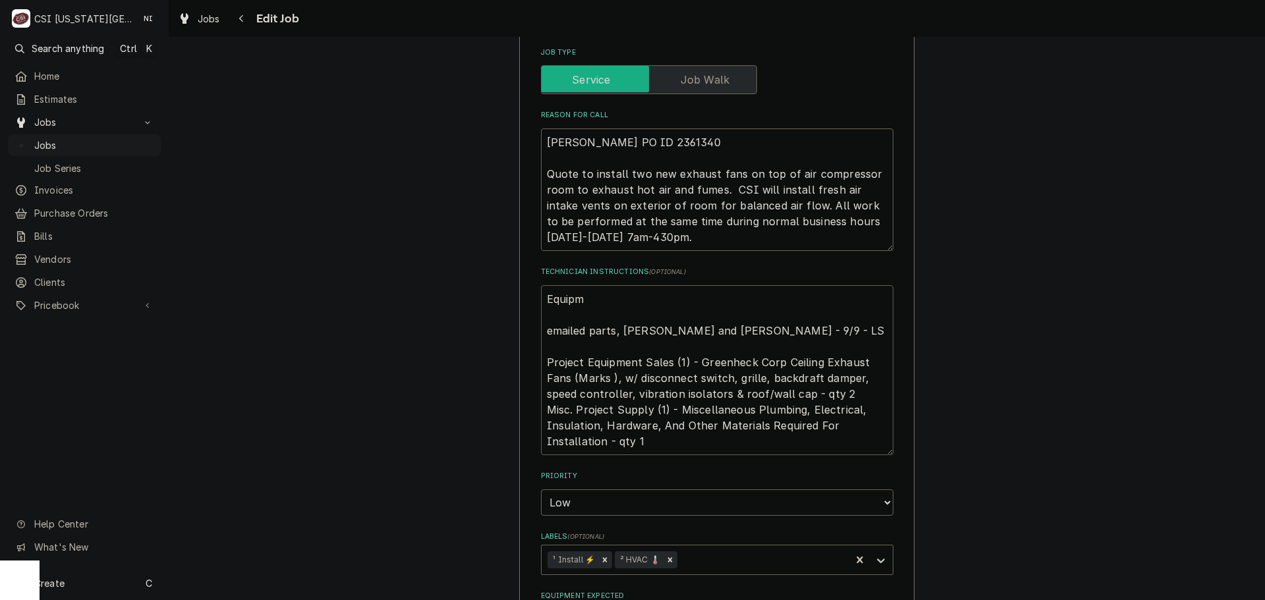
type textarea "x"
type textarea "Equipme emailed parts, lindy, phil and zach - 9/9 - LS Project Equipment Sales …"
type textarea "x"
type textarea "Equipmen emailed parts, lindy, phil and zach - 9/9 - LS Project Equipment Sales…"
type textarea "x"
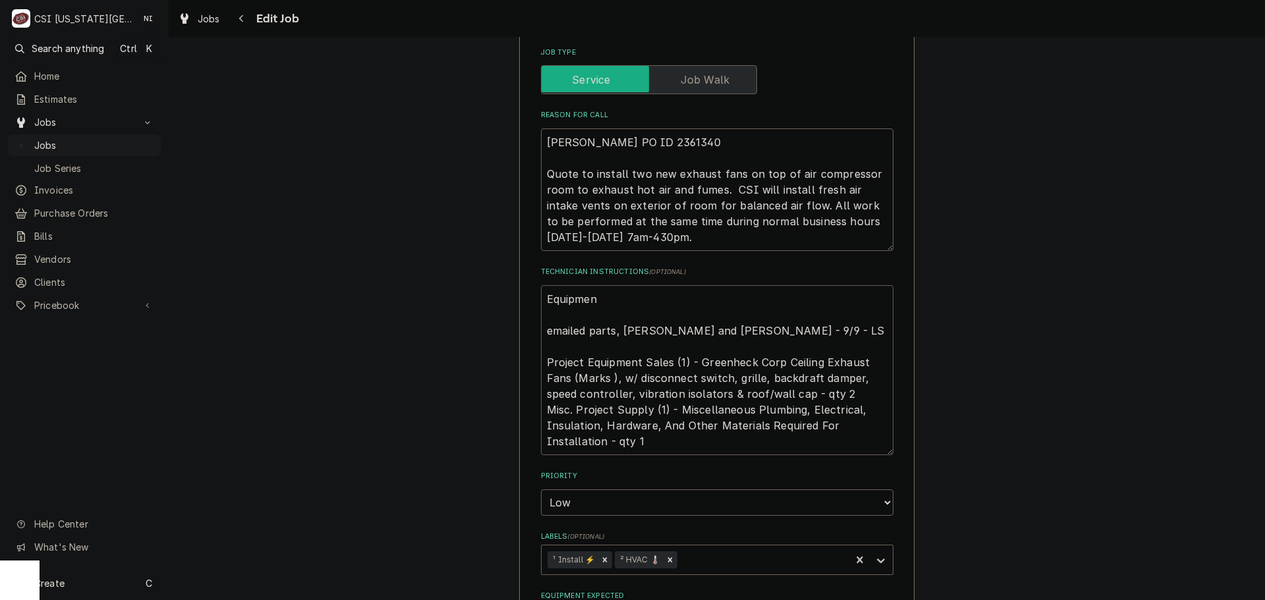
type textarea "Equipment emailed parts, lindy, phil and zach - 9/9 - LS Project Equipment Sale…"
type textarea "x"
type textarea "Equipment emailed parts, lindy, phil and zach - 9/9 - LS Project Equipment Sale…"
type textarea "x"
type textarea "Equipment o emailed parts, lindy, phil and zach - 9/9 - LS Project Equipment Sa…"
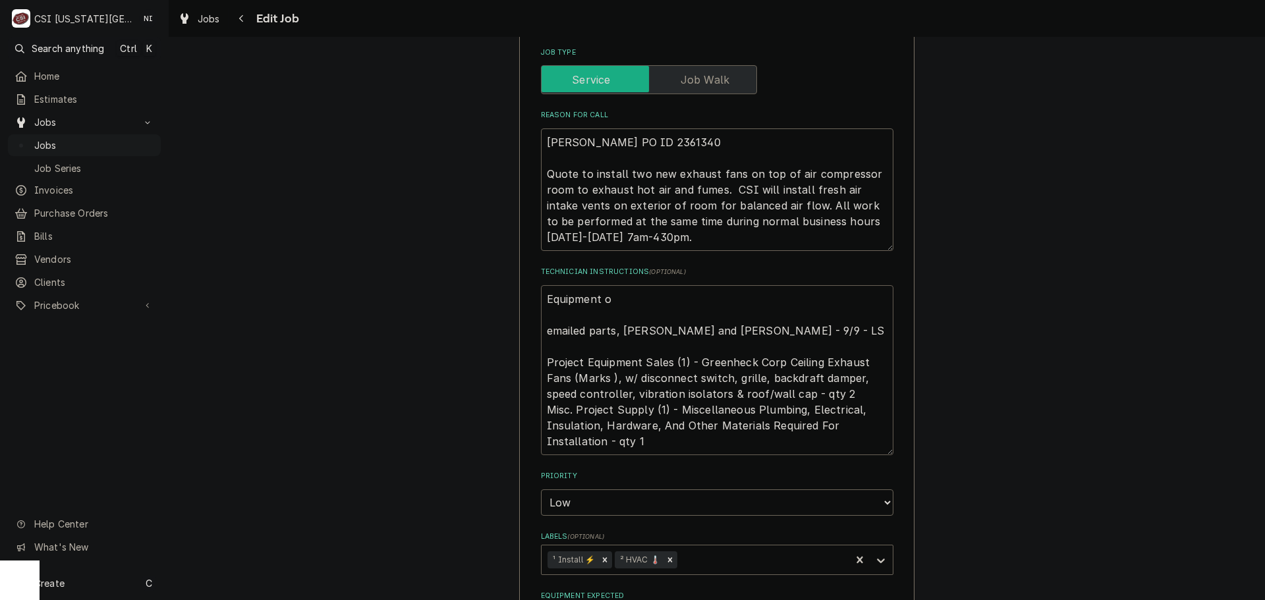
type textarea "x"
type textarea "Equipment or emailed parts, lindy, phil and zach - 9/9 - LS Project Equipment S…"
type textarea "x"
type textarea "Equipment ord emailed parts, lindy, phil and zach - 9/9 - LS Project Equipment …"
type textarea "x"
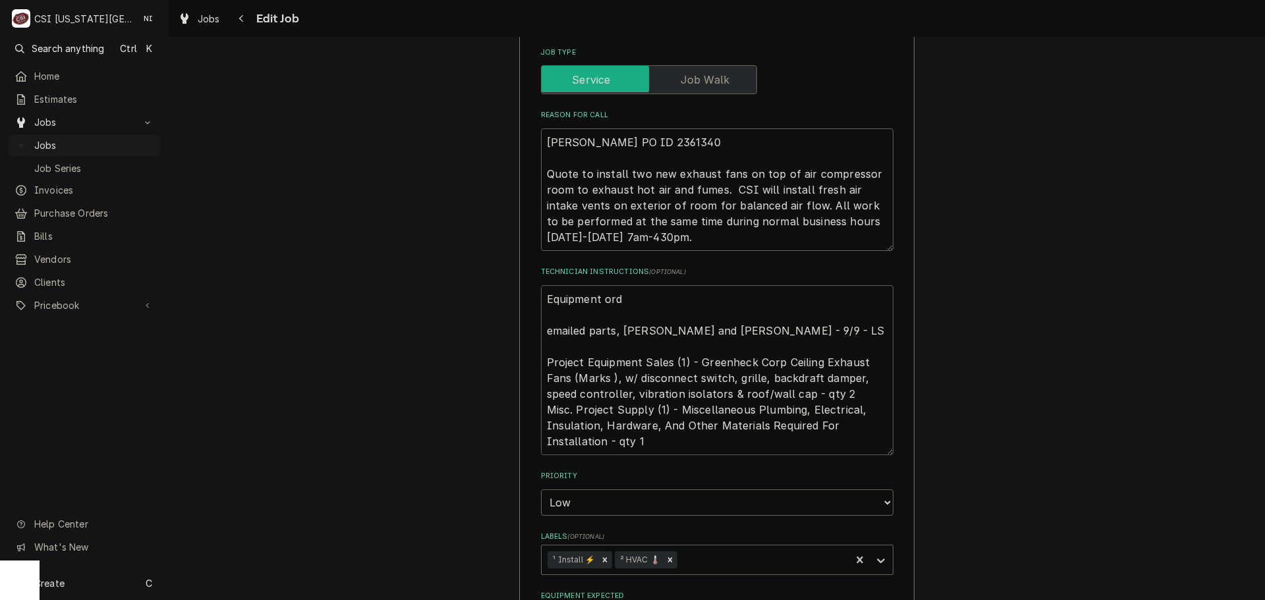
type textarea "Equipment orde emailed parts, lindy, phil and zach - 9/9 - LS Project Equipment…"
type textarea "x"
type textarea "Equipment ordere emailed parts, lindy, phil and zach - 9/9 - LS Project Equipme…"
type textarea "x"
type textarea "Equipment ordered emailed parts, lindy, phil and zach - 9/9 - LS Project Equipm…"
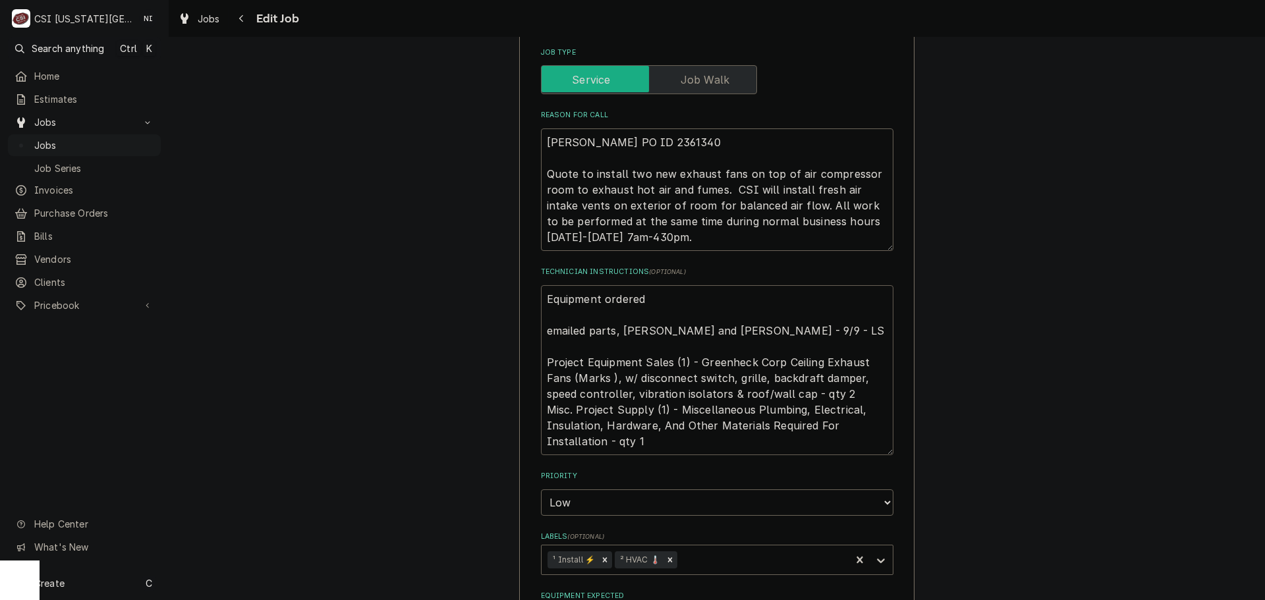
type textarea "x"
type textarea "Equipment ordered emailed parts, lindy, phil and zach - 9/9 - LS Project Equipm…"
type textarea "x"
type textarea "Equipment ordered o emailed parts, lindy, phil and zach - 9/9 - LS Project Equi…"
type textarea "x"
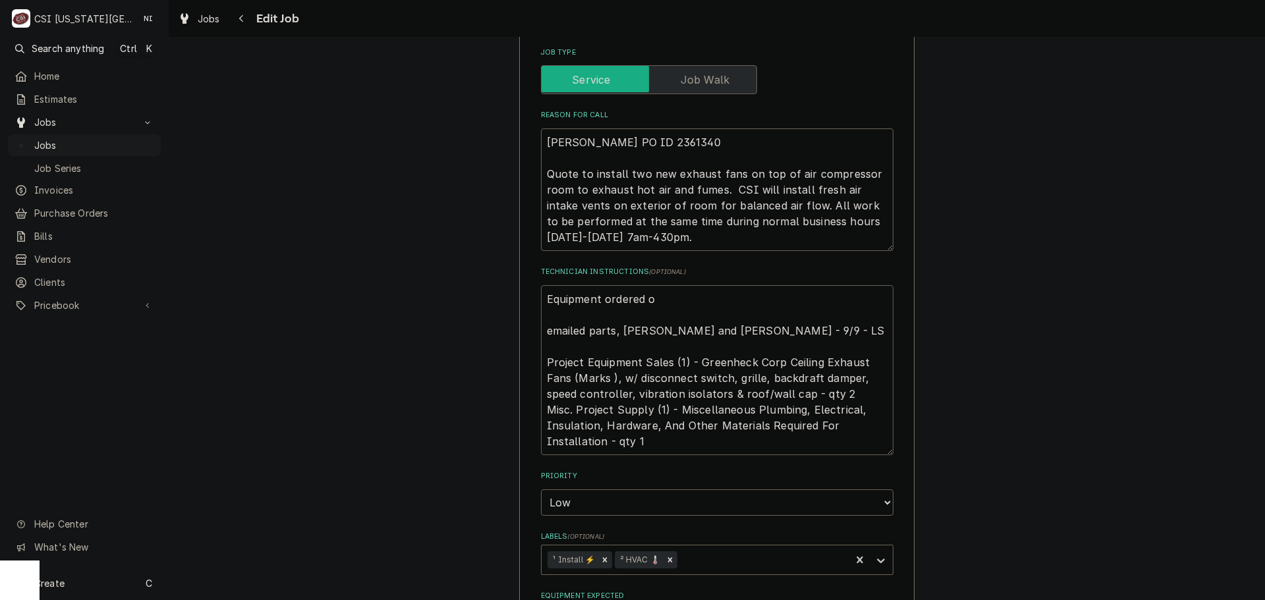
type textarea "Equipment ordered on emailed parts, lindy, phil and zach - 9/9 - LS Project Equ…"
type textarea "x"
type textarea "Equipment ordered on emailed parts, lindy, phil and zach - 9/9 - LS Project Equ…"
type textarea "x"
type textarea "Equipment ordered on P emailed parts, lindy, phil and zach - 9/9 - LS Project E…"
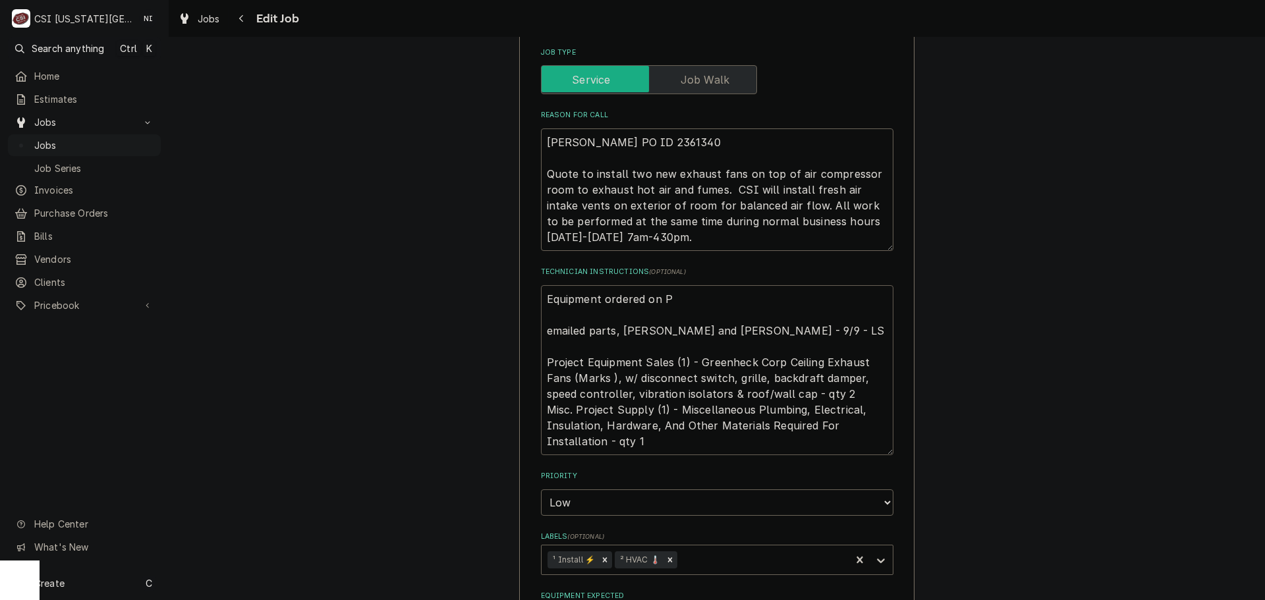
type textarea "x"
type textarea "Equipment ordered on PO emailed parts, lindy, phil and zach - 9/9 - LS Project …"
type textarea "x"
type textarea "Equipment ordered on PO 3 emailed parts, lindy, phil and zach - 9/9 - LS Projec…"
type textarea "x"
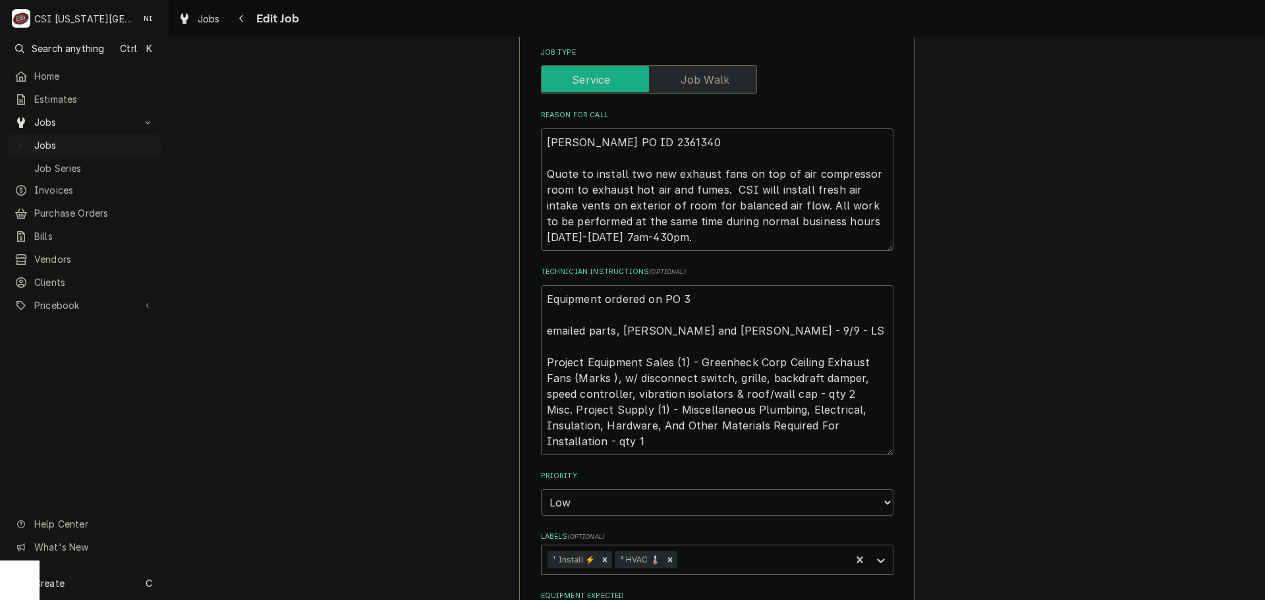
type textarea "Equipment ordered on PO 30 emailed parts, lindy, phil and zach - 9/9 - LS Proje…"
type textarea "x"
type textarea "Equipment ordered on PO 301 emailed parts, lindy, phil and zach - 9/9 - LS Proj…"
type textarea "x"
type textarea "Equipment ordered on PO 3014 emailed parts, lindy, phil and zach - 9/9 - LS Pro…"
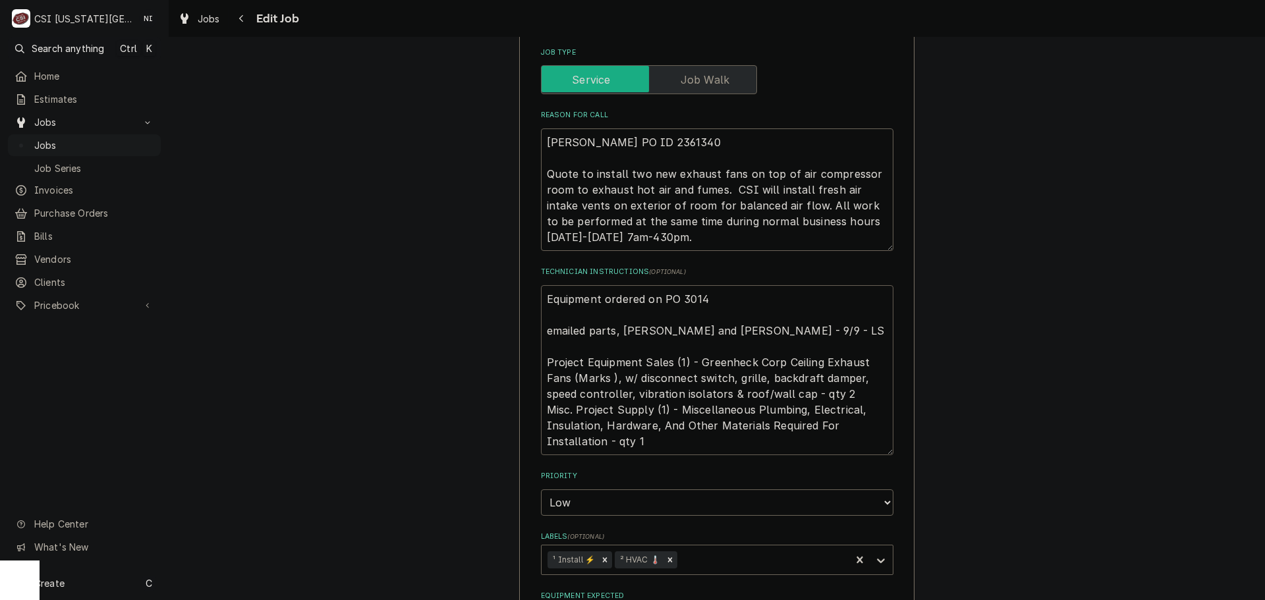
type textarea "x"
type textarea "Equipment ordered on PO 30146 emailed parts, lindy, phil and zach - 9/9 - LS Pr…"
type textarea "x"
type textarea "Equipment ordered on PO 301464 emailed parts, lindy, phil and zach - 9/9 - LS P…"
type textarea "x"
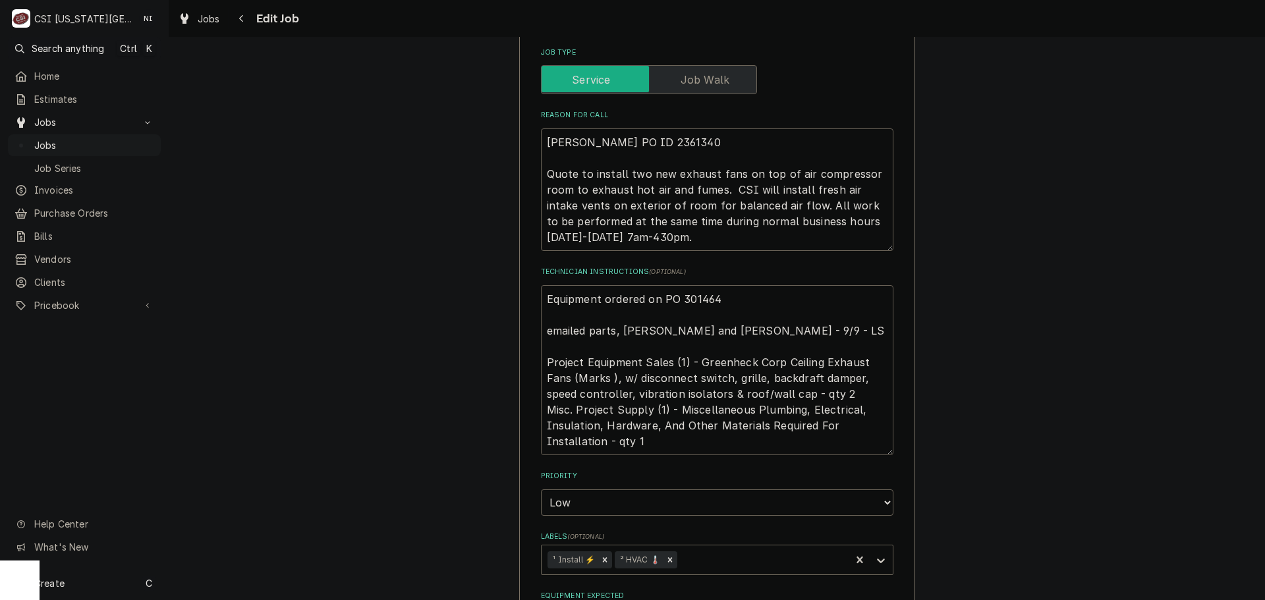
type textarea "Equipment ordered on PO 301464 emailed parts, lindy, phil and zach - 9/9 - LS P…"
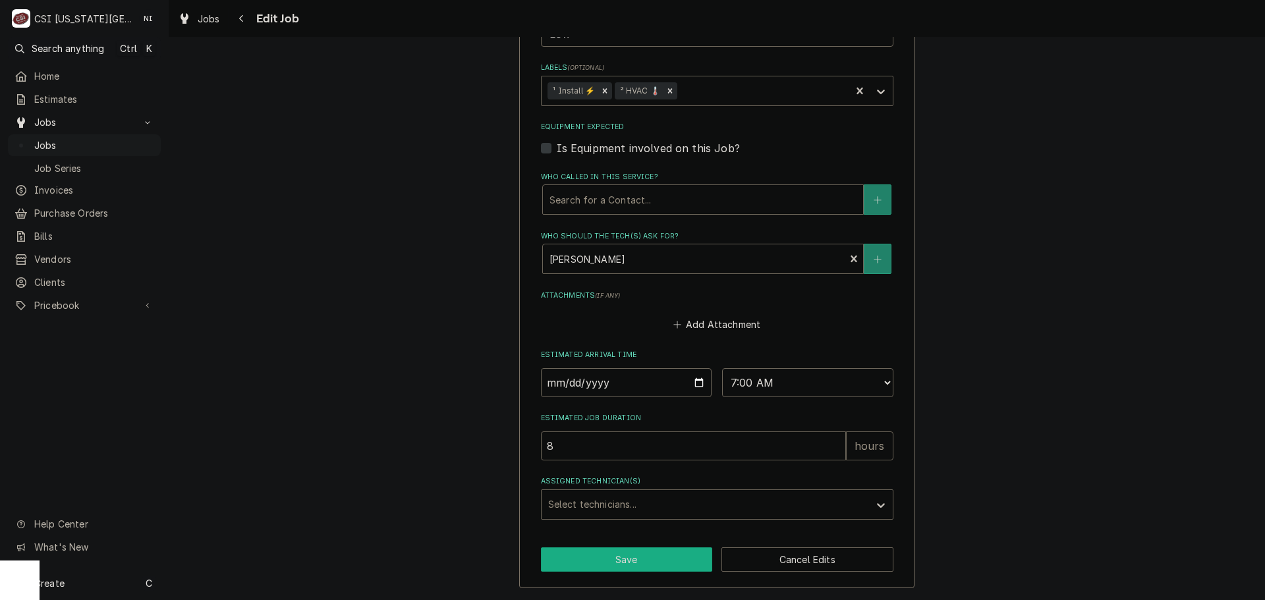
drag, startPoint x: 644, startPoint y: 553, endPoint x: 779, endPoint y: 526, distance: 138.3
click at [644, 553] on button "Save" at bounding box center [627, 560] width 172 height 24
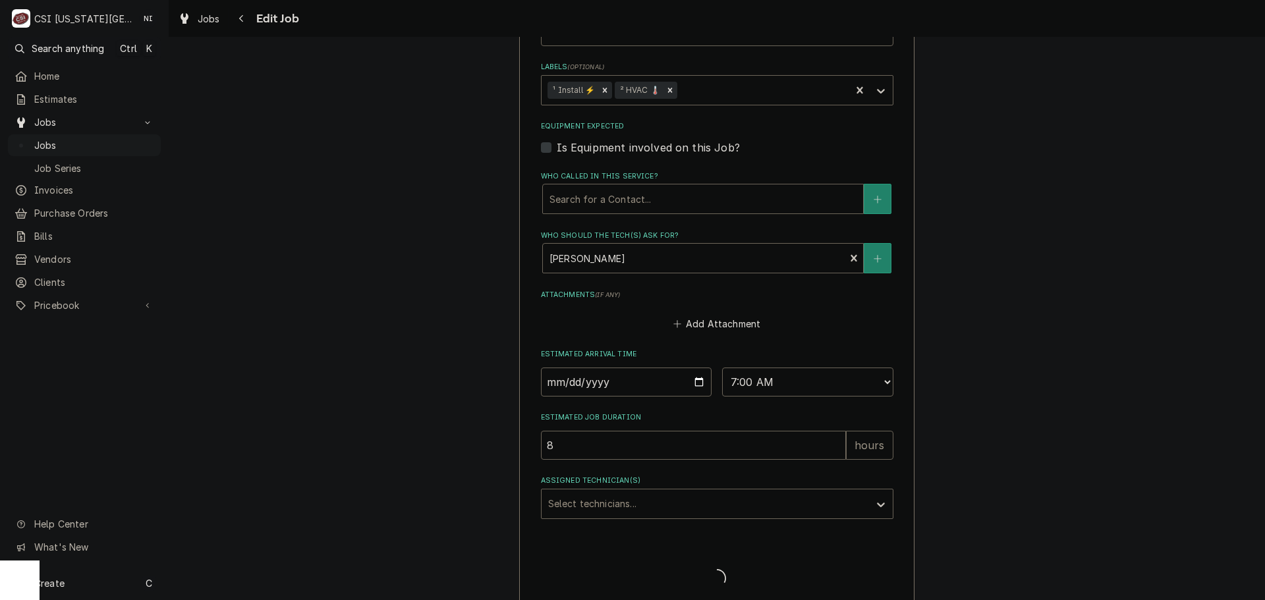
type textarea "x"
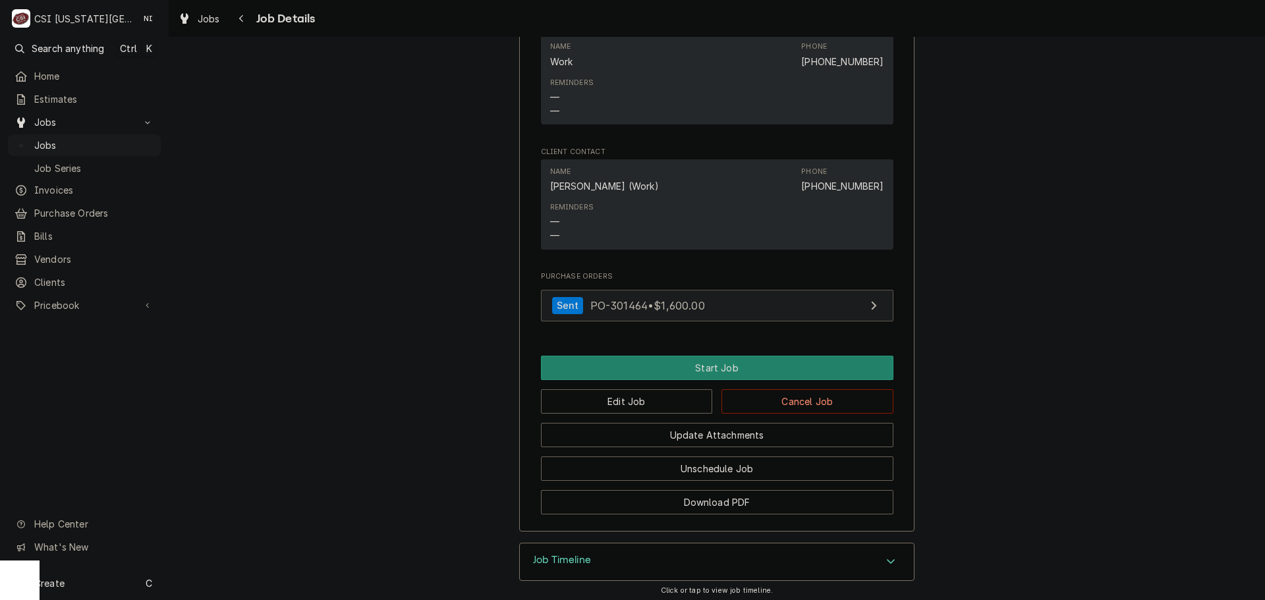
scroll to position [1309, 0]
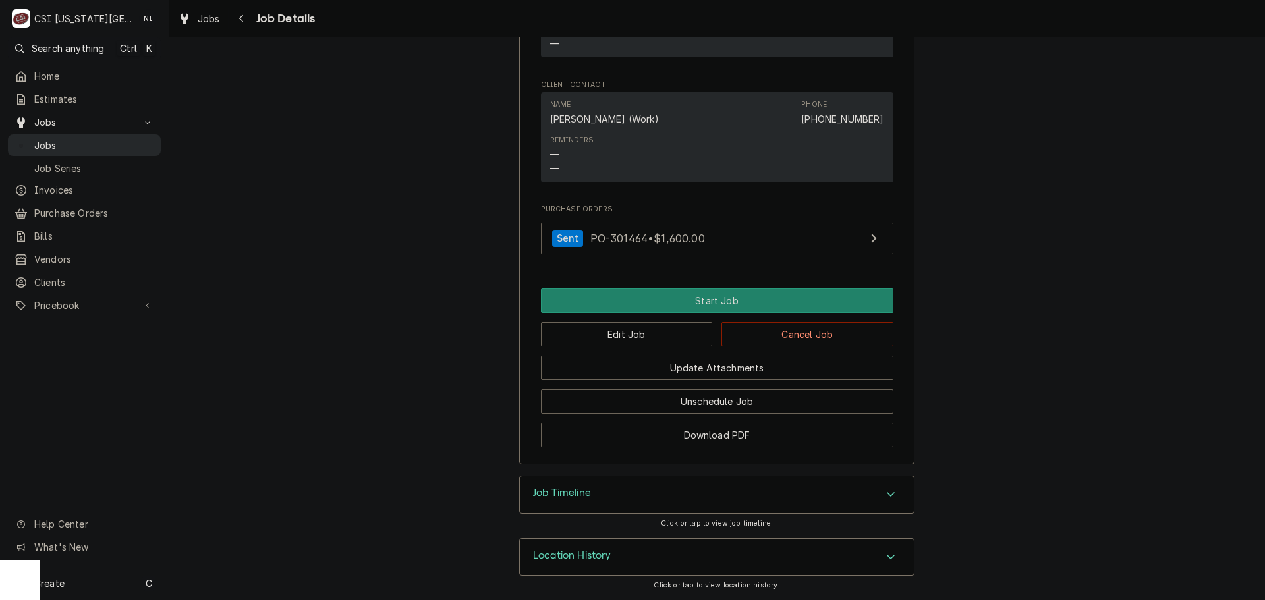
click at [117, 142] on span "Jobs" at bounding box center [94, 145] width 120 height 14
